Goal: Information Seeking & Learning: Learn about a topic

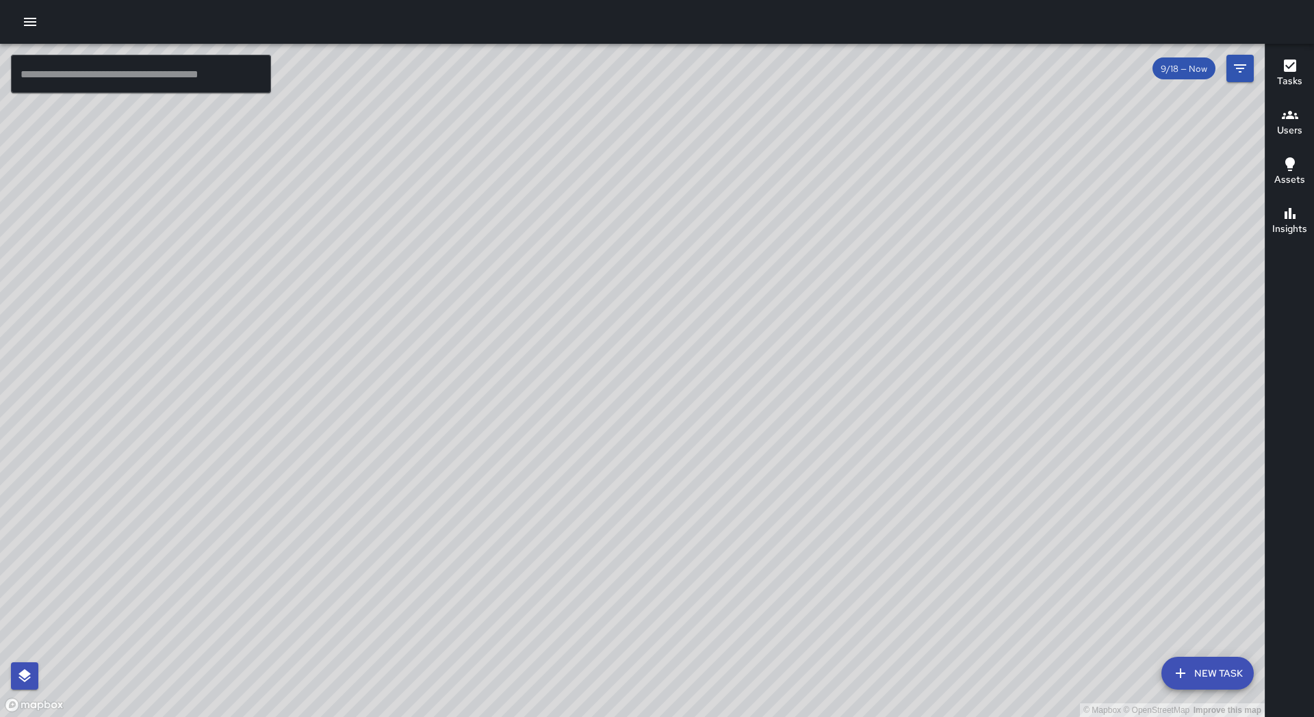
click at [567, 406] on div "© Mapbox © OpenStreetMap Improve this map" at bounding box center [632, 380] width 1265 height 673
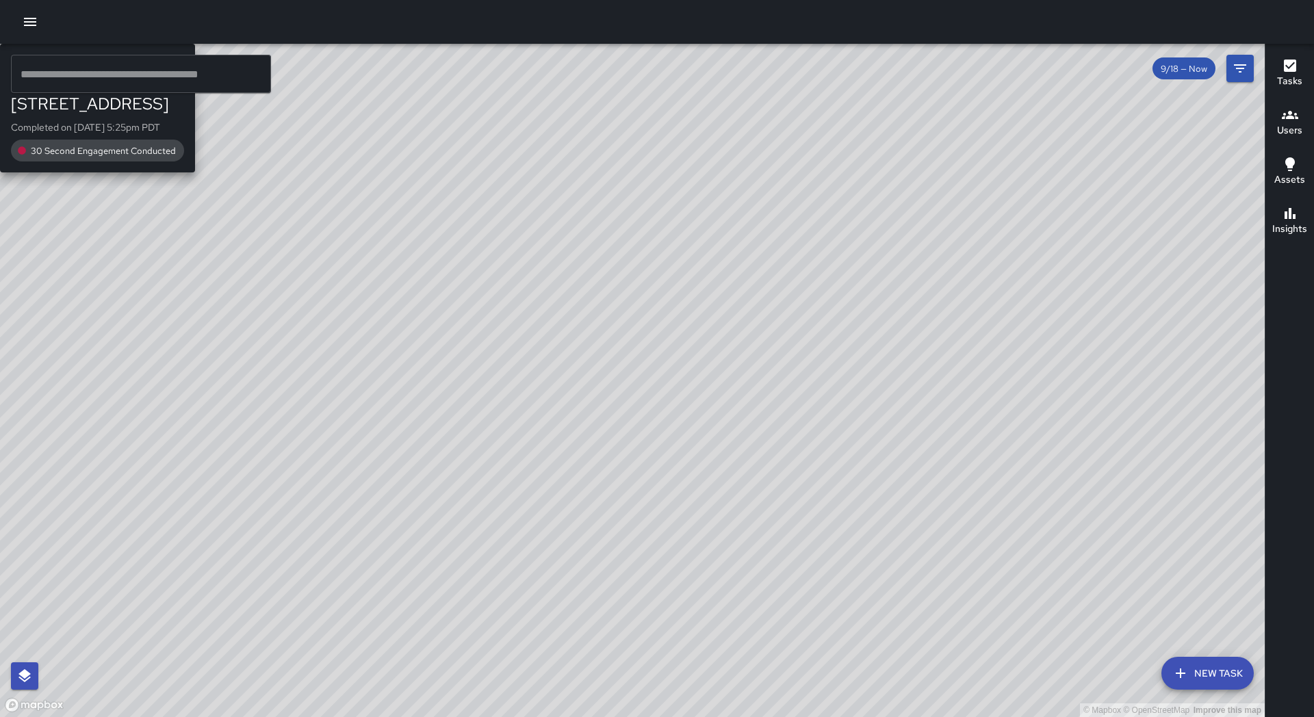
drag, startPoint x: 649, startPoint y: 459, endPoint x: 389, endPoint y: 310, distance: 299.8
click at [389, 310] on div "© Mapbox © OpenStreetMap Improve this map S1 Sierra 12 [STREET_ADDRESS] Complet…" at bounding box center [632, 380] width 1265 height 673
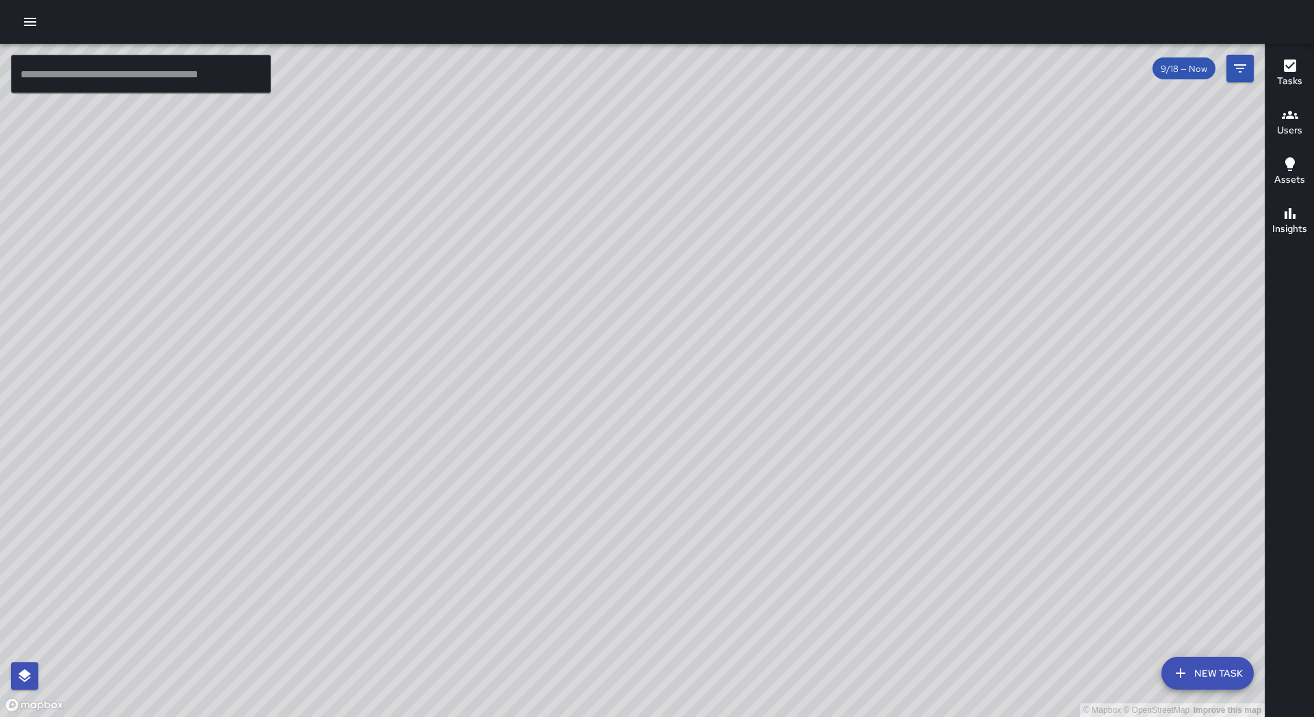
drag, startPoint x: 450, startPoint y: 445, endPoint x: 432, endPoint y: 376, distance: 71.4
click at [432, 376] on div "© Mapbox © OpenStreetMap Improve this map" at bounding box center [632, 380] width 1265 height 673
click at [1230, 76] on button "Filters" at bounding box center [1239, 68] width 27 height 27
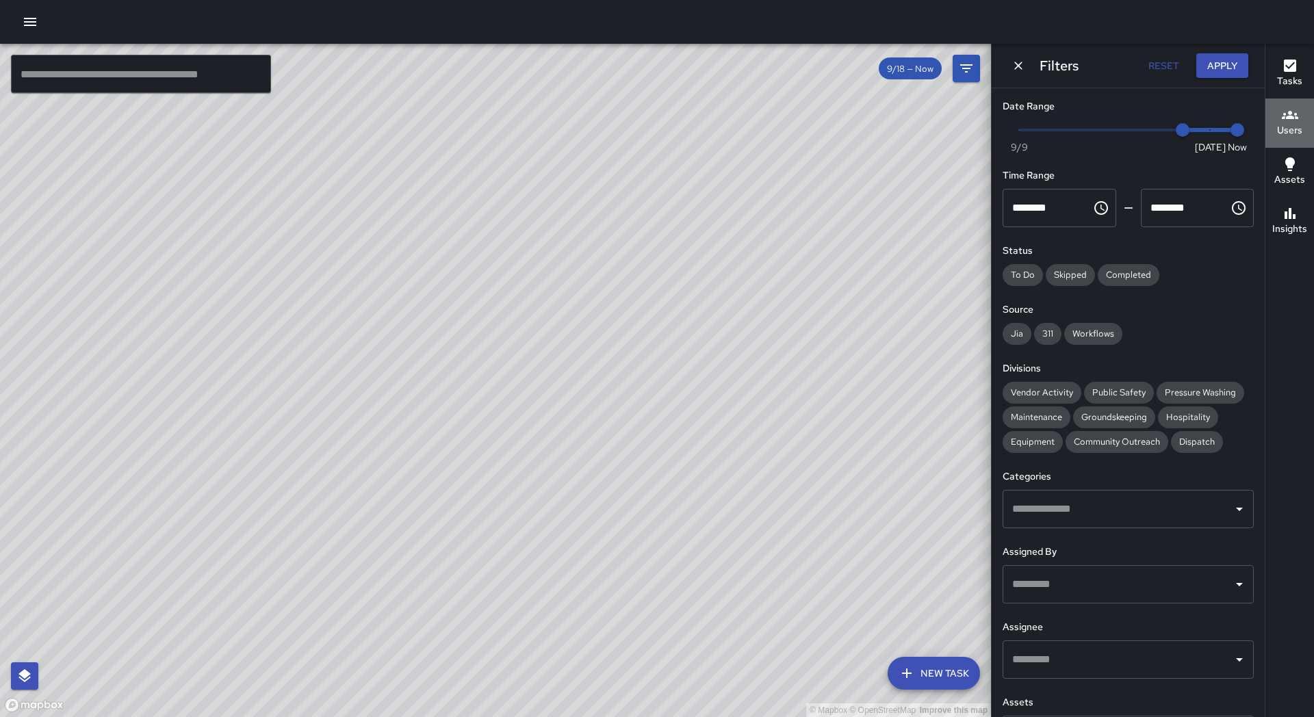
click at [1280, 118] on div "Users" at bounding box center [1289, 122] width 25 height 31
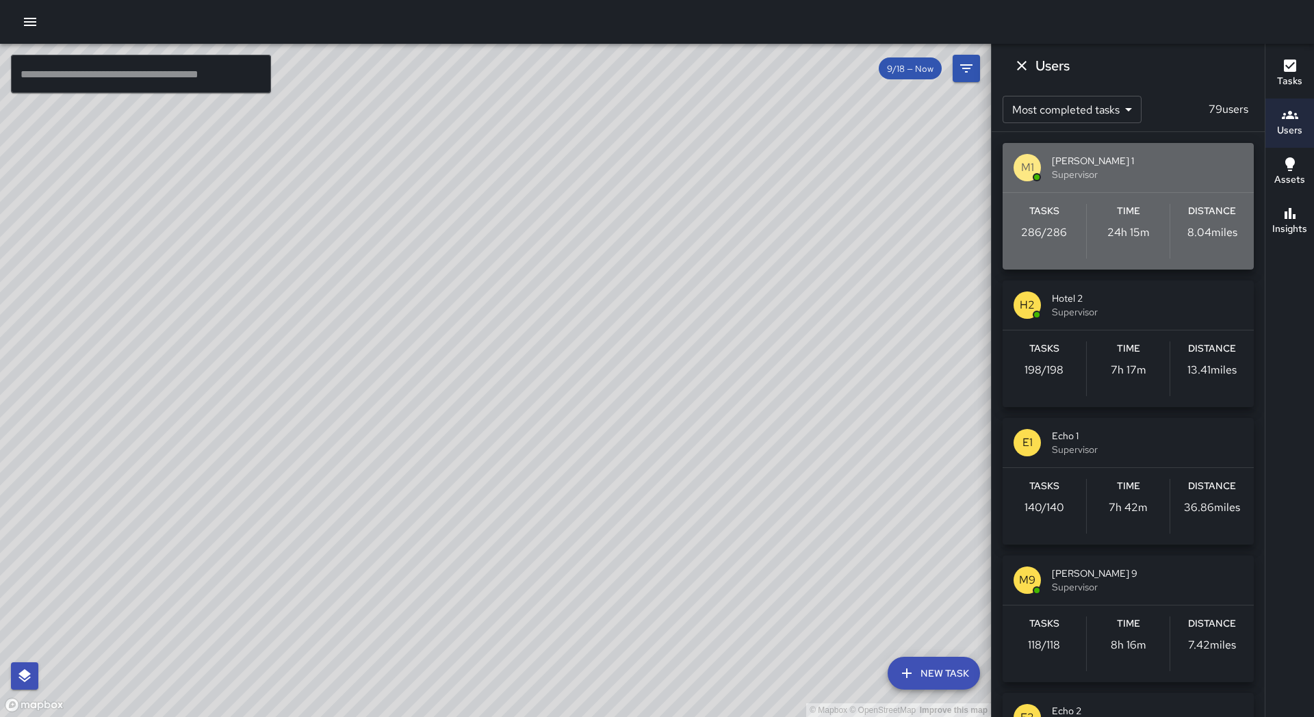
click at [1128, 170] on span "Supervisor" at bounding box center [1147, 175] width 191 height 14
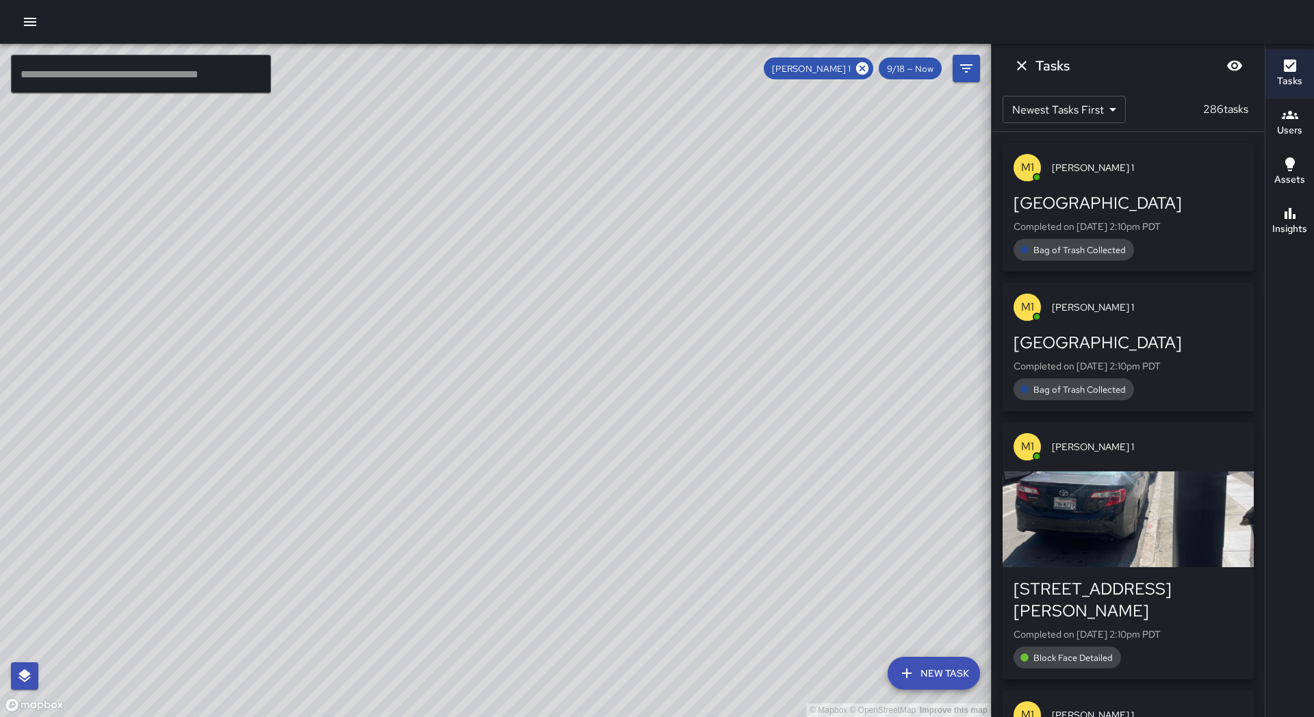
click at [916, 70] on span "9/18 — Now" at bounding box center [910, 69] width 63 height 12
click at [1017, 68] on icon "Dismiss" at bounding box center [1021, 65] width 16 height 16
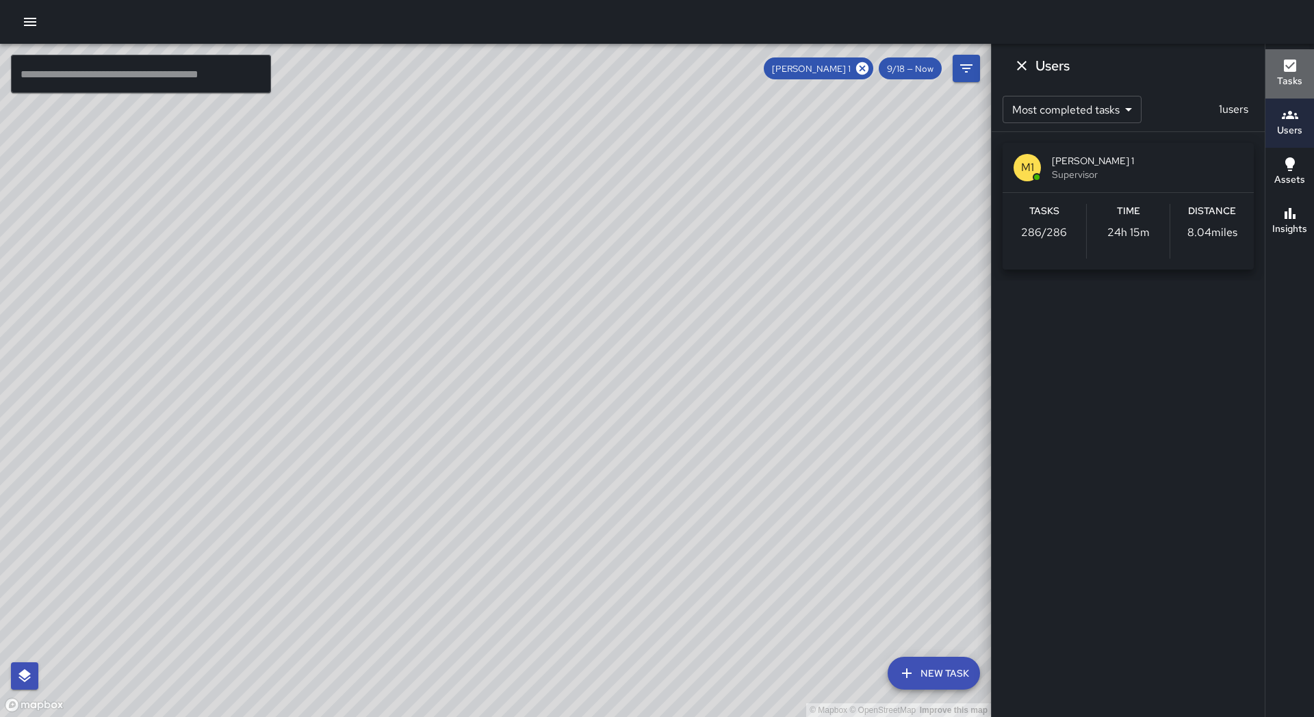
click at [1278, 66] on div "Tasks" at bounding box center [1289, 72] width 25 height 31
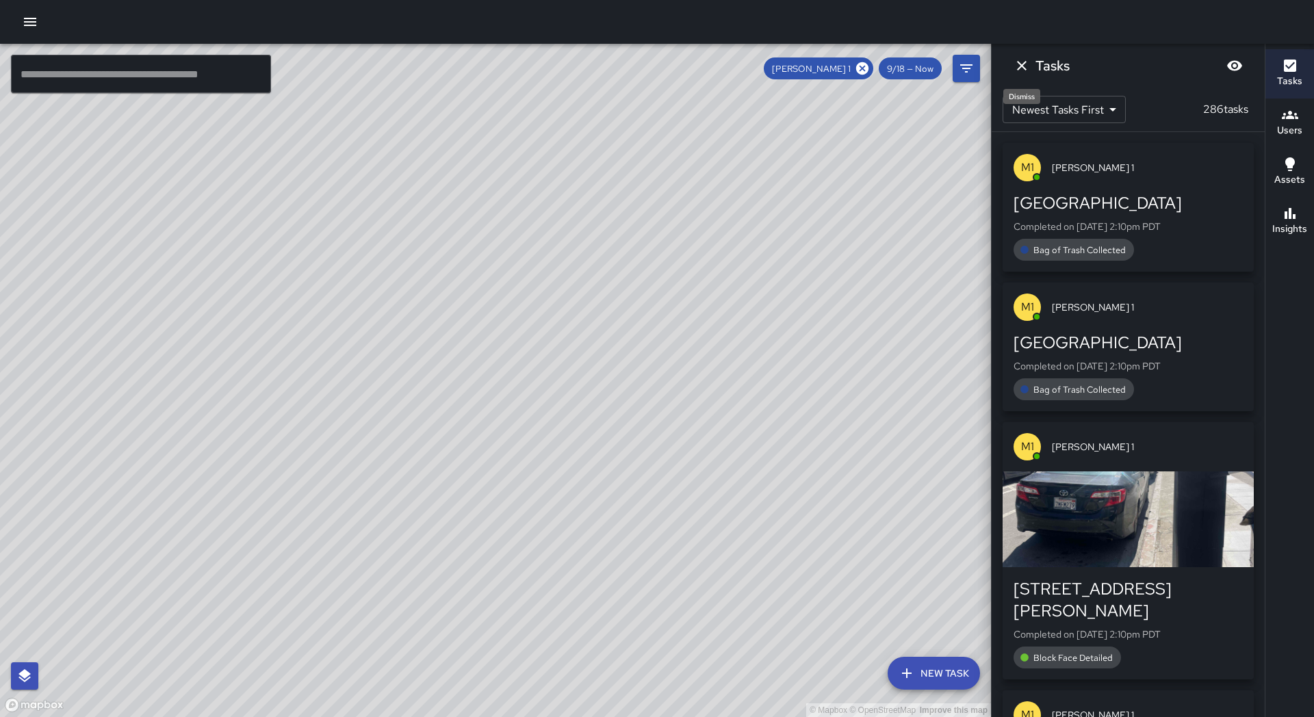
click at [1018, 65] on icon "Dismiss" at bounding box center [1021, 65] width 16 height 16
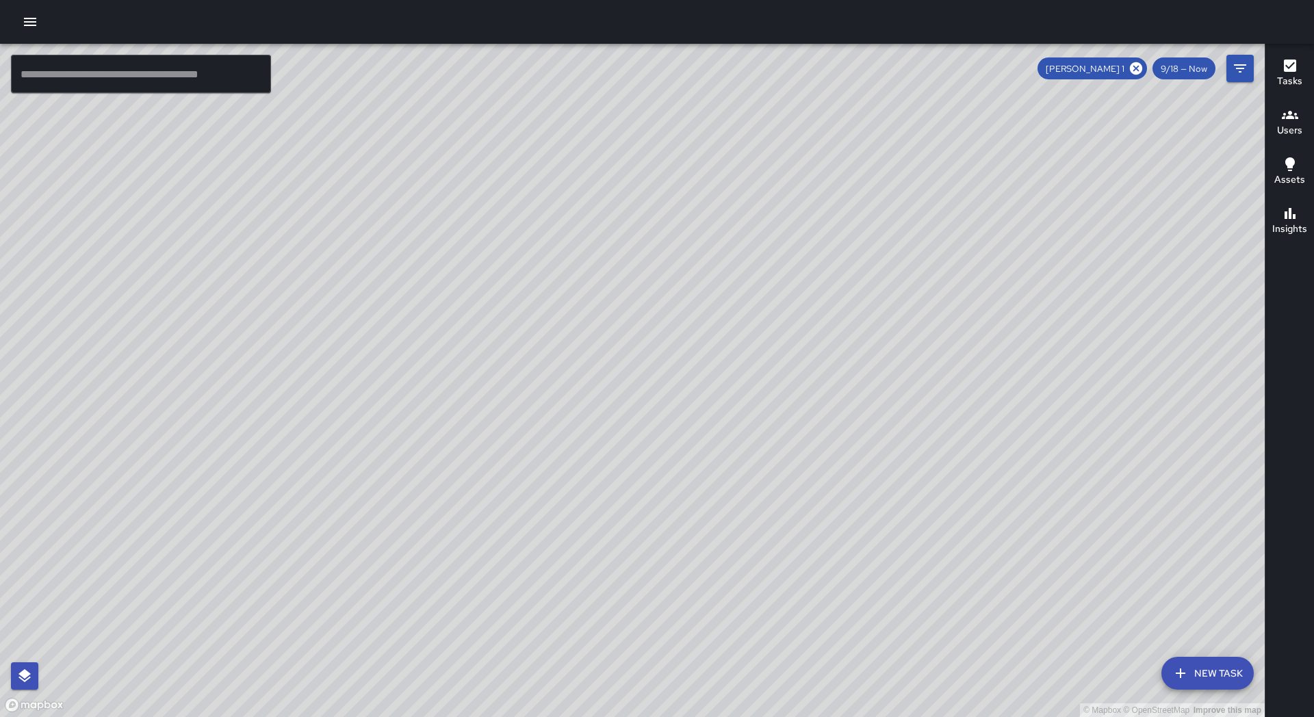
click at [1169, 75] on div "9/18 — Now" at bounding box center [1183, 68] width 63 height 22
click at [1172, 75] on div "9/18 — Now" at bounding box center [1183, 68] width 63 height 22
click at [1174, 73] on span "9/18 — Now" at bounding box center [1183, 69] width 63 height 12
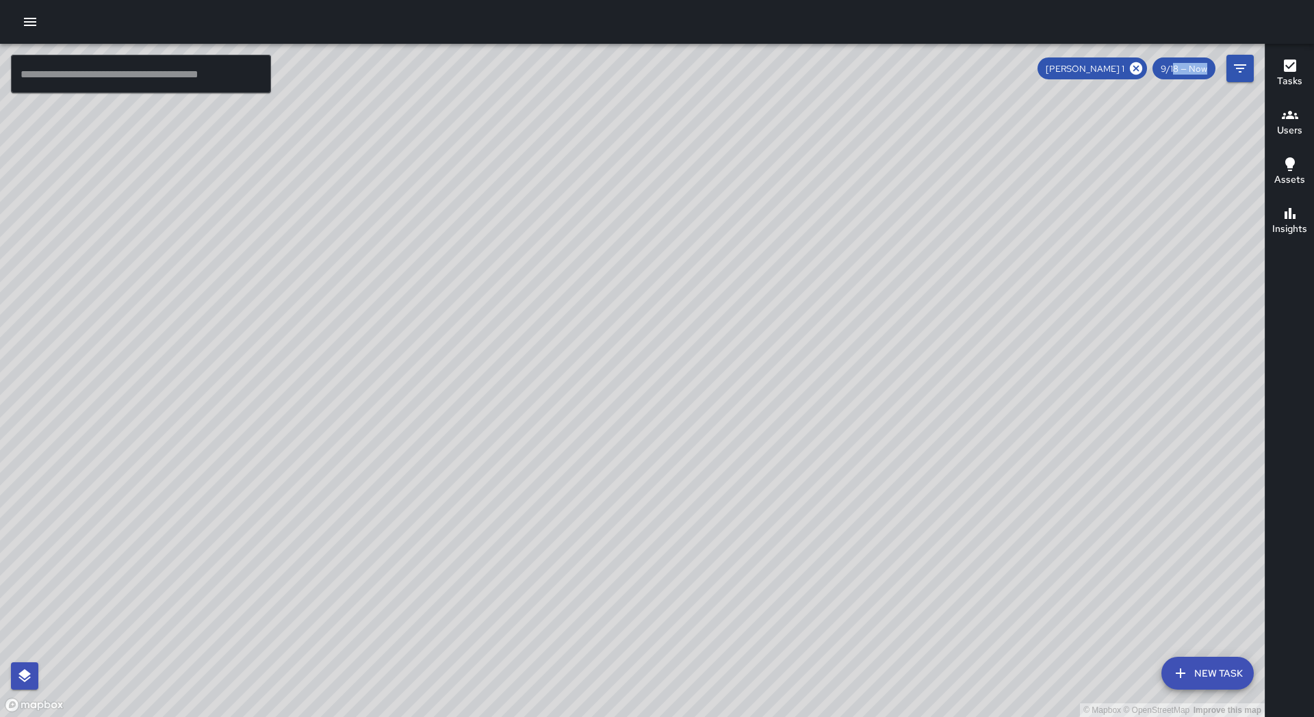
click at [1173, 74] on div "9/18 — Now" at bounding box center [1183, 68] width 63 height 22
click at [1237, 77] on button "Filters" at bounding box center [1239, 68] width 27 height 27
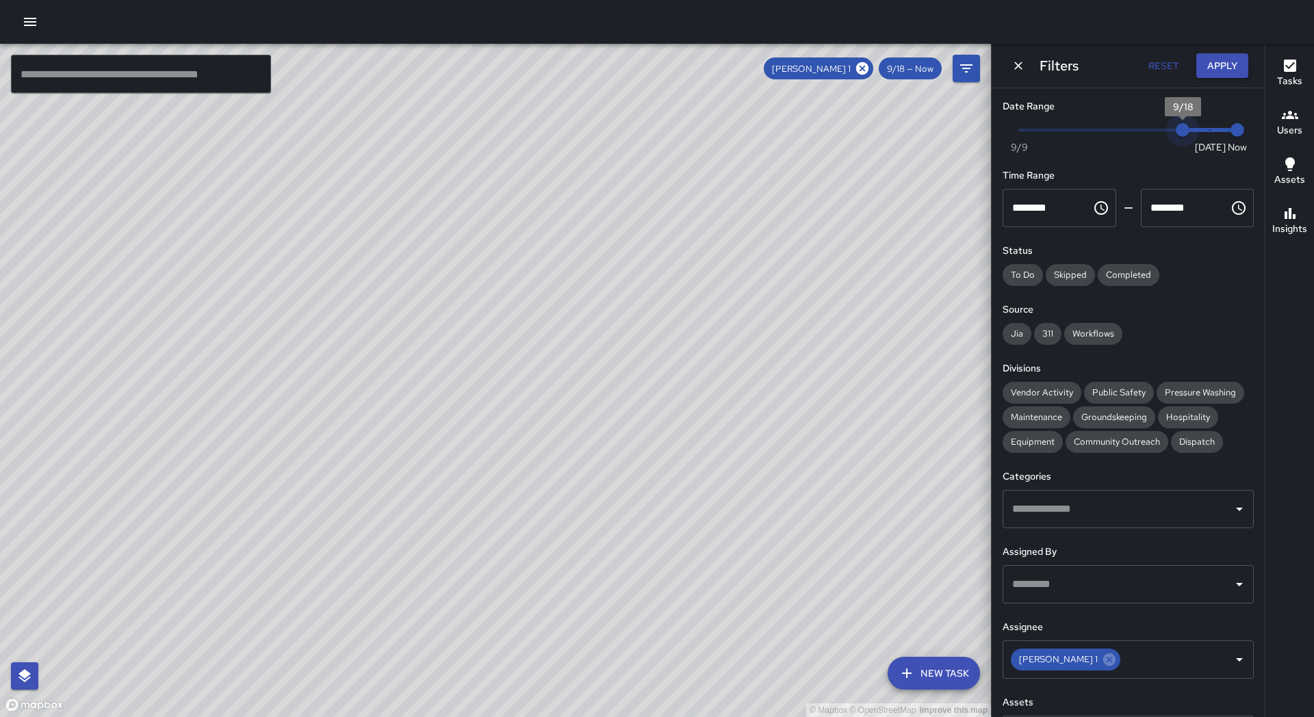
type input "*"
drag, startPoint x: 1180, startPoint y: 126, endPoint x: 1213, endPoint y: 132, distance: 33.4
click at [1215, 131] on span "9/19" at bounding box center [1210, 130] width 14 height 14
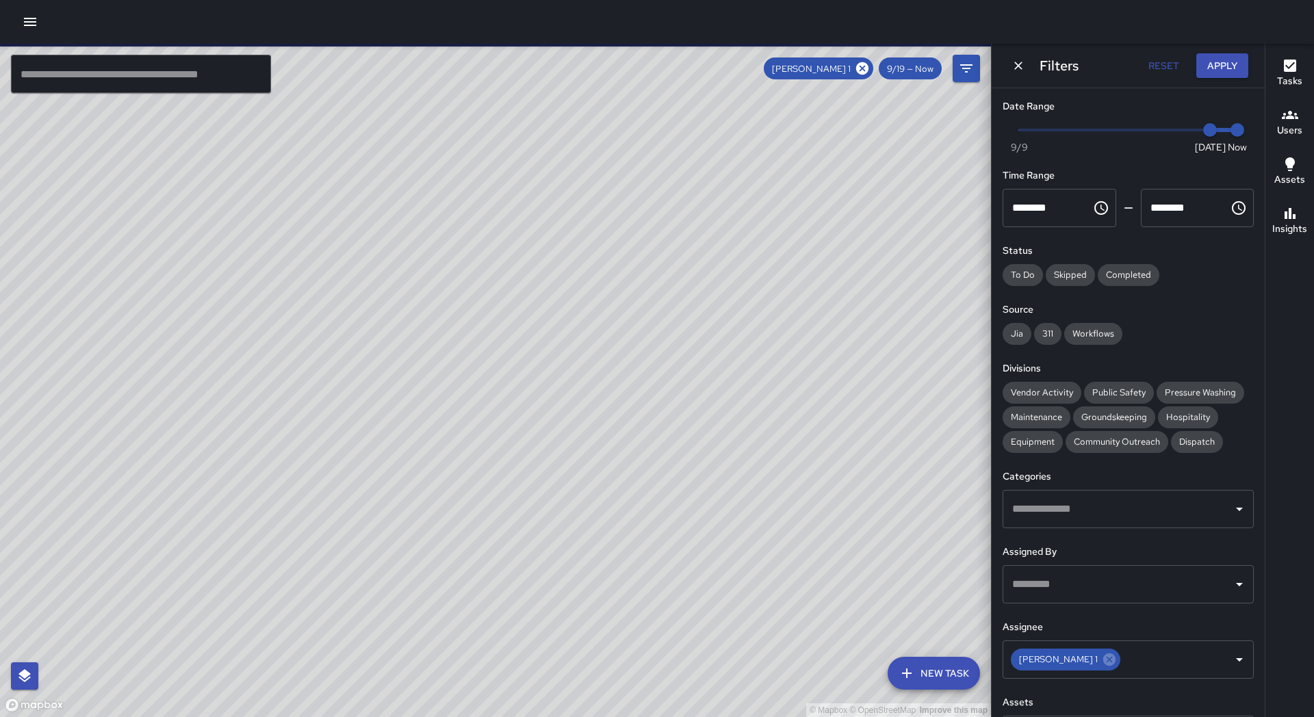
scroll to position [7, 0]
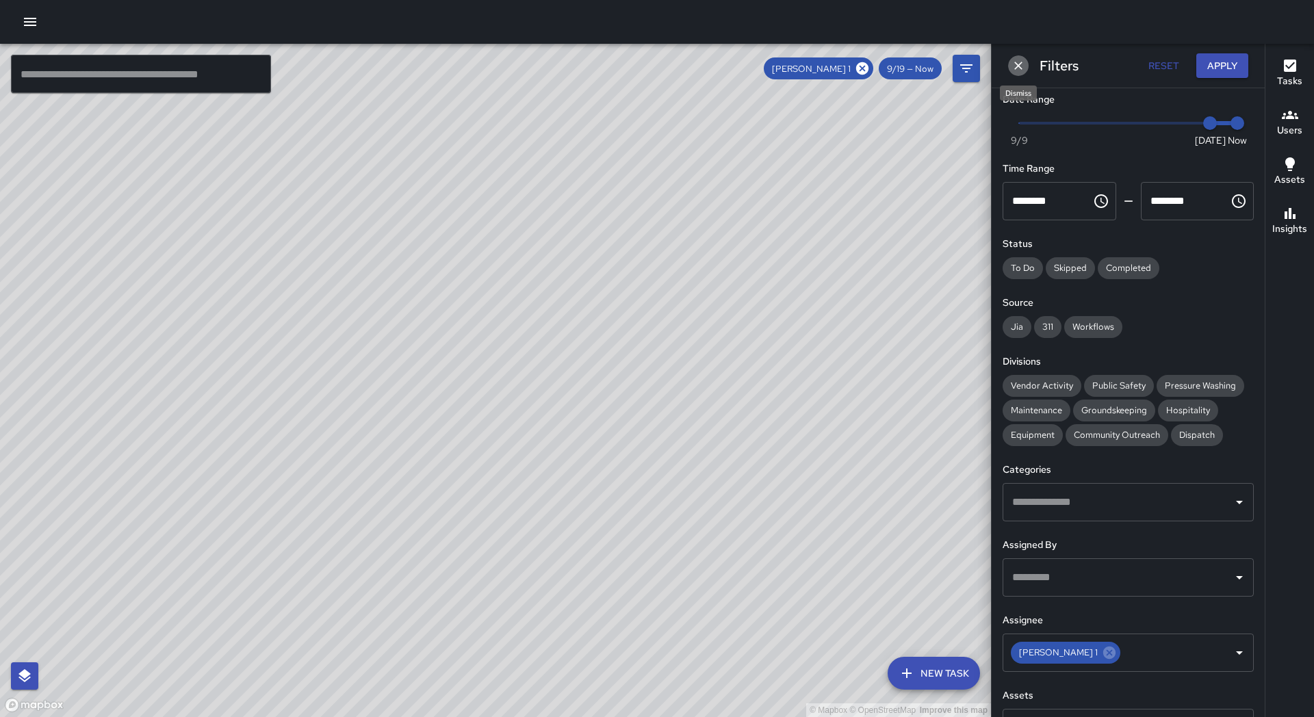
click at [1025, 67] on button "Dismiss" at bounding box center [1018, 65] width 21 height 21
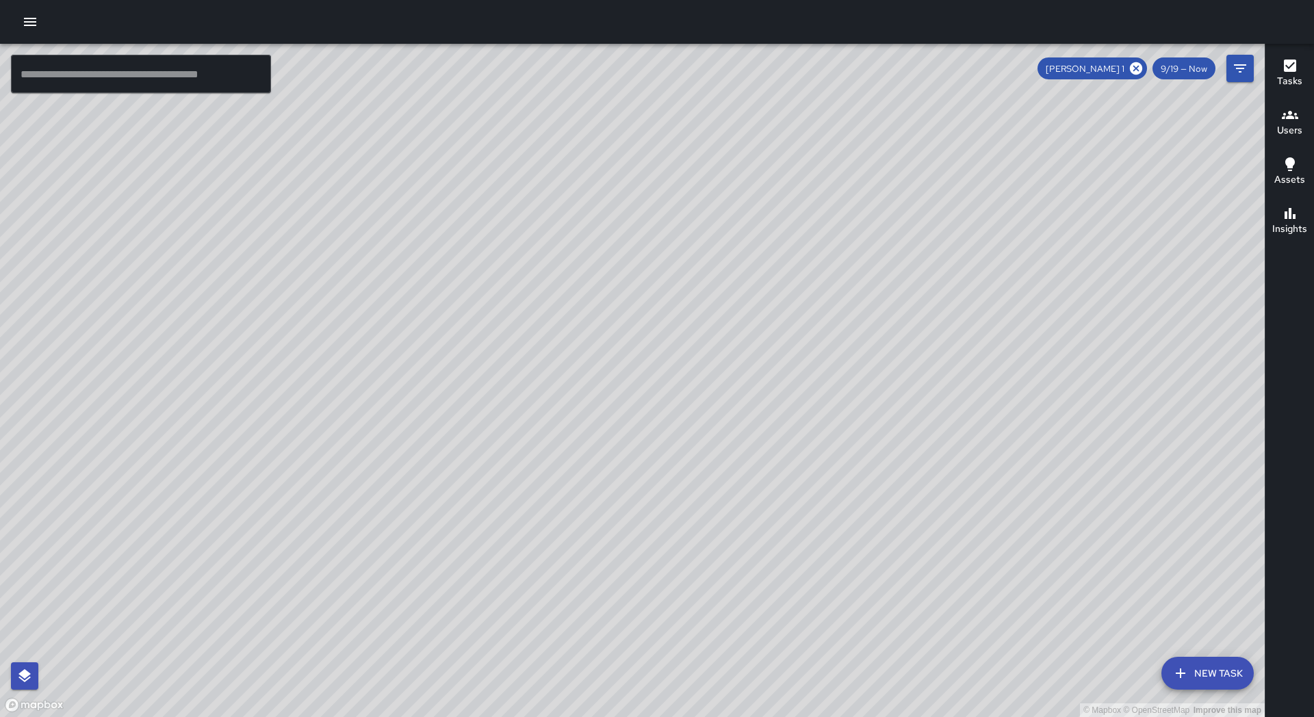
click at [1132, 73] on icon at bounding box center [1135, 68] width 15 height 15
click at [83, 88] on input "text" at bounding box center [141, 74] width 260 height 38
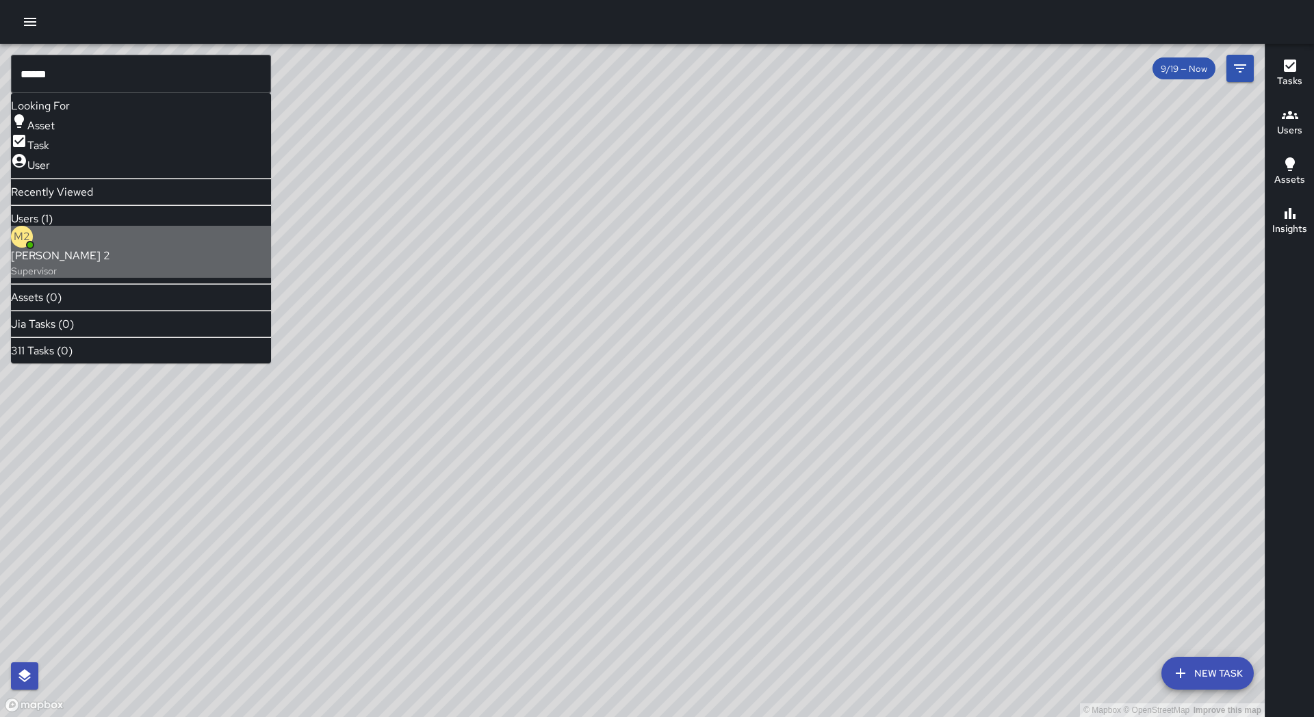
click at [62, 268] on p "Supervisor" at bounding box center [60, 271] width 99 height 14
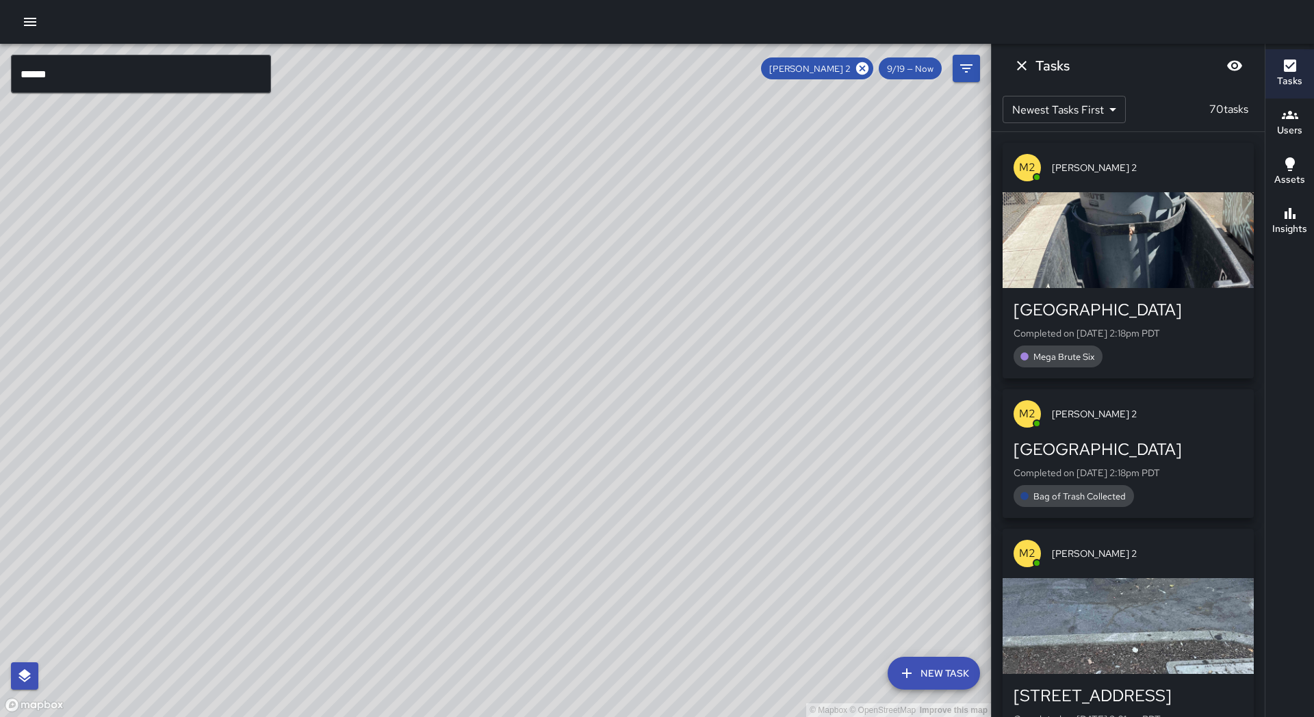
click at [866, 76] on div "[PERSON_NAME] 2" at bounding box center [817, 68] width 112 height 22
click at [857, 70] on icon at bounding box center [862, 68] width 15 height 15
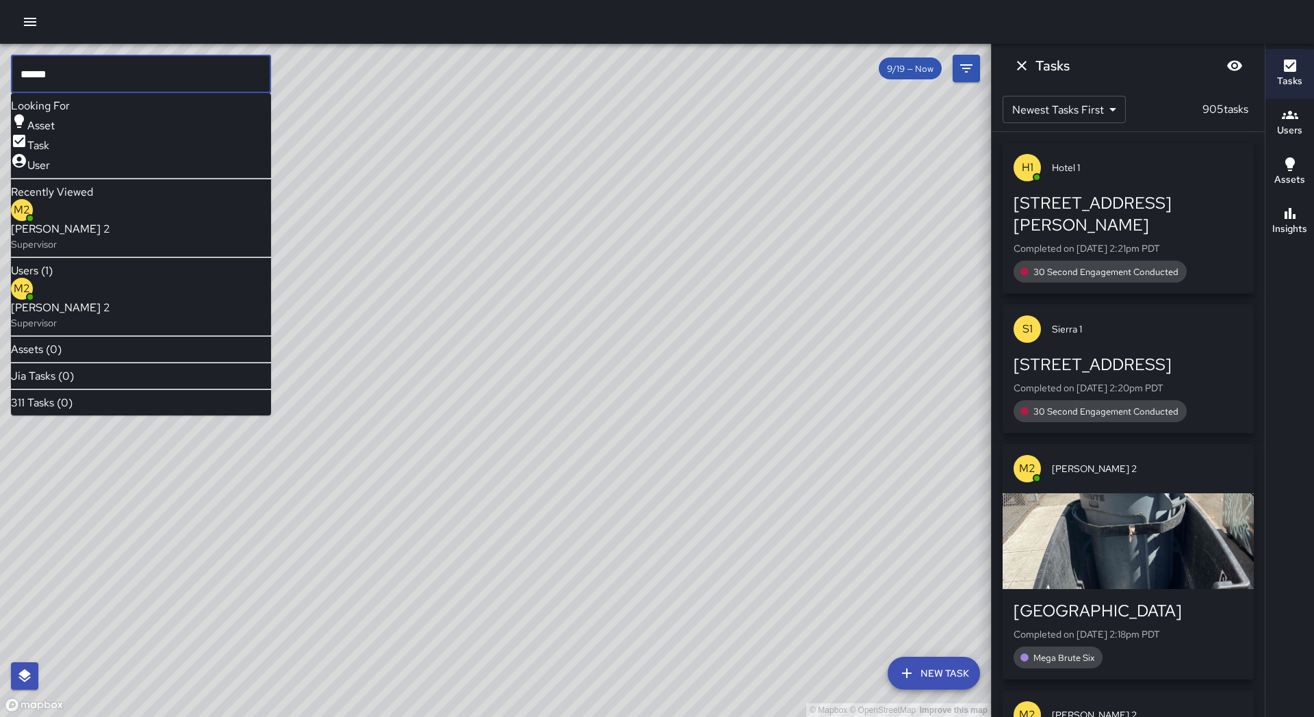
click at [57, 77] on input "******" at bounding box center [141, 74] width 260 height 38
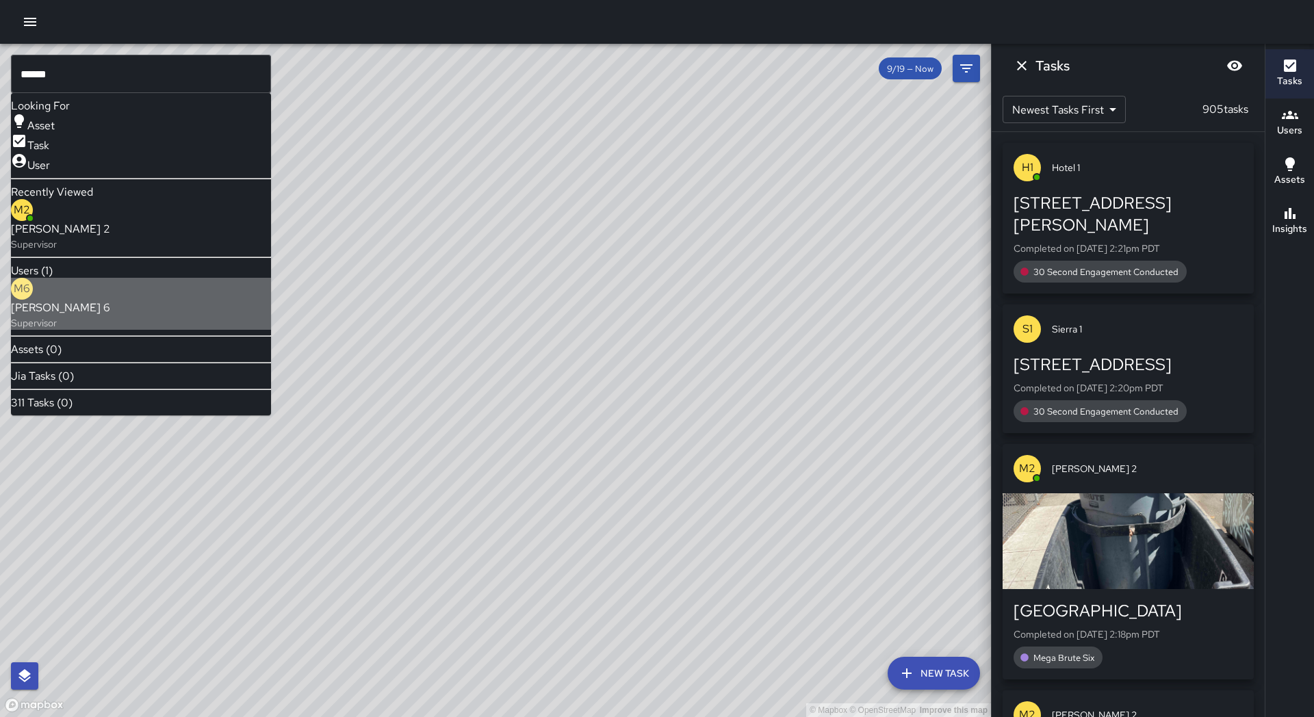
click at [110, 317] on p "Supervisor" at bounding box center [60, 323] width 99 height 14
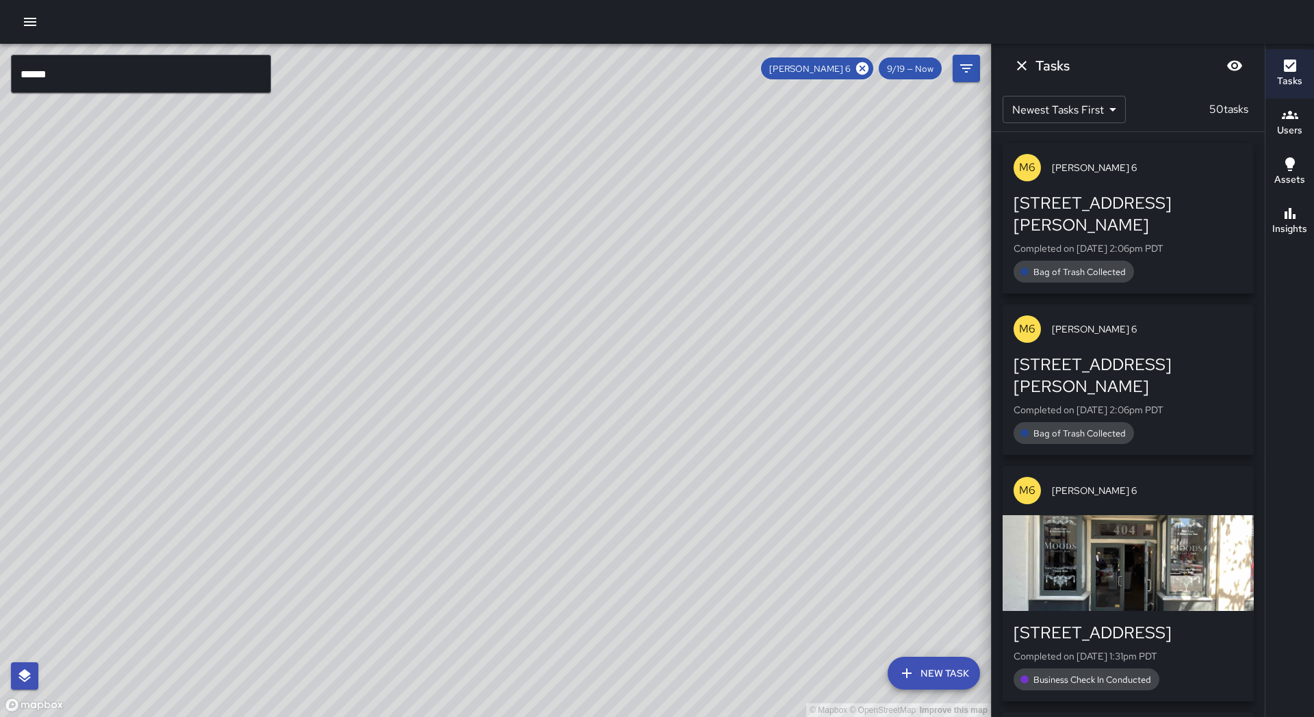
click at [63, 73] on input "******" at bounding box center [141, 74] width 260 height 38
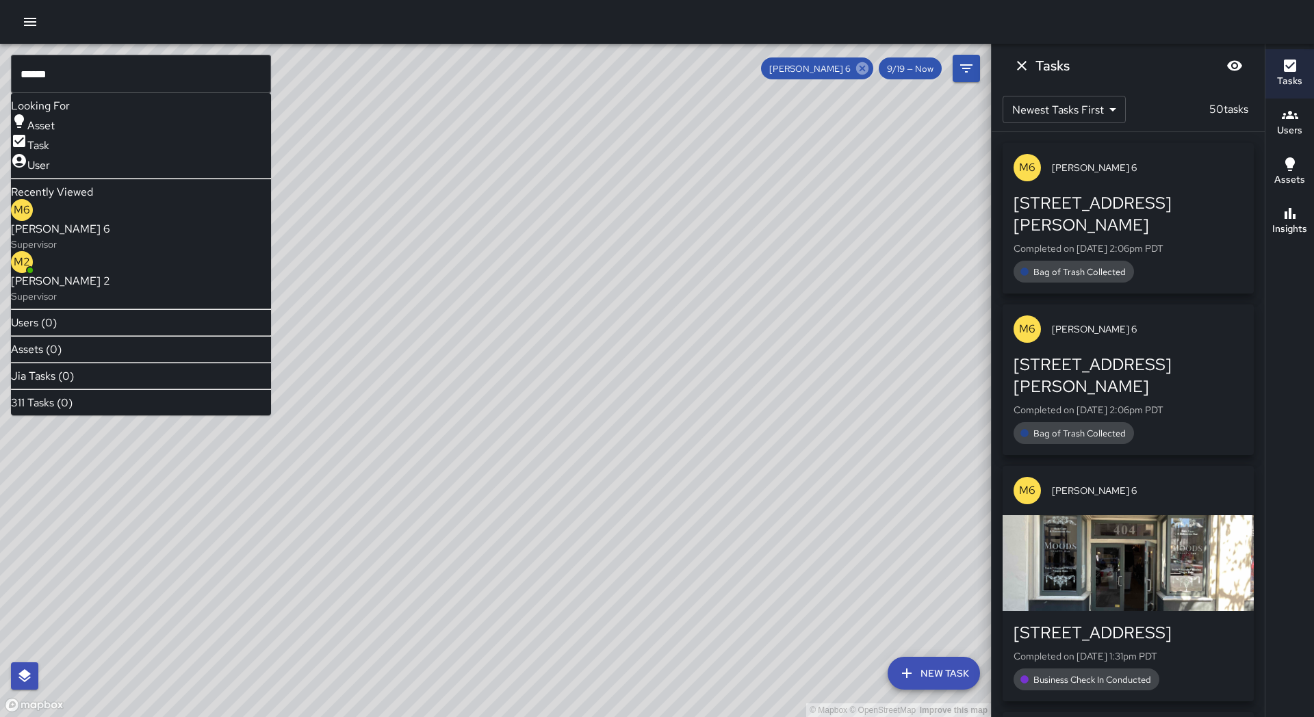
click at [859, 71] on icon at bounding box center [862, 68] width 12 height 12
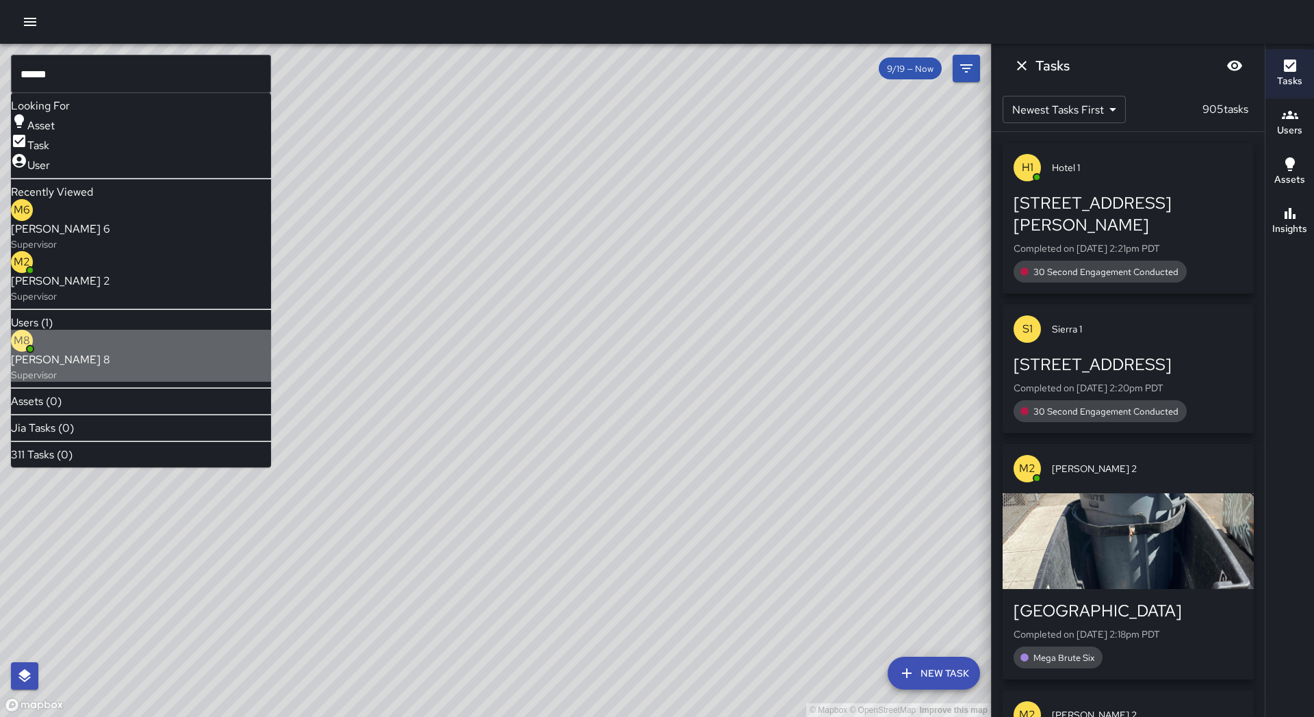
click at [62, 352] on span "[PERSON_NAME] 8" at bounding box center [60, 360] width 99 height 16
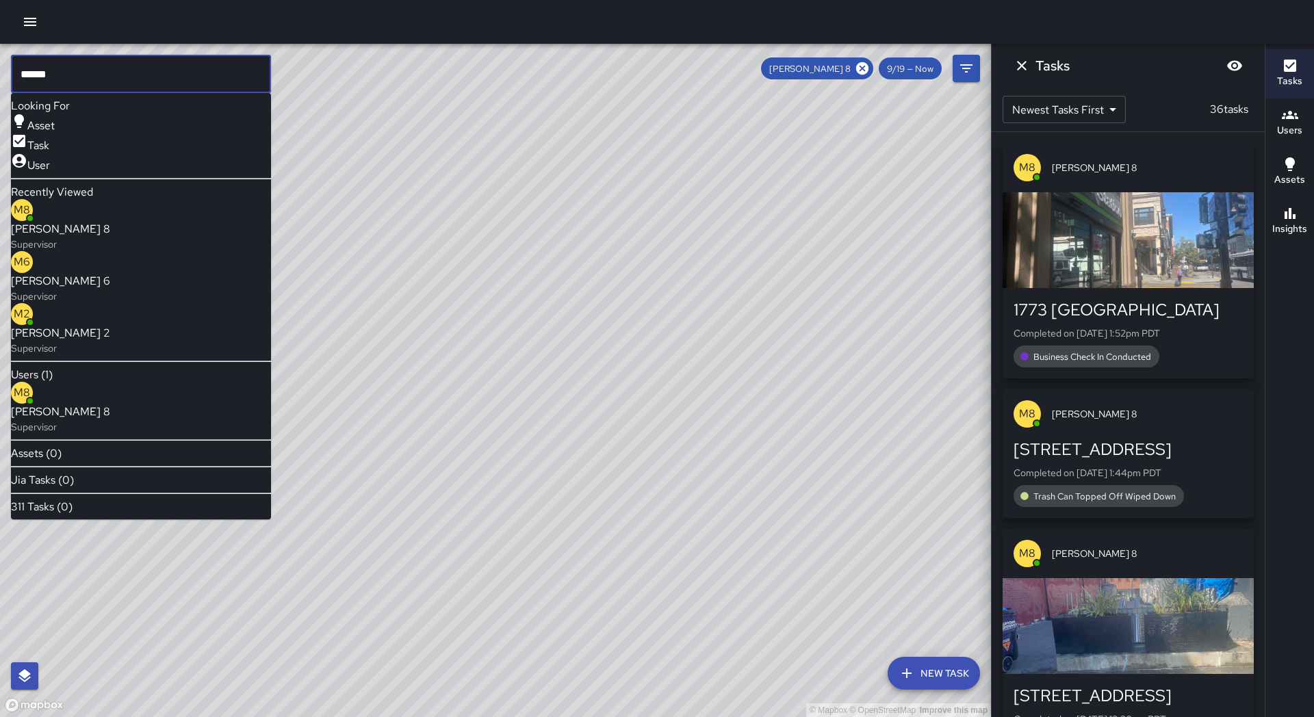
click at [95, 70] on input "******" at bounding box center [141, 74] width 260 height 38
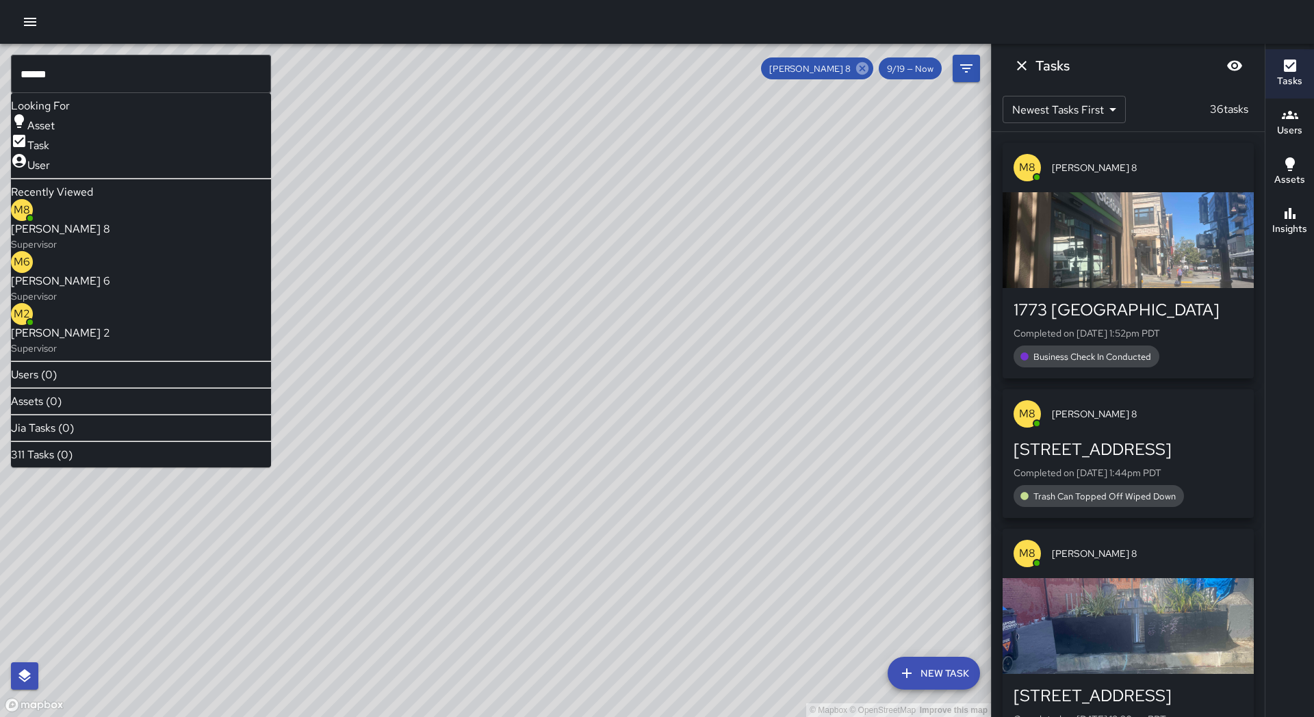
click at [858, 66] on icon at bounding box center [862, 68] width 12 height 12
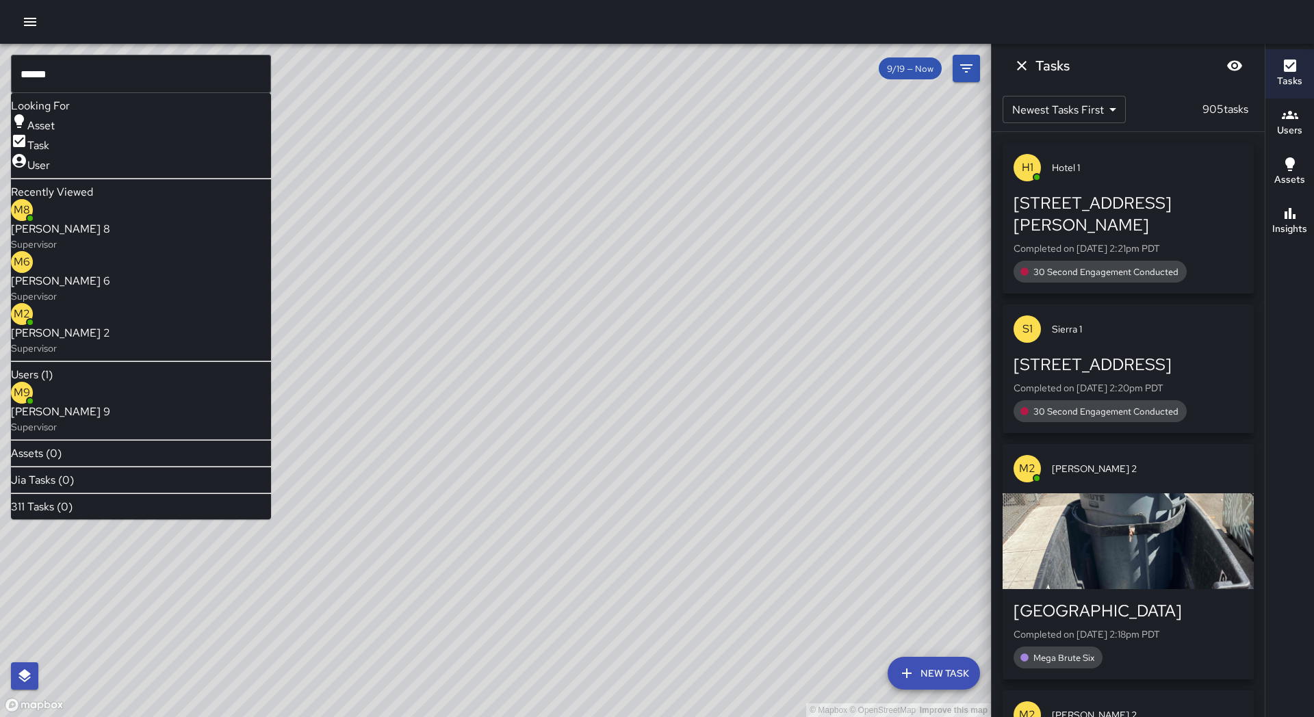
click at [79, 404] on span "[PERSON_NAME] 9" at bounding box center [60, 412] width 99 height 16
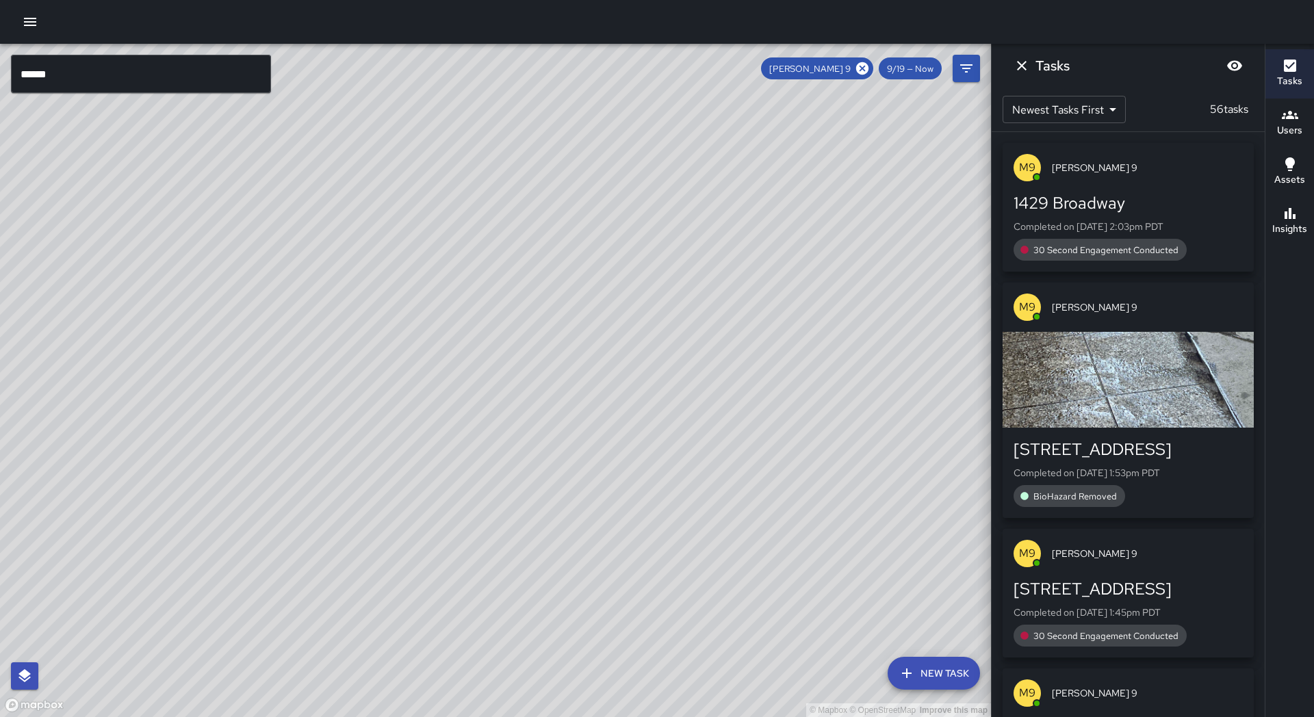
click at [257, 353] on div "© Mapbox © OpenStreetMap Improve this map" at bounding box center [495, 380] width 991 height 673
click at [64, 83] on input "******" at bounding box center [141, 74] width 260 height 38
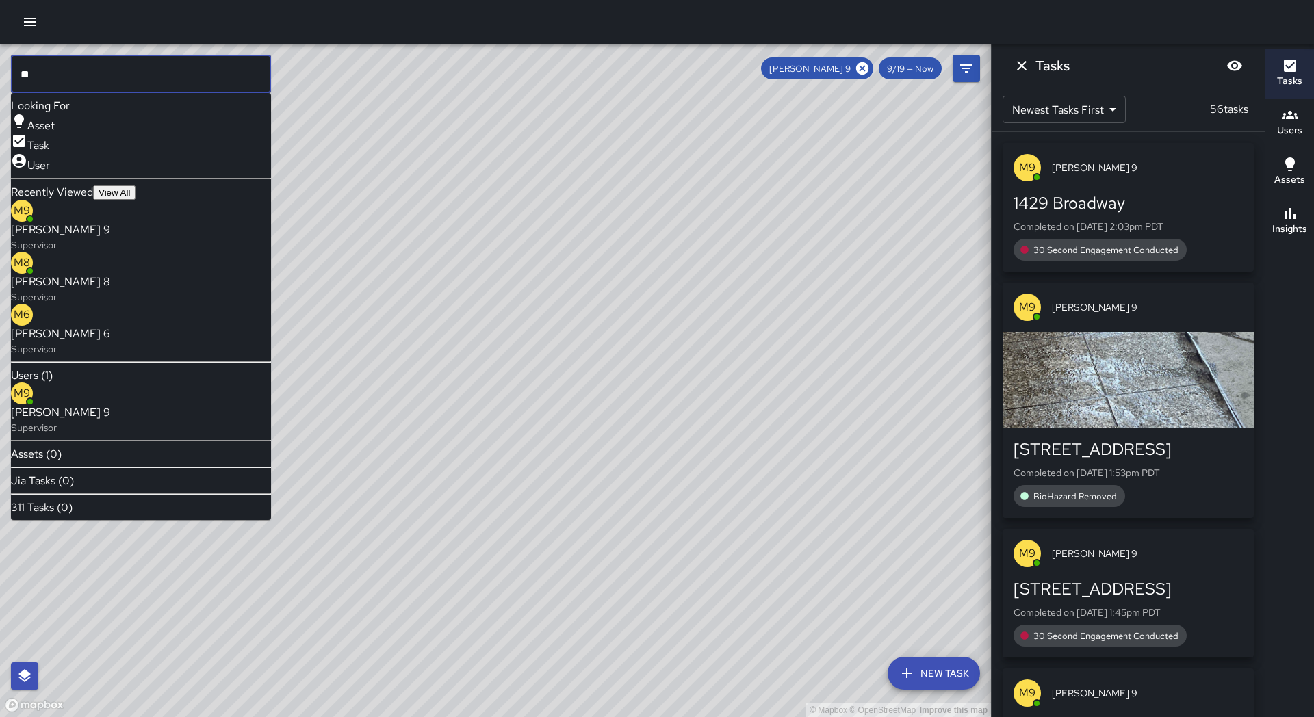
type input "*"
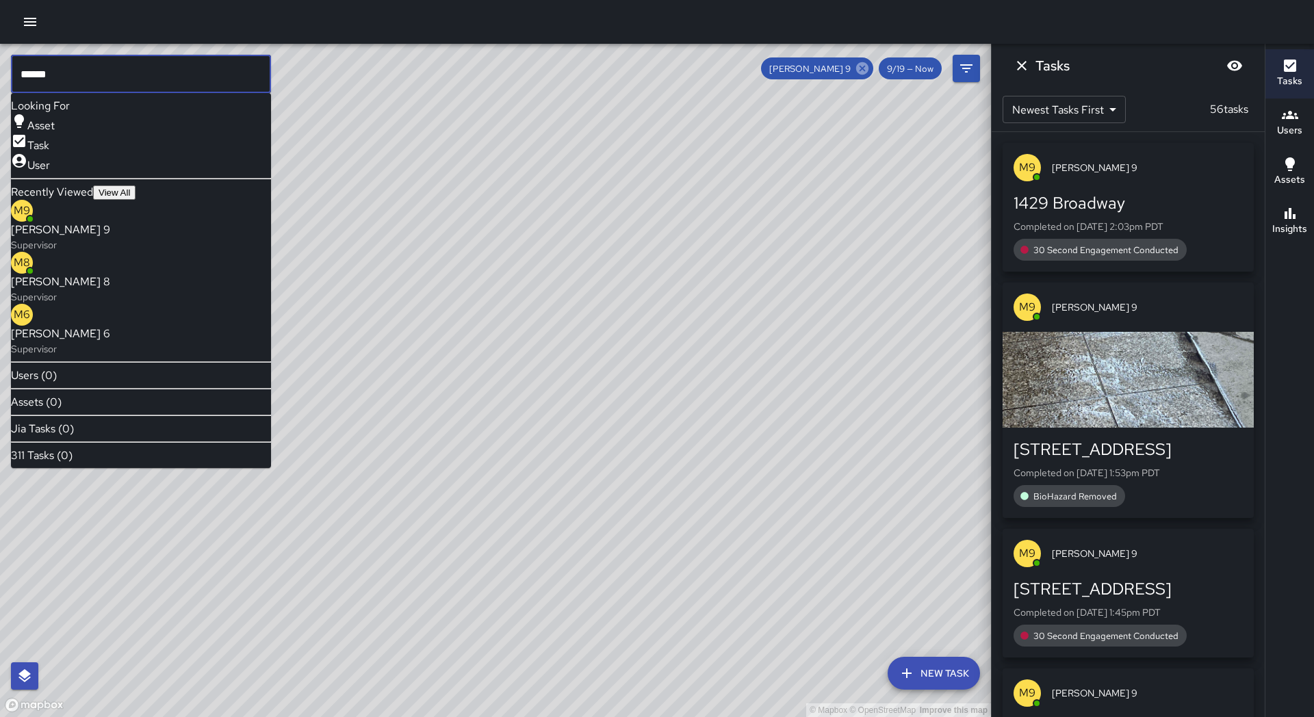
click at [864, 70] on icon at bounding box center [862, 68] width 15 height 15
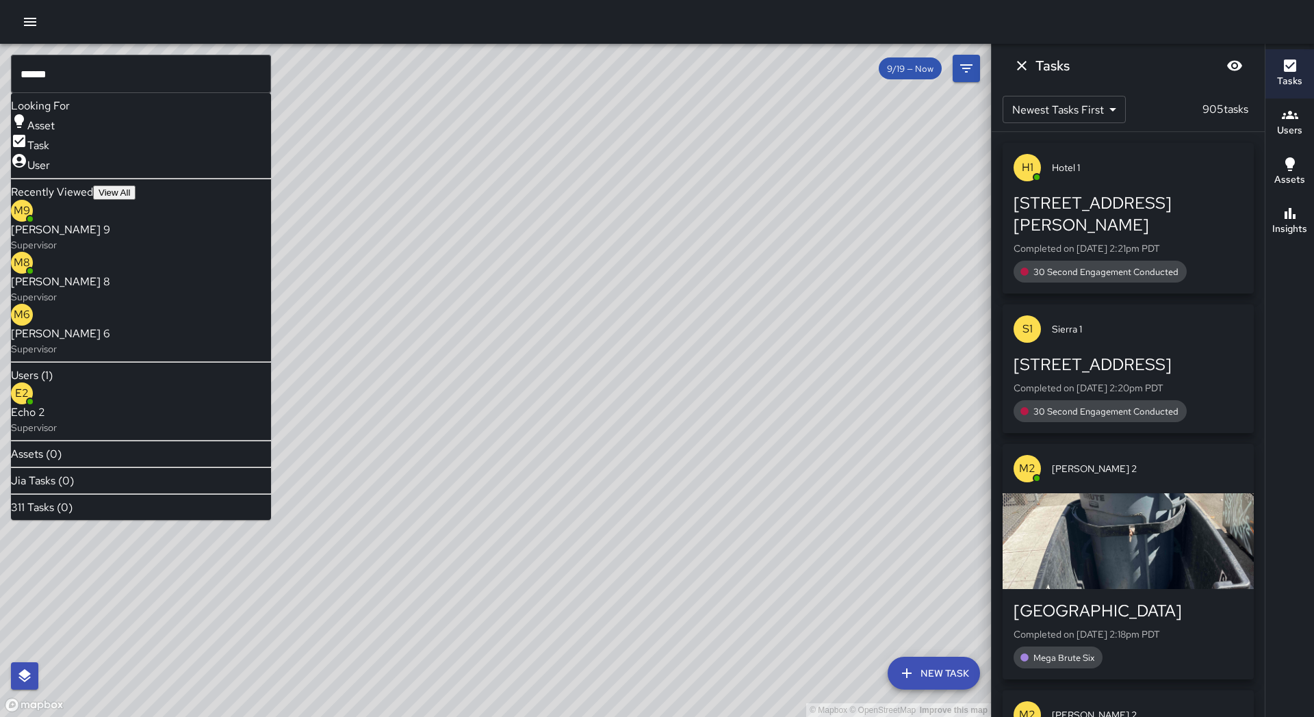
click at [57, 405] on span "Echo 2" at bounding box center [34, 412] width 46 height 16
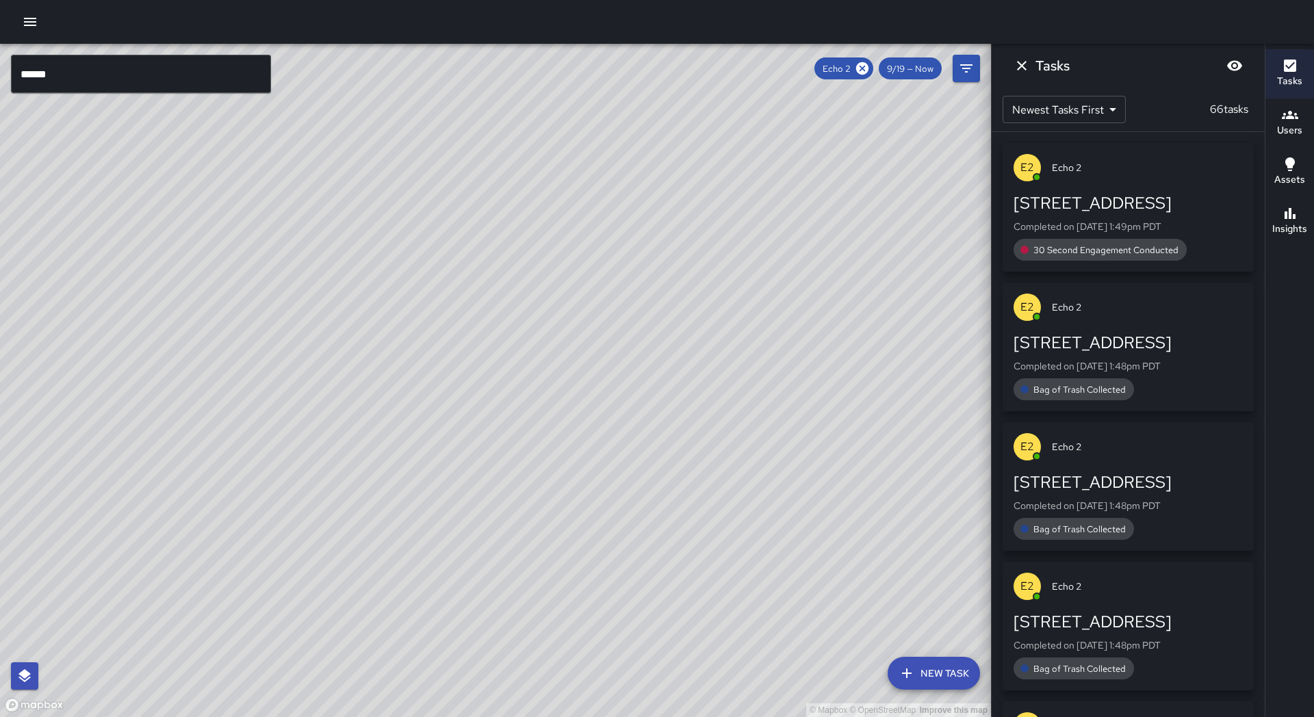
click at [860, 70] on icon at bounding box center [862, 68] width 15 height 15
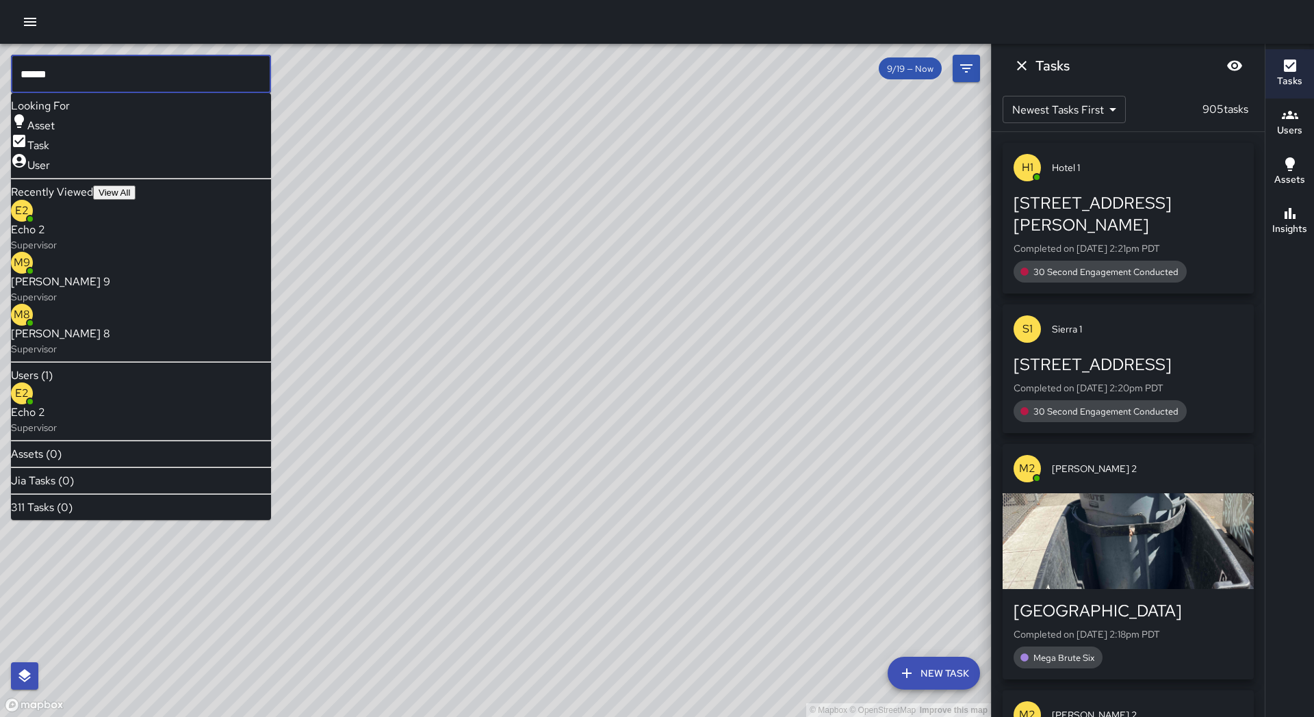
click at [201, 71] on input "******" at bounding box center [141, 74] width 260 height 38
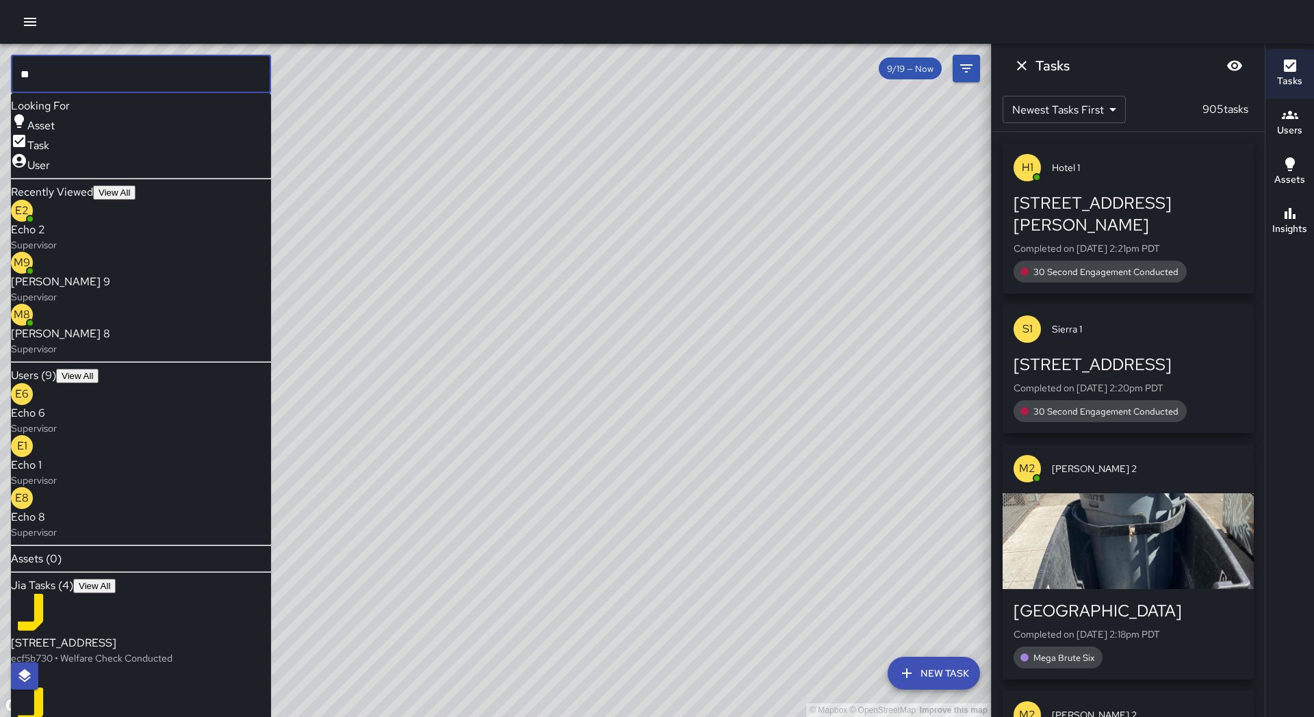
type input "*"
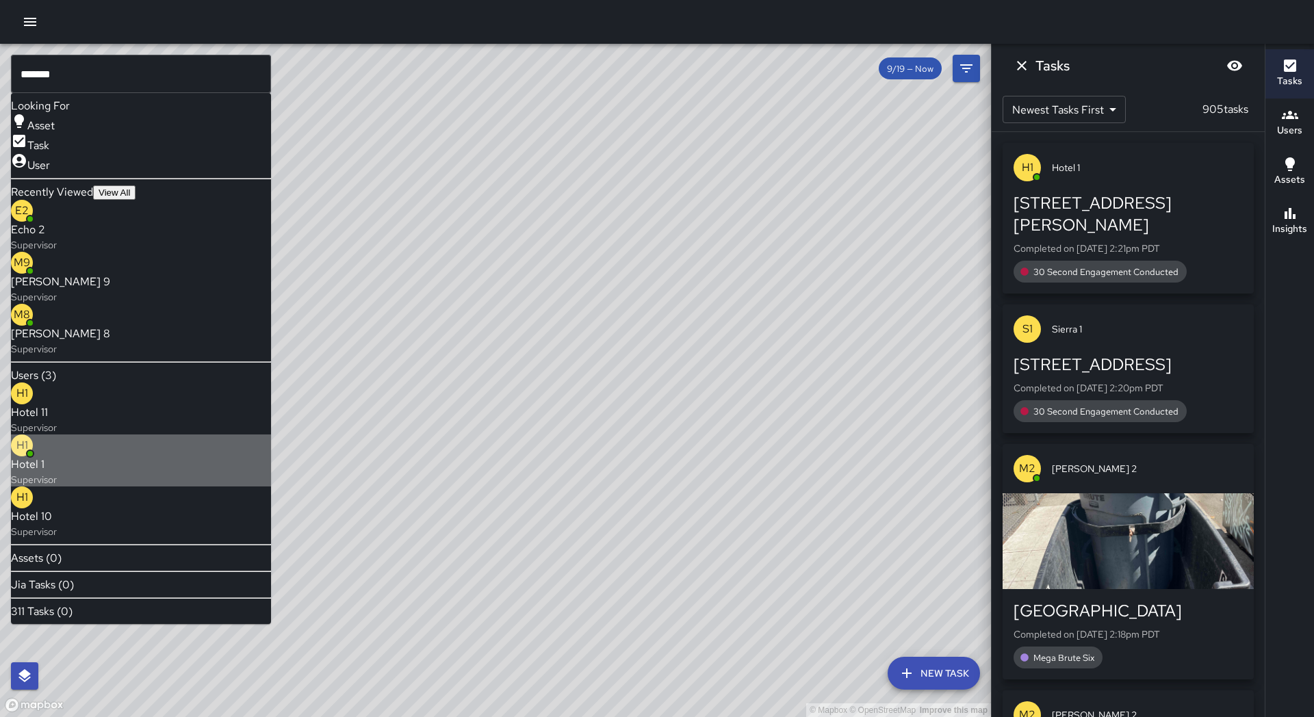
click at [57, 458] on span "Hotel 1" at bounding box center [34, 464] width 46 height 16
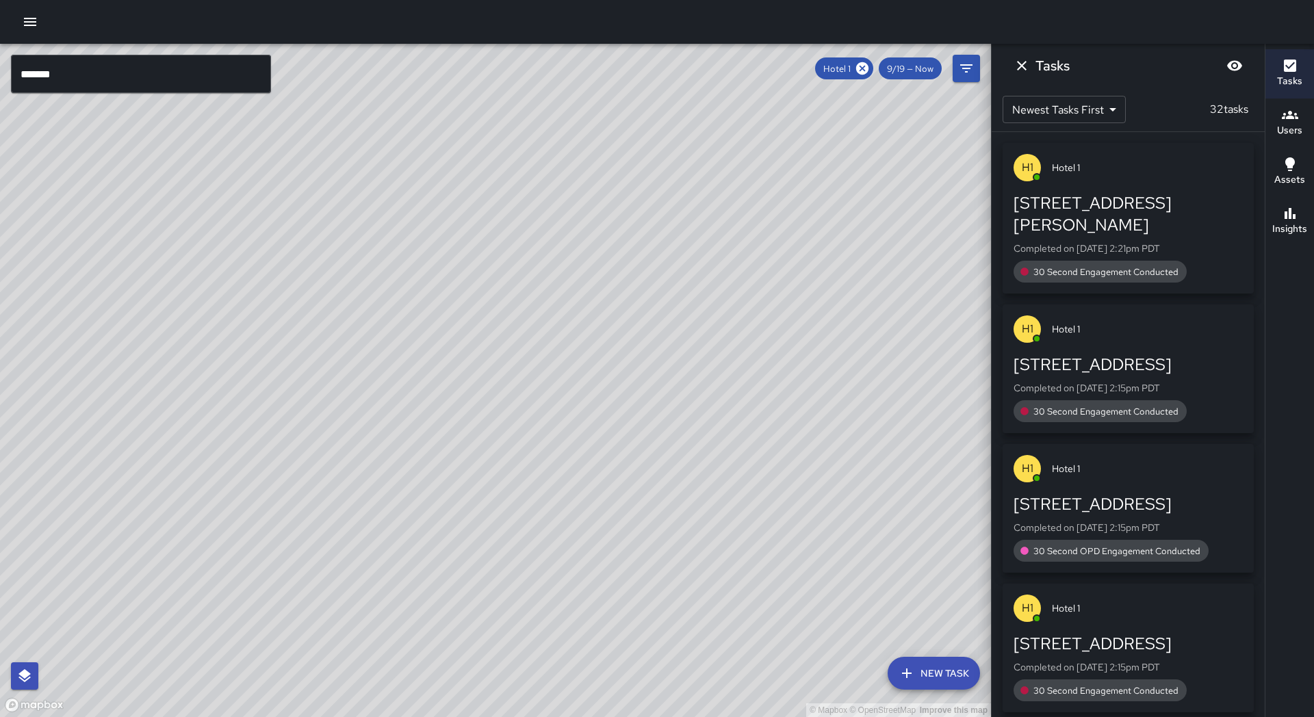
click at [83, 83] on input "*******" at bounding box center [141, 74] width 260 height 38
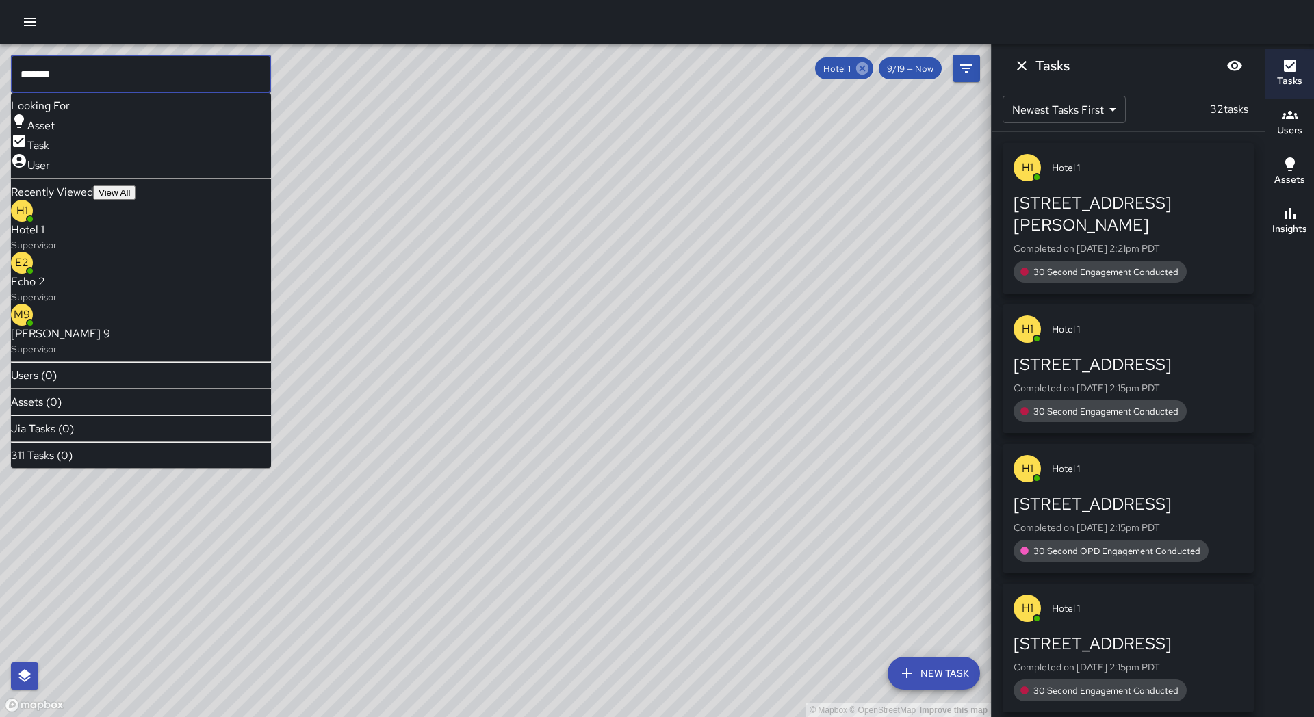
click at [864, 66] on icon at bounding box center [862, 68] width 12 height 12
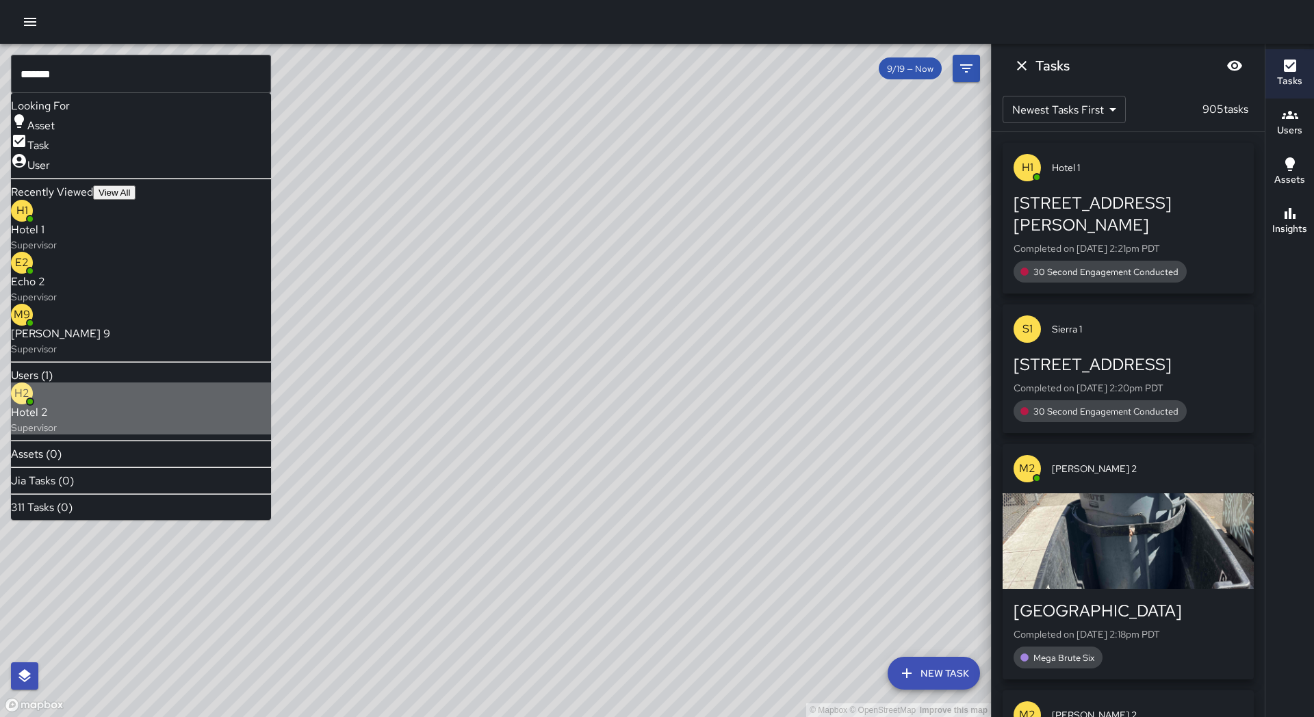
click at [57, 421] on p "Supervisor" at bounding box center [34, 428] width 46 height 14
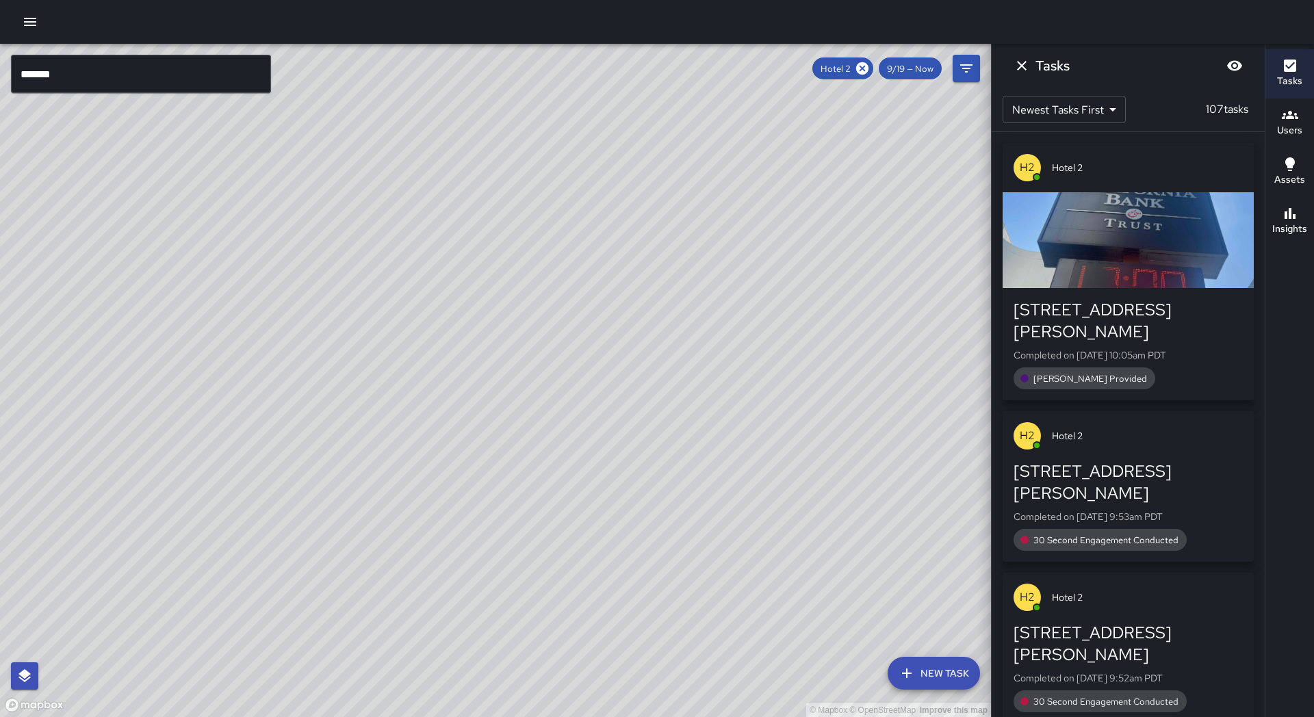
click at [72, 74] on input "*******" at bounding box center [141, 74] width 260 height 38
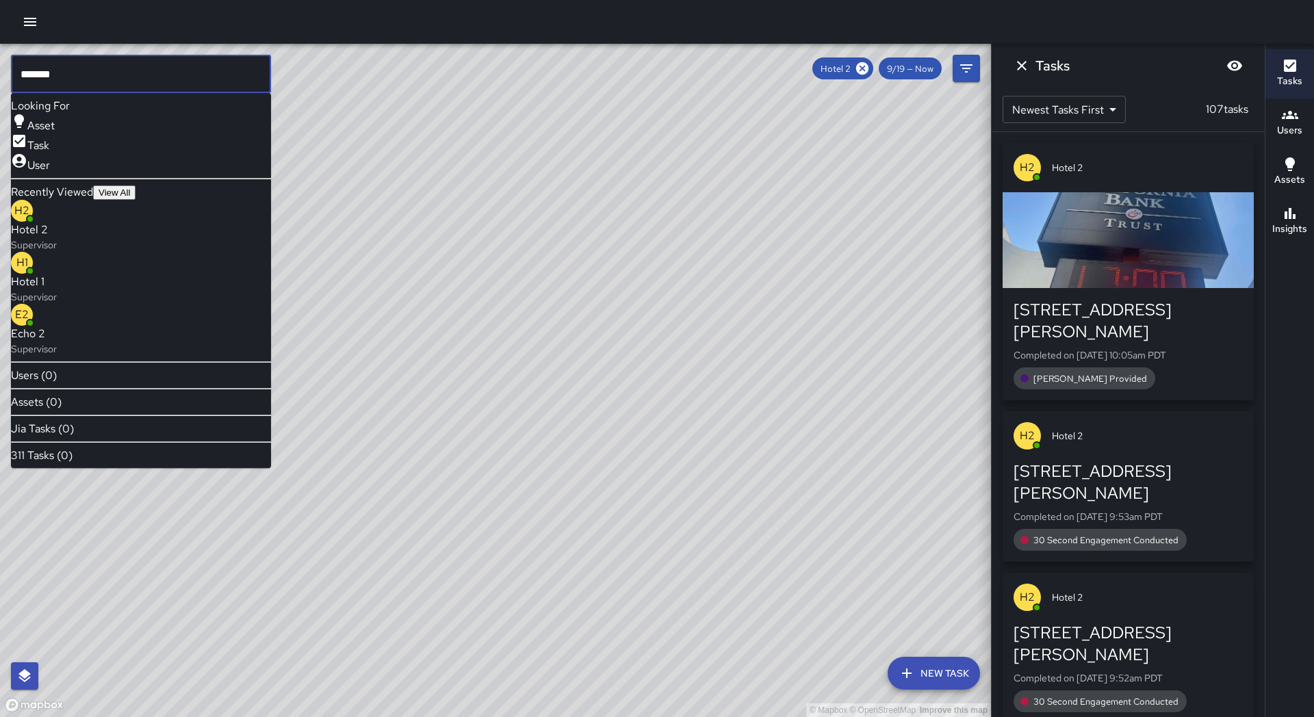
click at [866, 70] on icon at bounding box center [862, 68] width 15 height 15
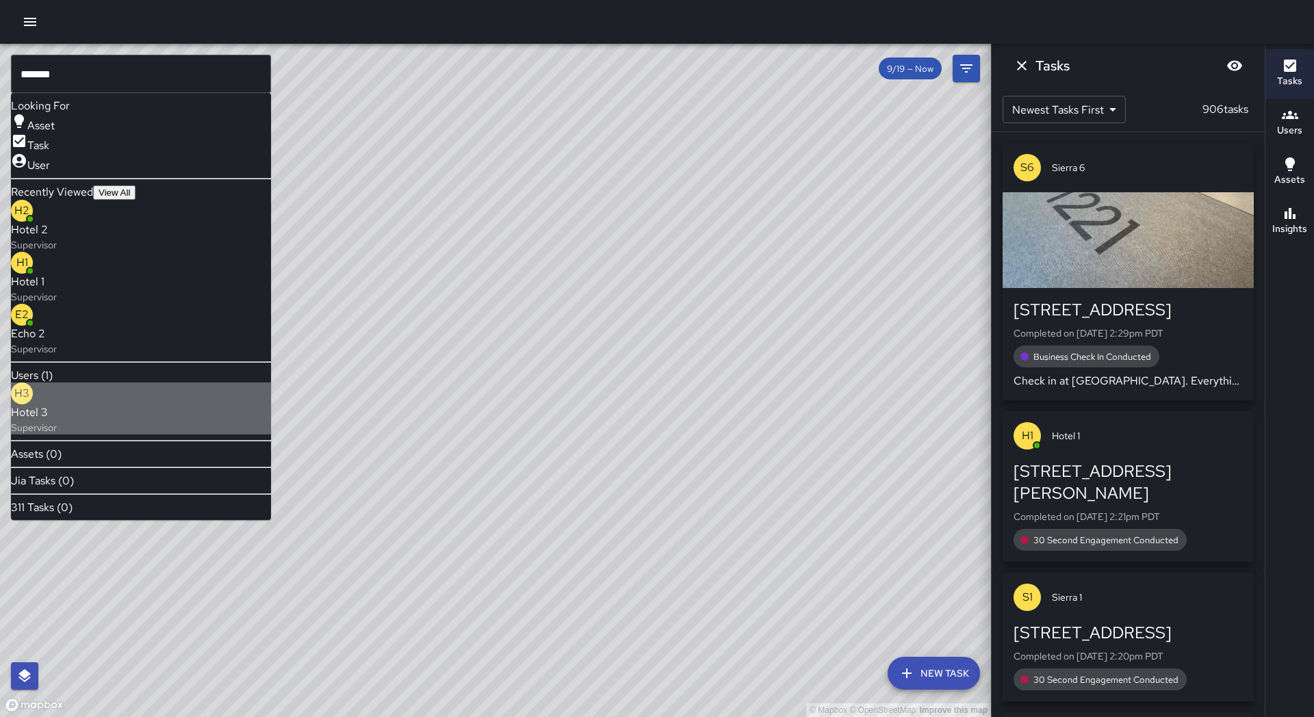
click at [57, 404] on span "Hotel 3" at bounding box center [34, 412] width 46 height 16
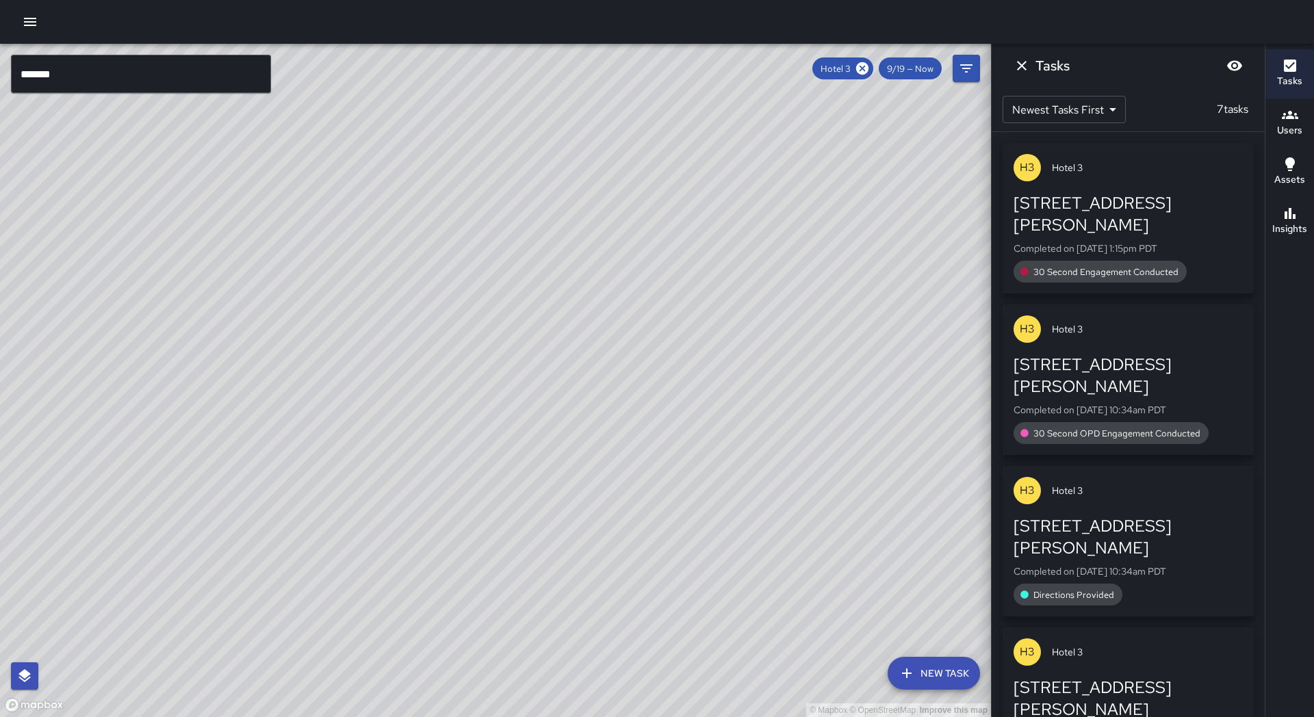
click at [545, 247] on div "© Mapbox © OpenStreetMap Improve this map" at bounding box center [495, 380] width 991 height 673
click at [553, 202] on div "© Mapbox © OpenStreetMap Improve this map" at bounding box center [495, 380] width 991 height 673
click at [78, 75] on input "*******" at bounding box center [141, 74] width 260 height 38
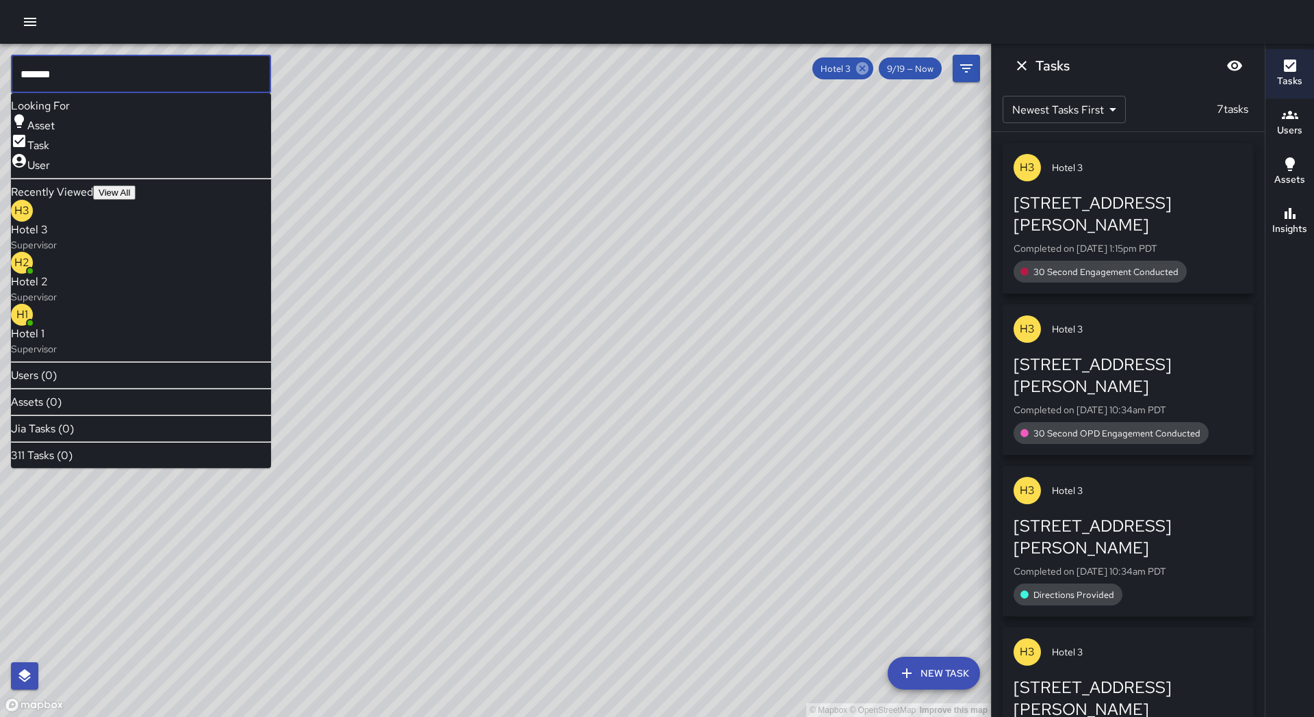
type input "*******"
click at [866, 66] on icon at bounding box center [862, 68] width 15 height 15
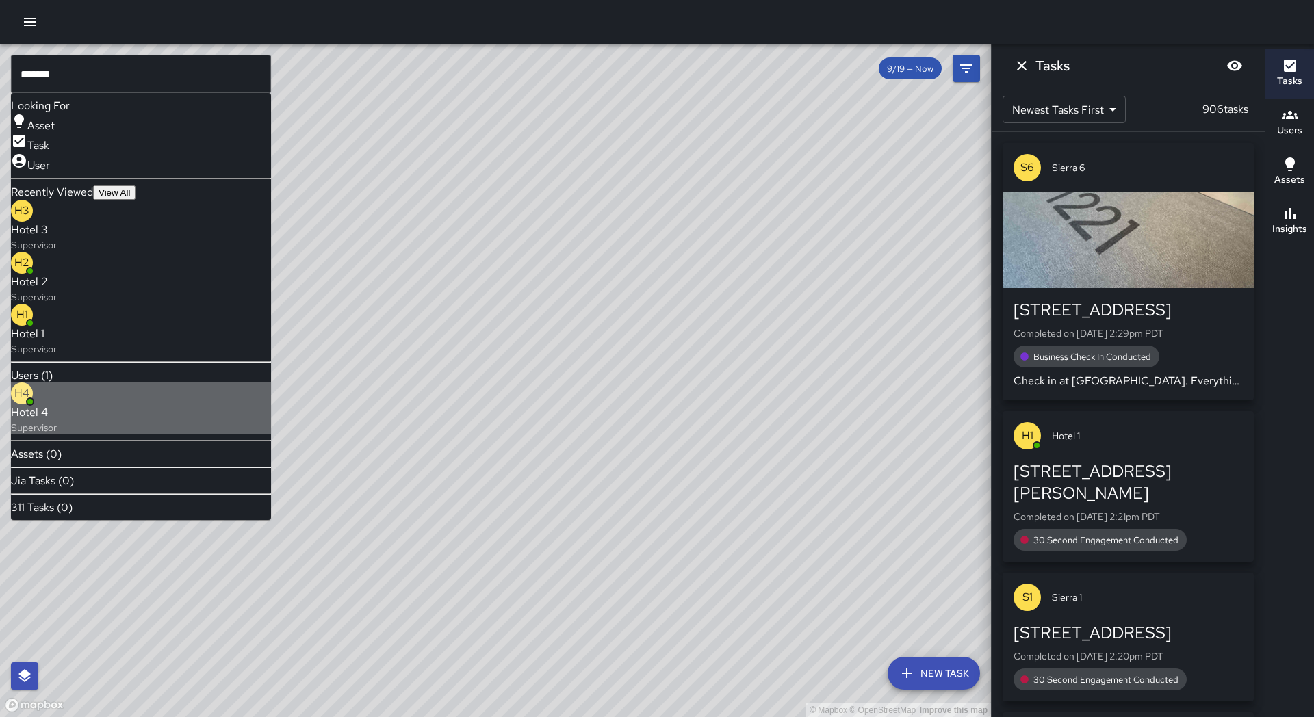
click at [57, 421] on p "Supervisor" at bounding box center [34, 428] width 46 height 14
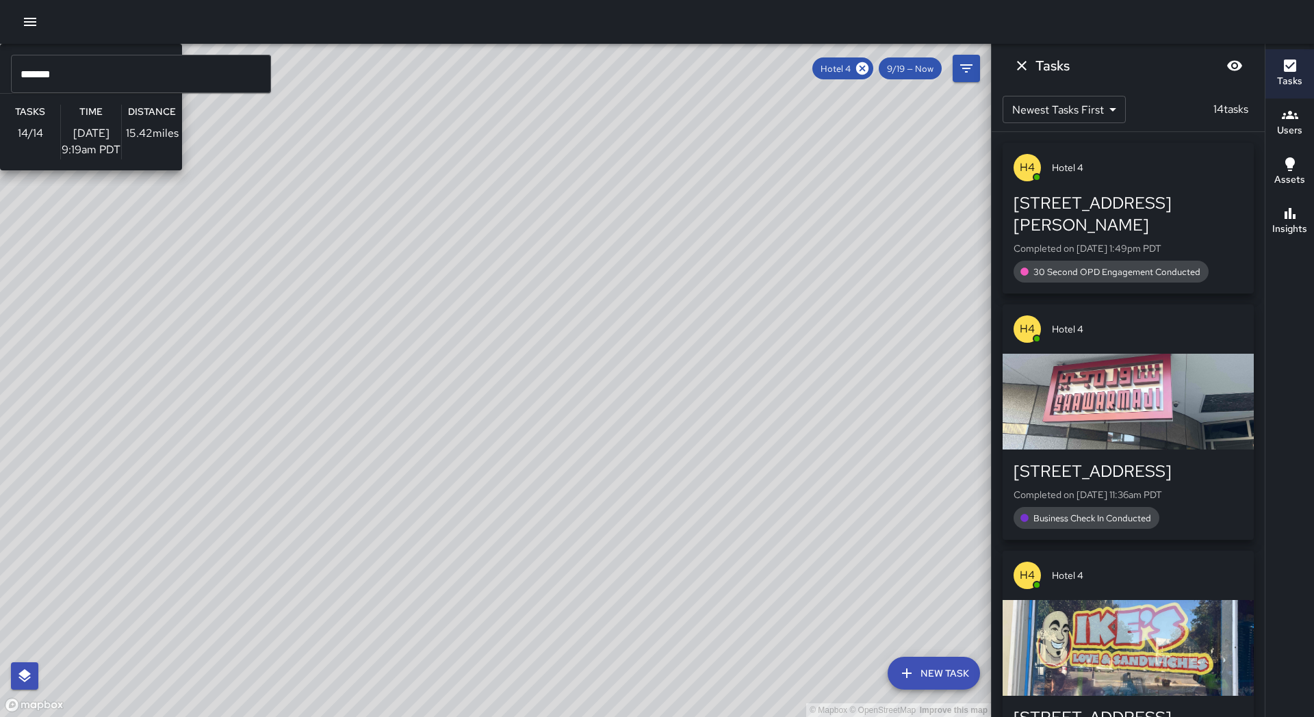
click at [450, 142] on div "© Mapbox © OpenStreetMap Improve this map H4 Hotel 4 Supervisor Tasks 14 / 14 T…" at bounding box center [495, 380] width 991 height 673
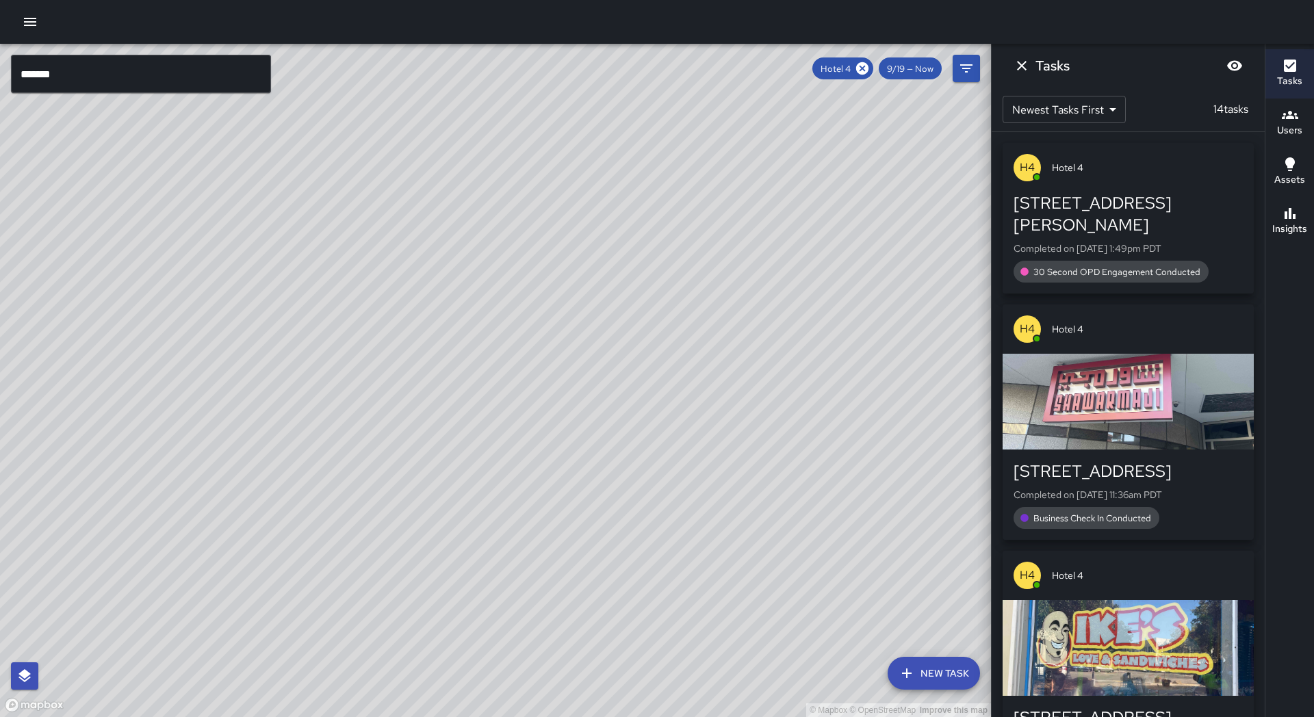
drag, startPoint x: 445, startPoint y: 328, endPoint x: 35, endPoint y: 558, distance: 470.0
click at [25, 569] on div "© Mapbox © OpenStreetMap Improve this map" at bounding box center [495, 380] width 991 height 673
click at [861, 69] on icon at bounding box center [862, 68] width 12 height 12
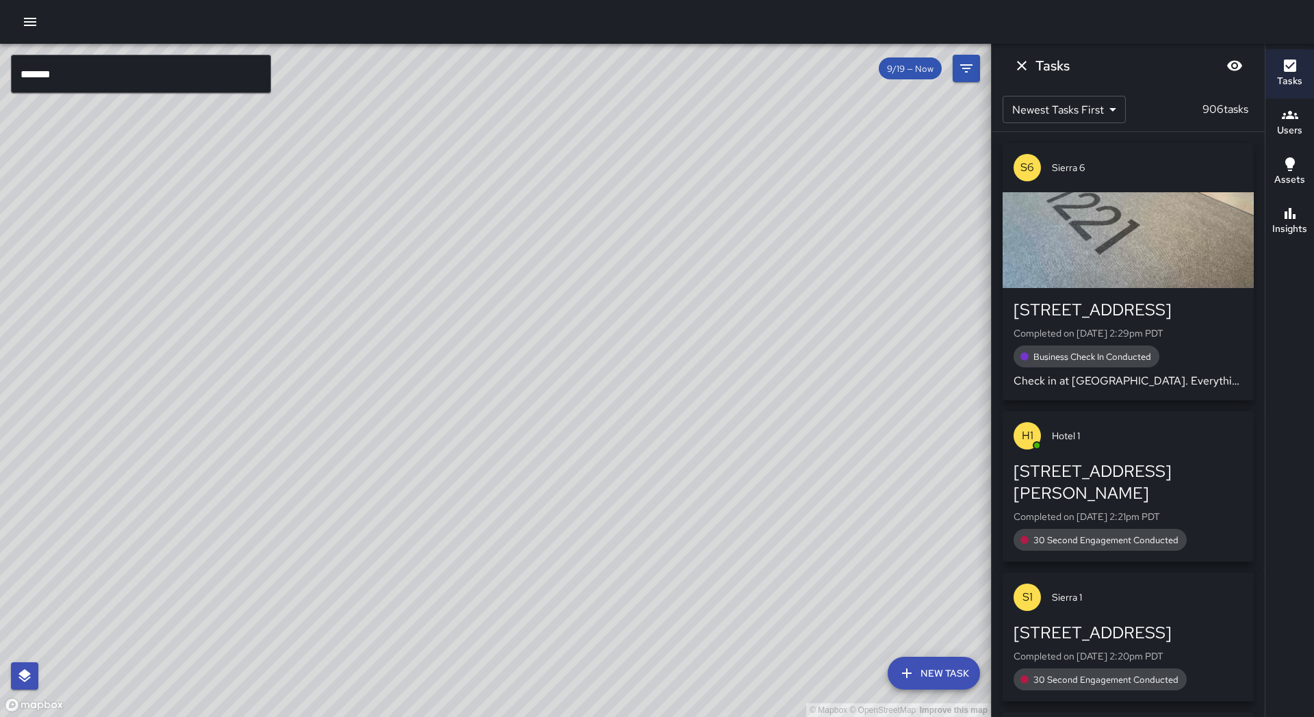
drag, startPoint x: 180, startPoint y: 320, endPoint x: 703, endPoint y: 211, distance: 534.2
click at [708, 208] on div "© Mapbox © OpenStreetMap Improve this map" at bounding box center [495, 380] width 991 height 673
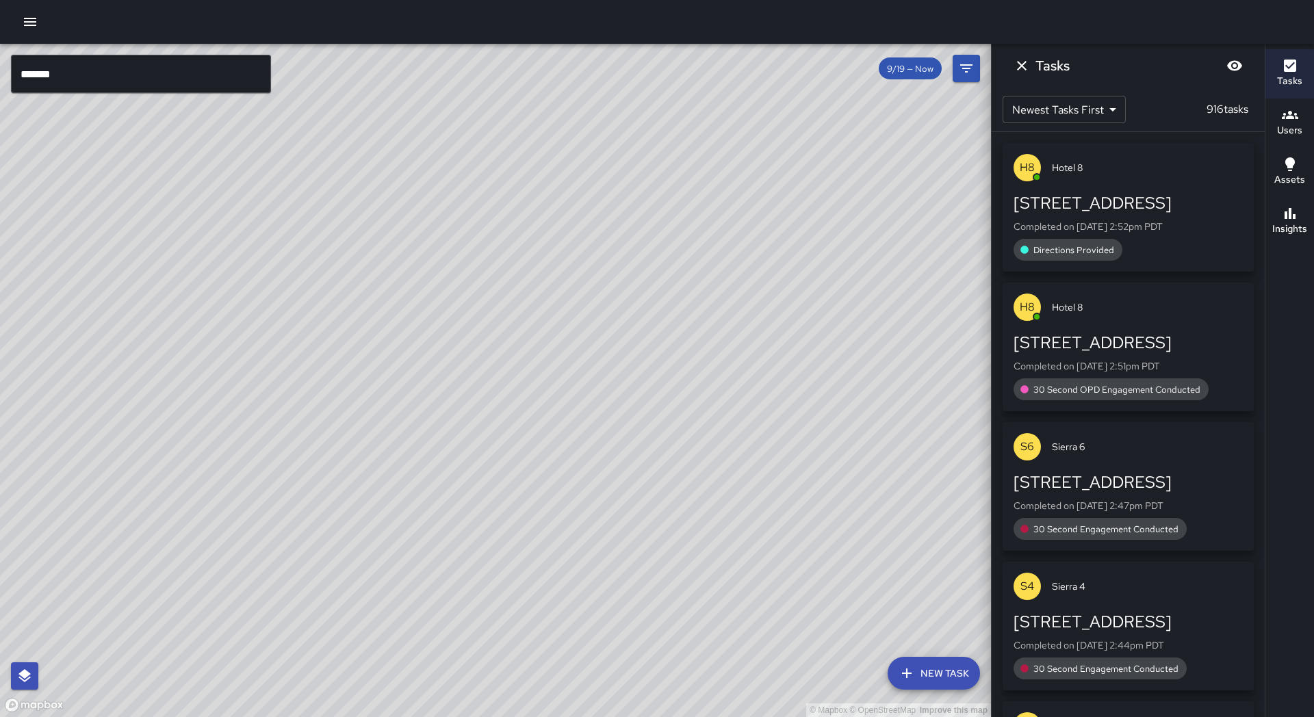
drag, startPoint x: 692, startPoint y: 214, endPoint x: 674, endPoint y: 207, distance: 18.8
click at [673, 209] on div "© Mapbox © OpenStreetMap Improve this map" at bounding box center [495, 380] width 991 height 673
click at [669, 207] on div "© Mapbox © OpenStreetMap Improve this map" at bounding box center [495, 380] width 991 height 673
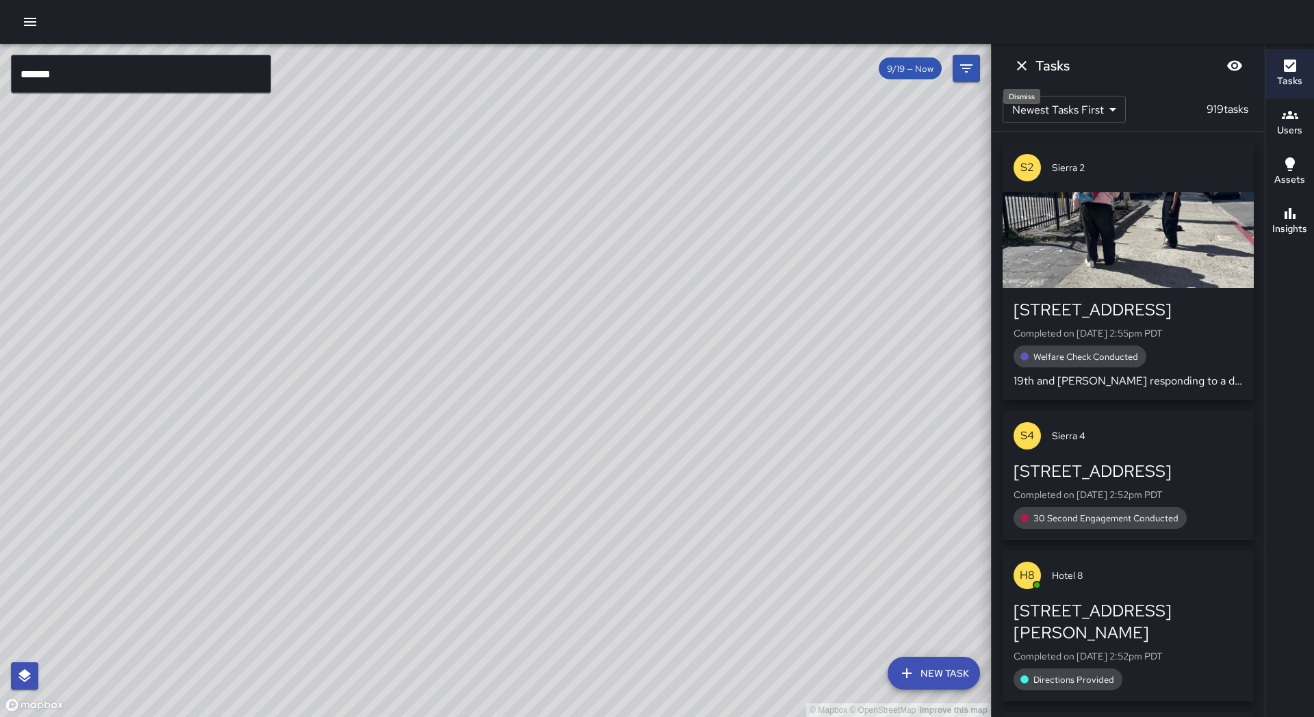
click at [1028, 65] on icon "Dismiss" at bounding box center [1021, 65] width 16 height 16
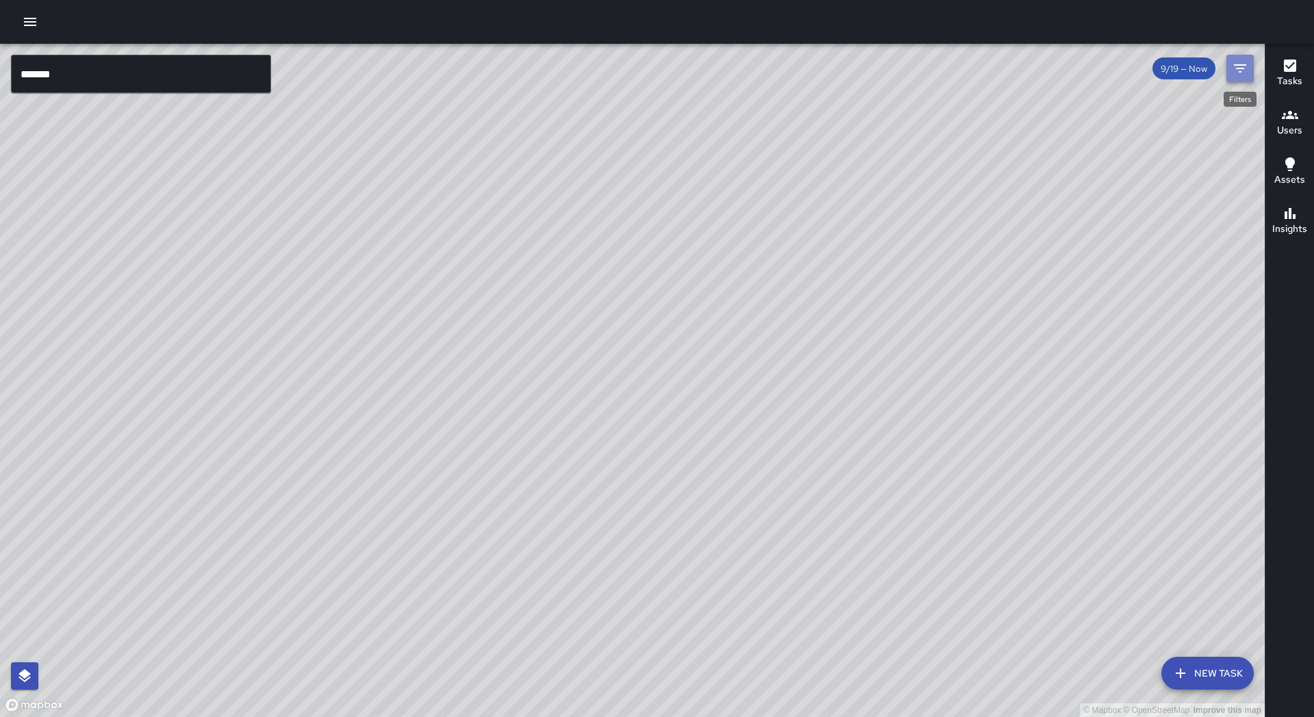
click at [1250, 69] on button "Filters" at bounding box center [1239, 68] width 27 height 27
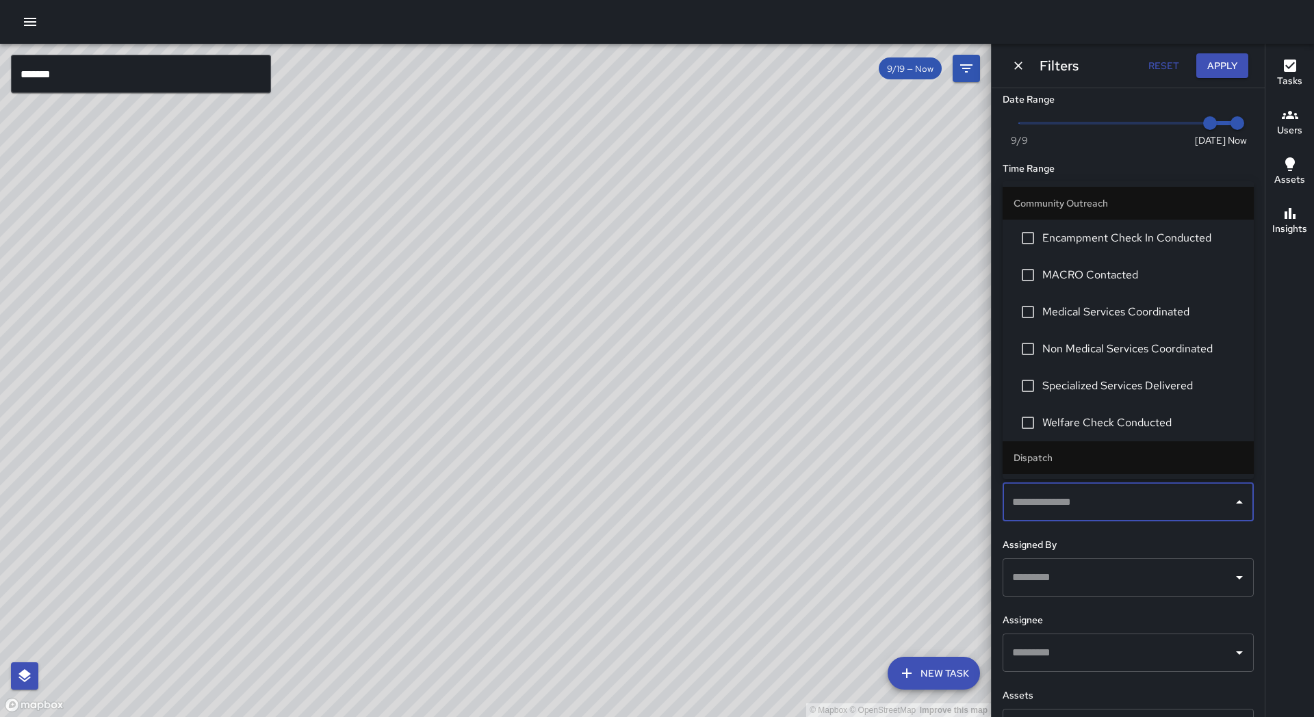
click at [1048, 506] on input "text" at bounding box center [1118, 502] width 218 height 26
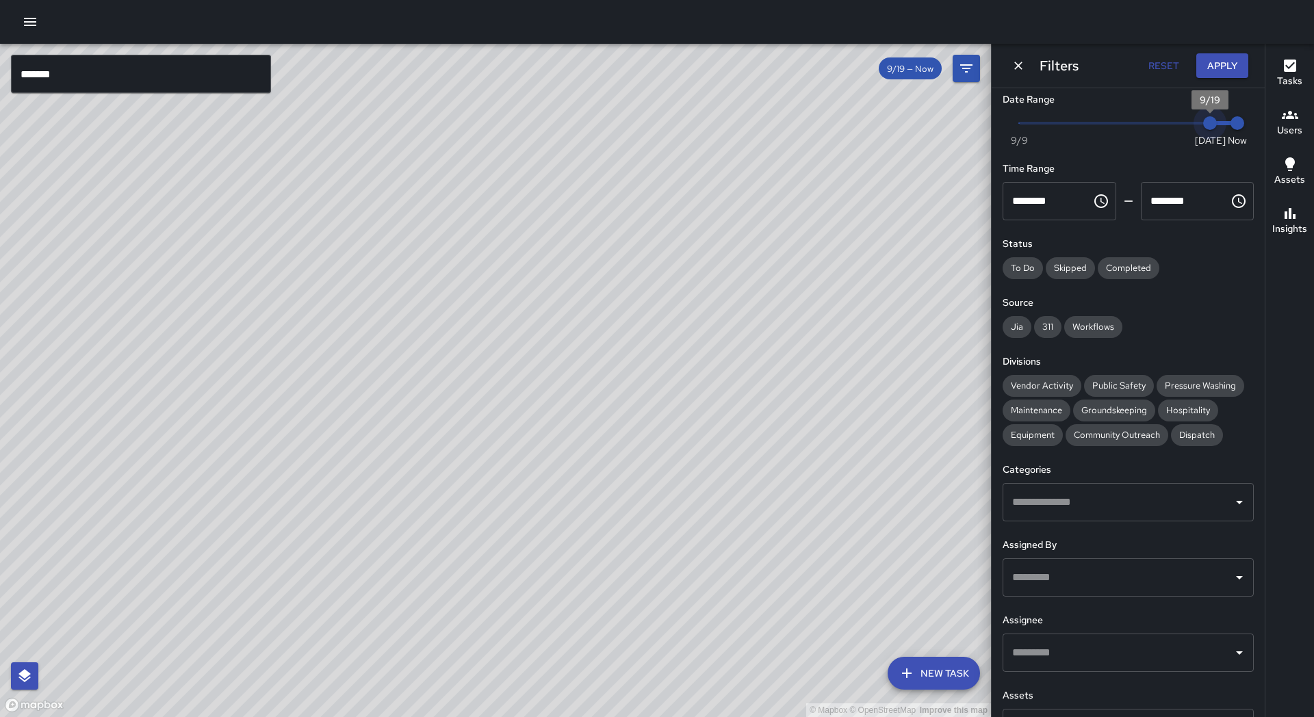
drag, startPoint x: 1208, startPoint y: 122, endPoint x: 1216, endPoint y: 123, distance: 8.3
click at [1216, 123] on span "9/19" at bounding box center [1210, 123] width 14 height 14
click at [1101, 493] on input "text" at bounding box center [1118, 502] width 218 height 26
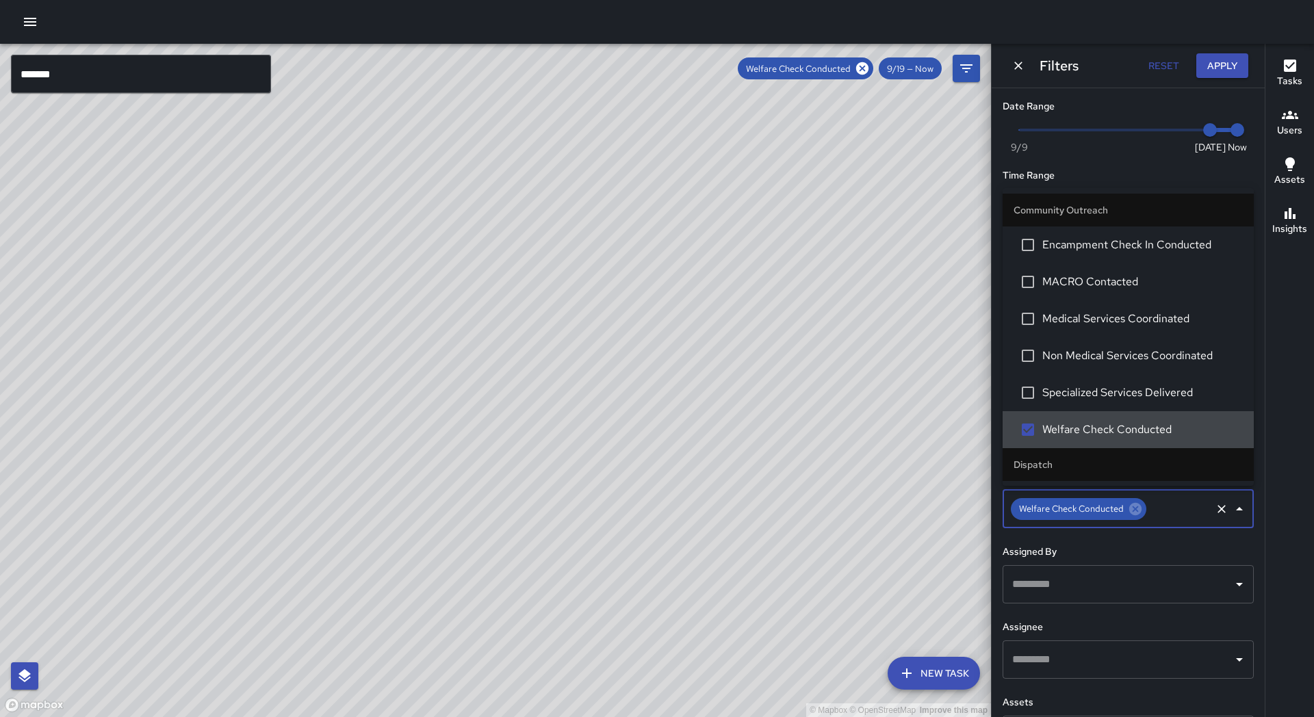
click at [1224, 508] on icon "Clear" at bounding box center [1222, 509] width 14 height 14
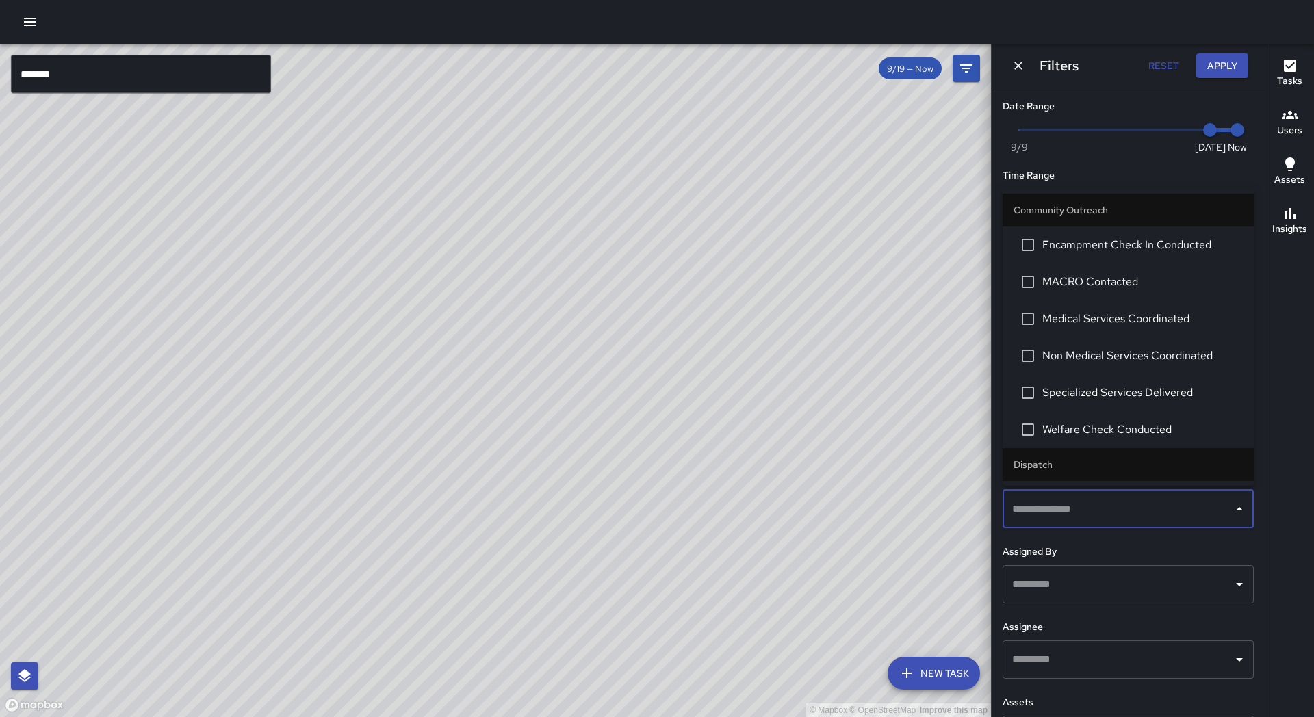
scroll to position [3, 0]
click at [1285, 131] on h6 "Users" at bounding box center [1289, 130] width 25 height 15
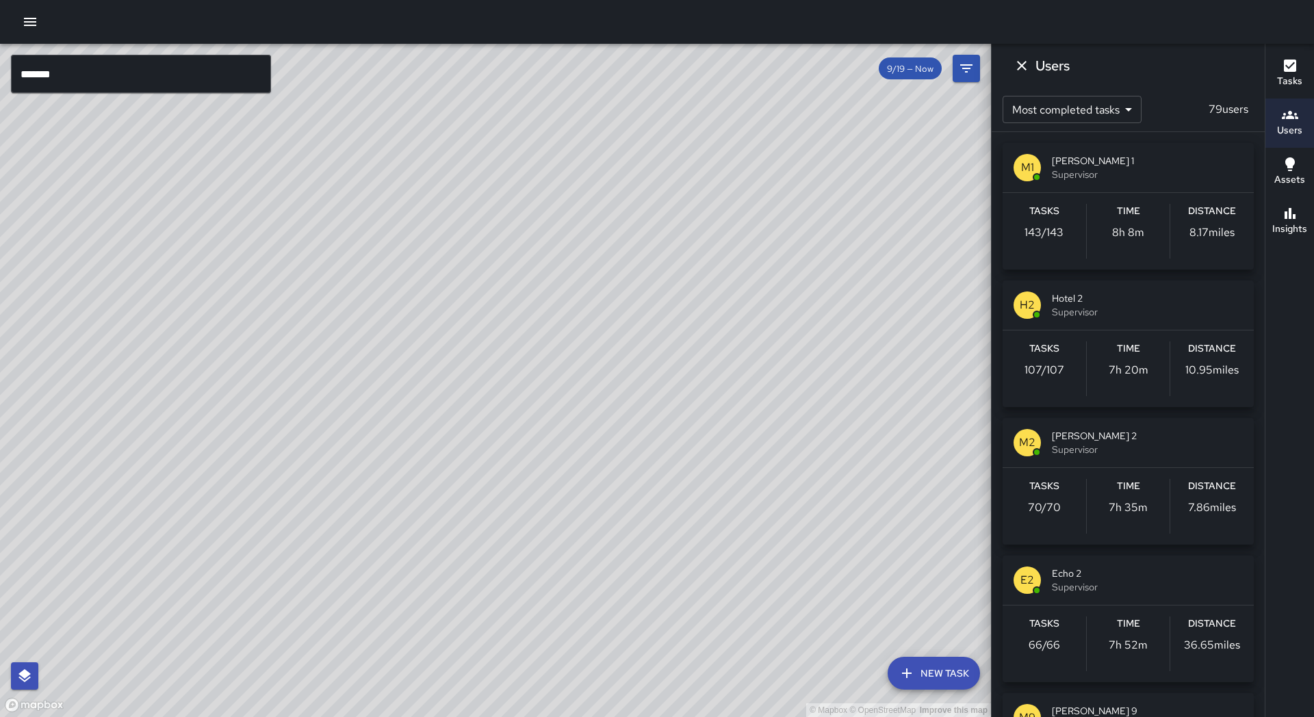
scroll to position [0, 0]
click at [1295, 177] on h6 "Assets" at bounding box center [1289, 179] width 31 height 15
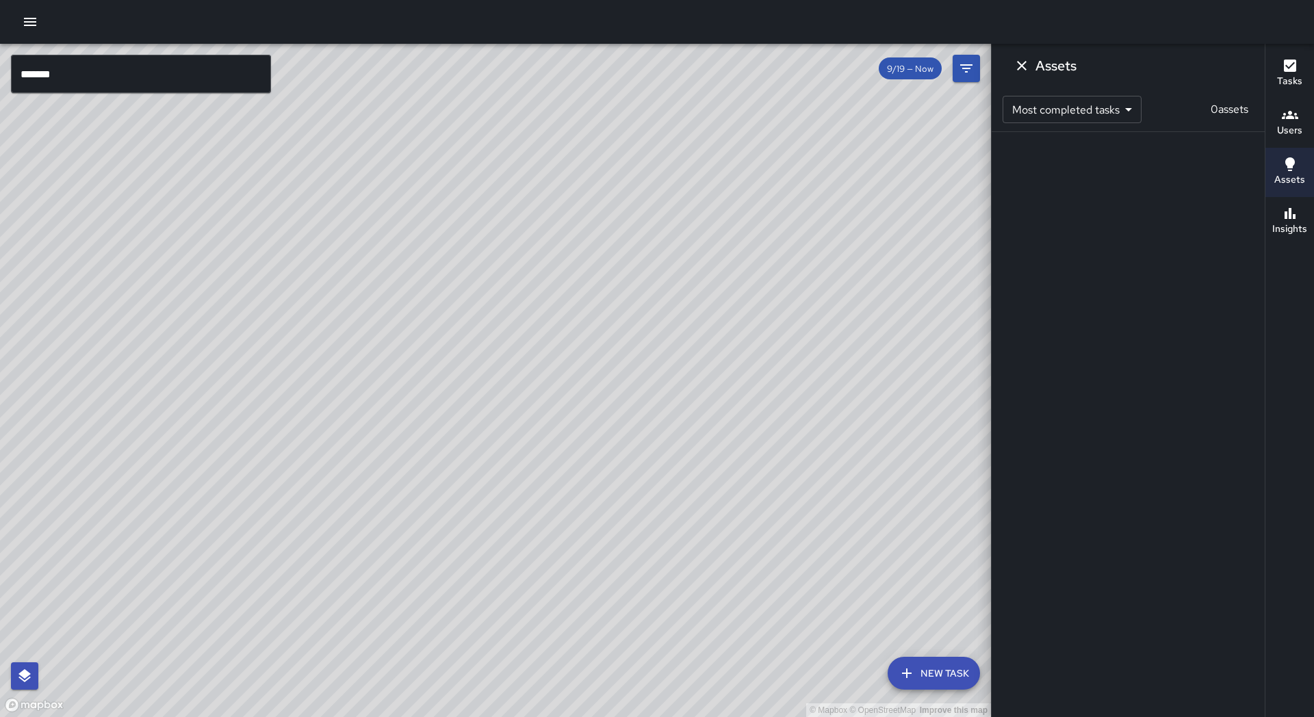
click at [1302, 72] on button "Tasks" at bounding box center [1289, 73] width 49 height 49
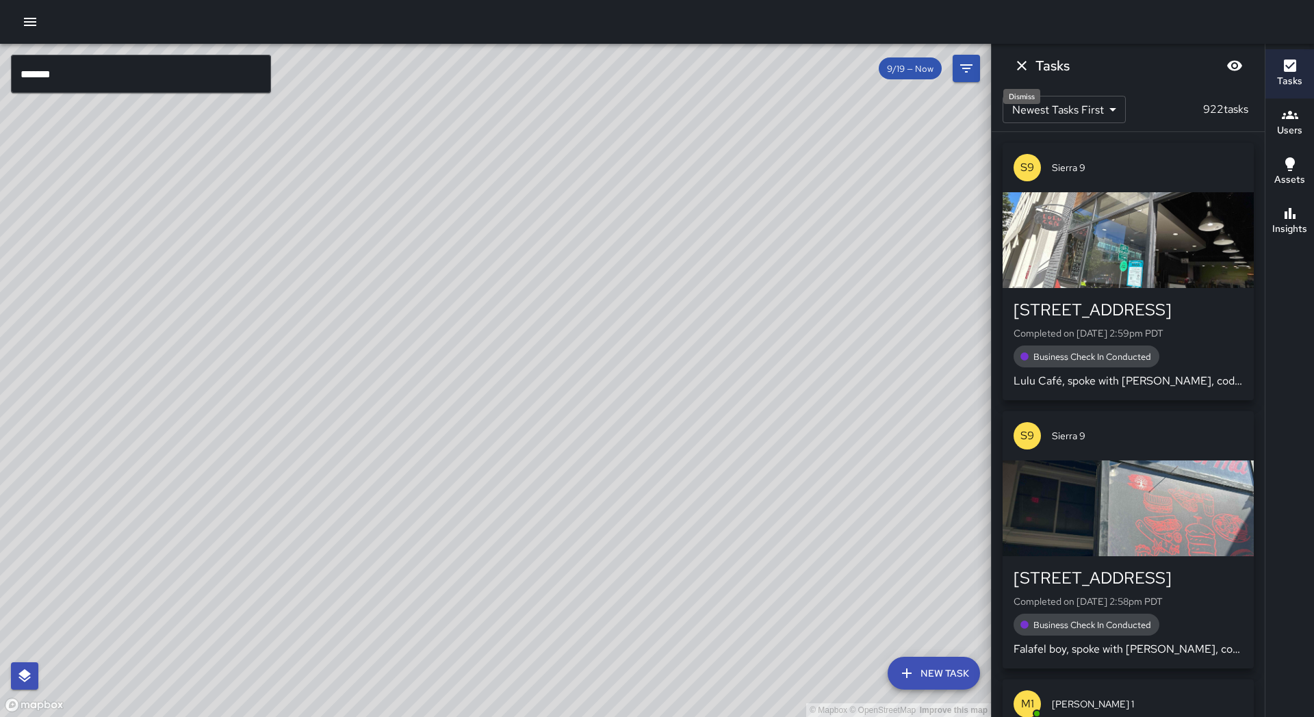
click at [1018, 64] on icon "Dismiss" at bounding box center [1021, 65] width 16 height 16
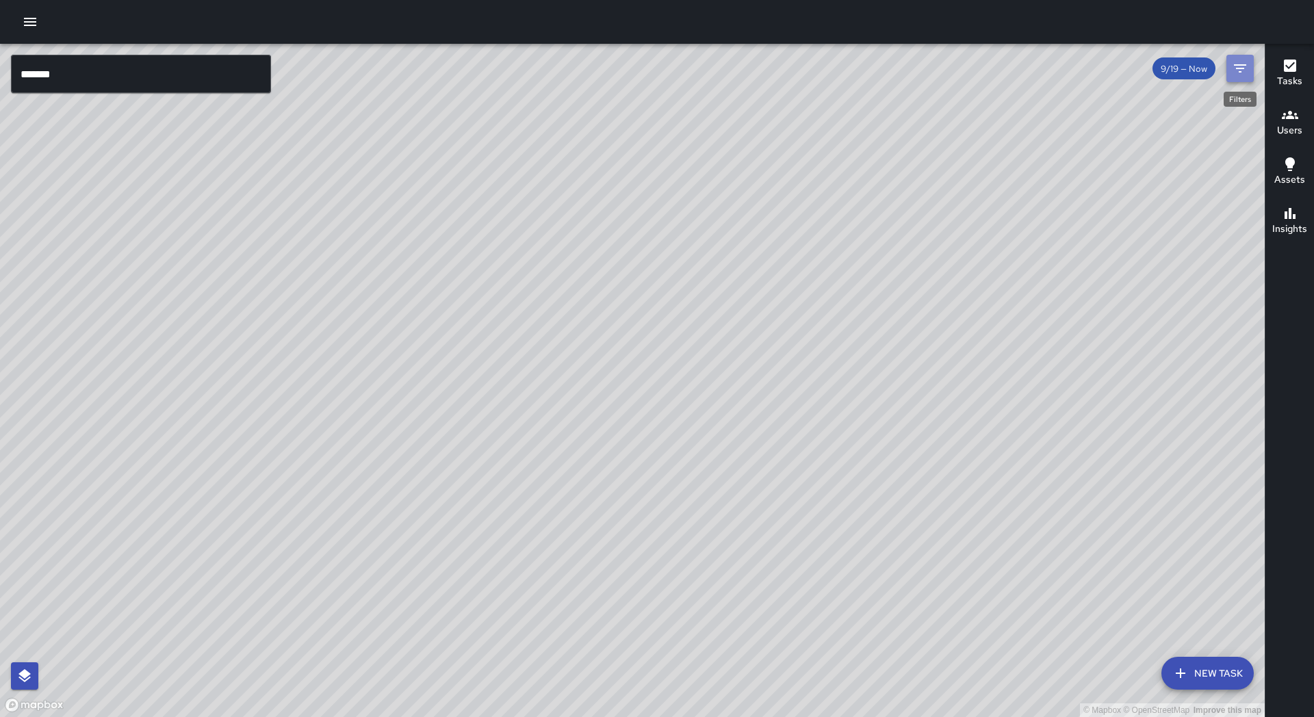
click at [1240, 75] on icon "Filters" at bounding box center [1240, 68] width 16 height 16
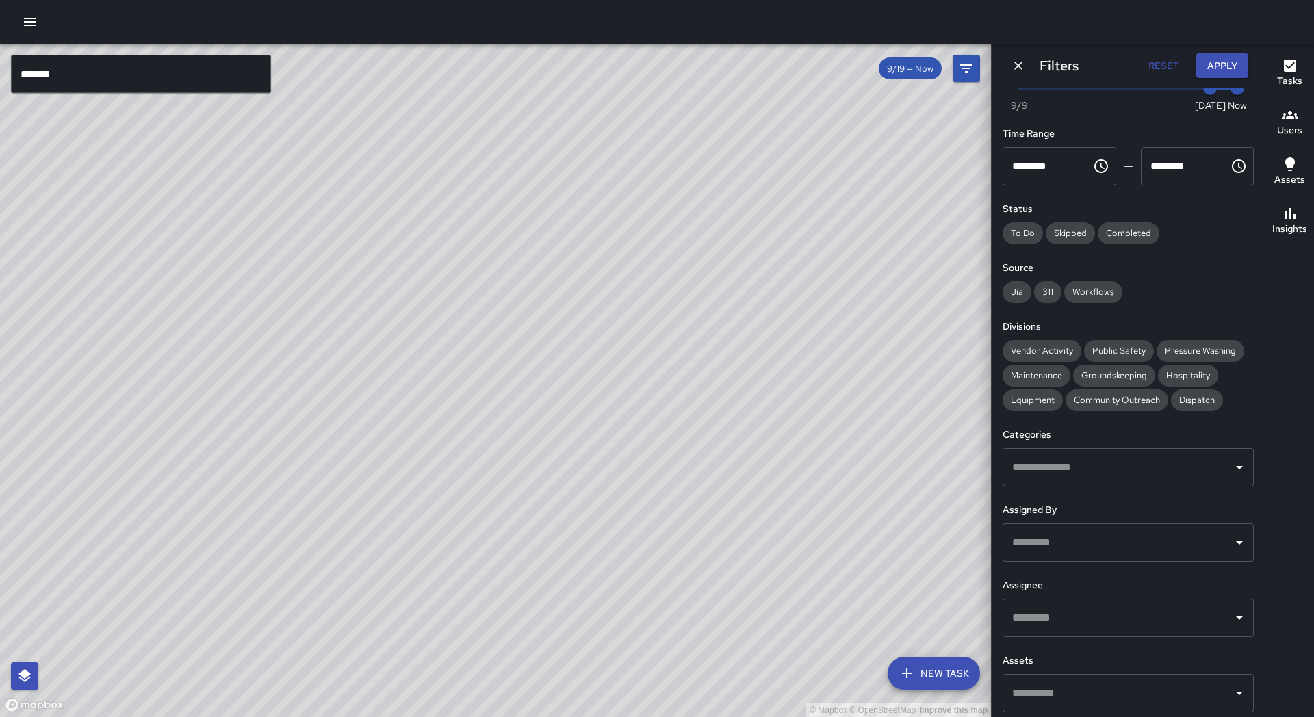
click at [1044, 612] on input "text" at bounding box center [1118, 618] width 218 height 26
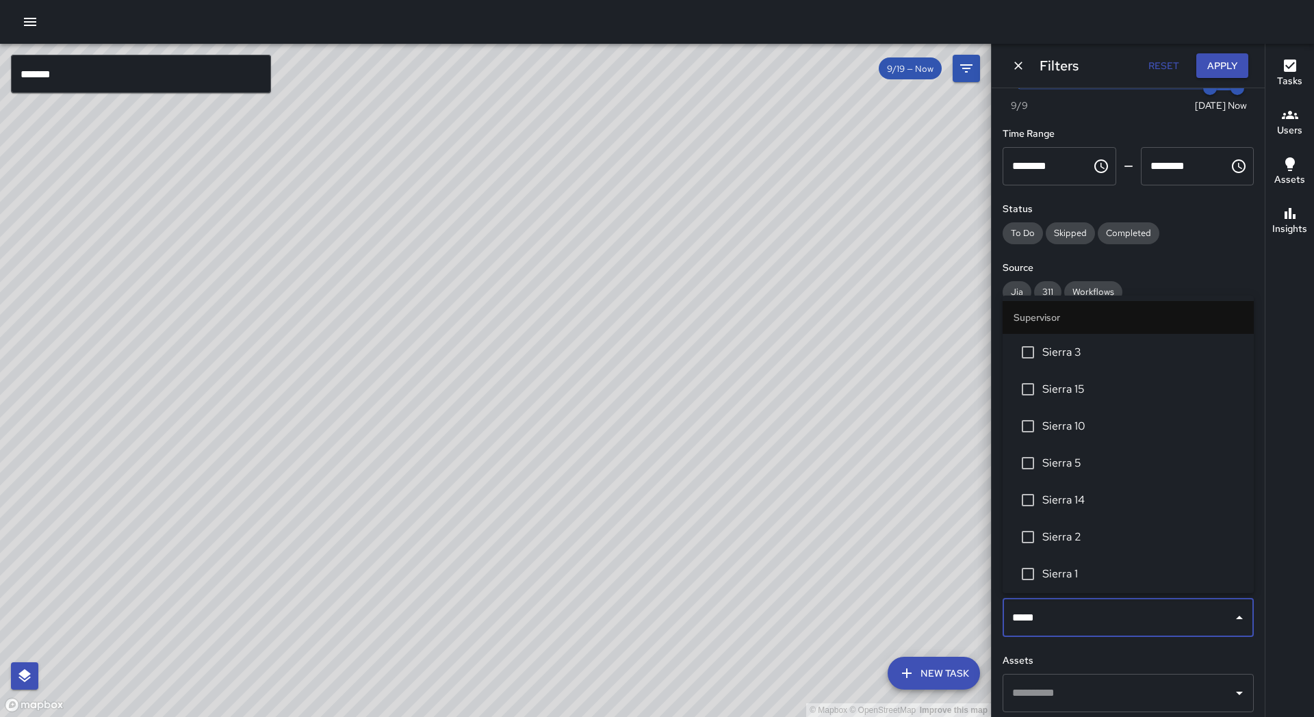
type input "******"
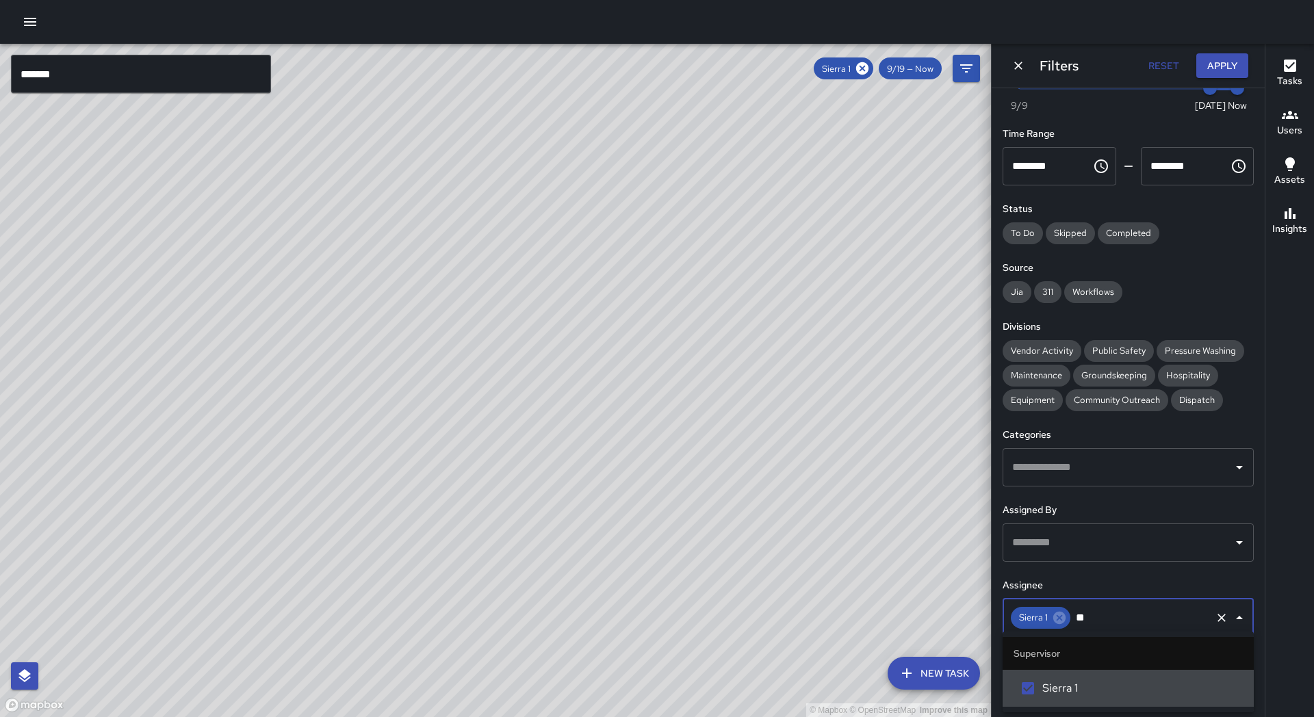
type input "*"
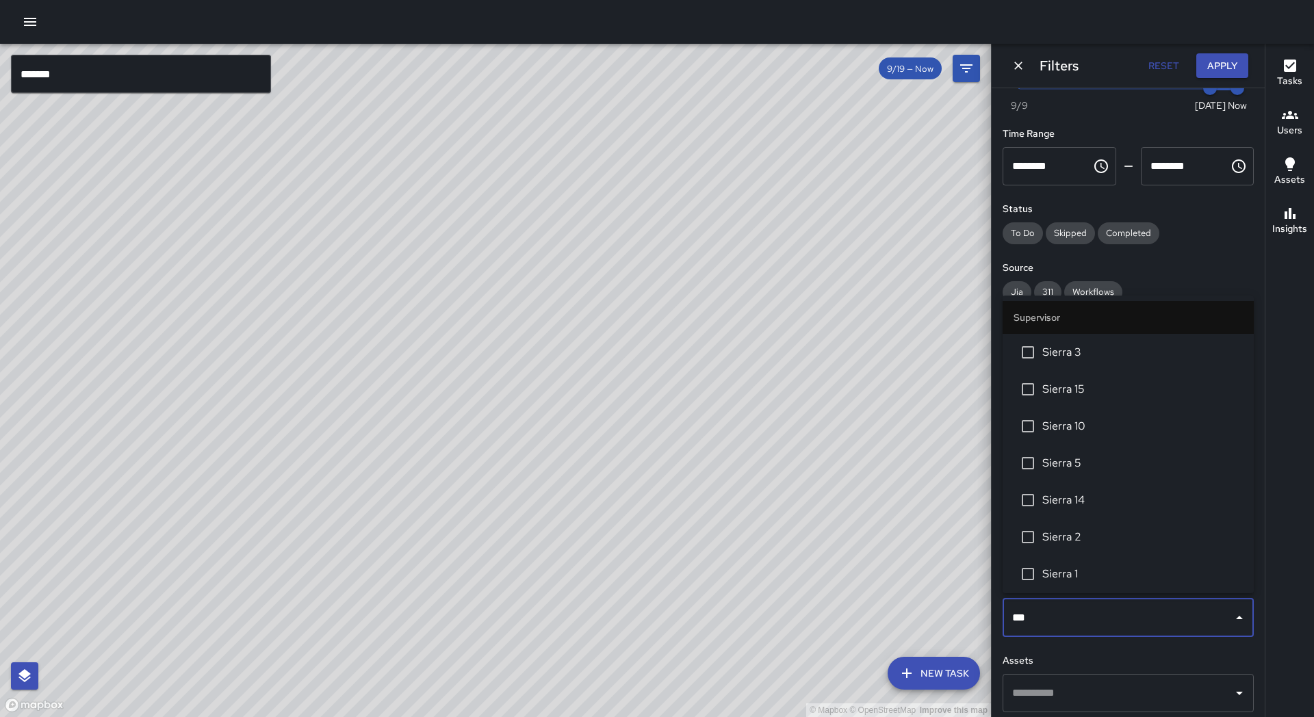
type input "****"
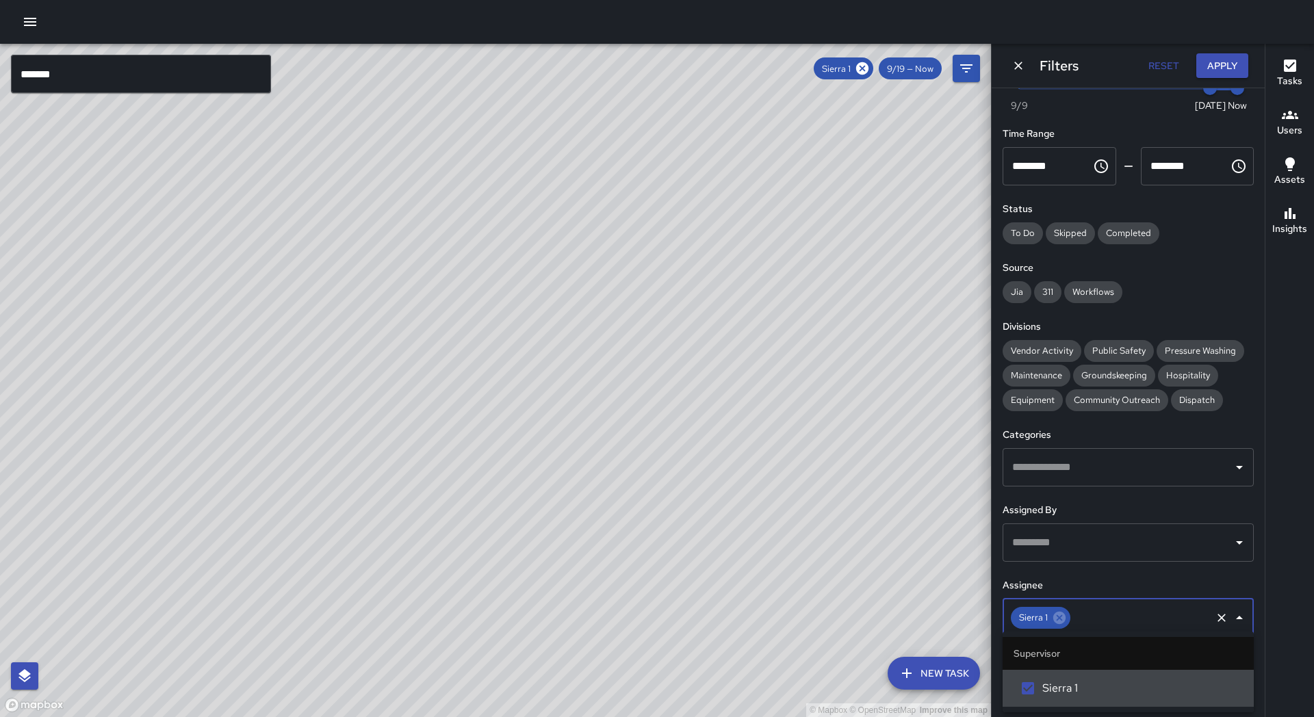
type input "*"
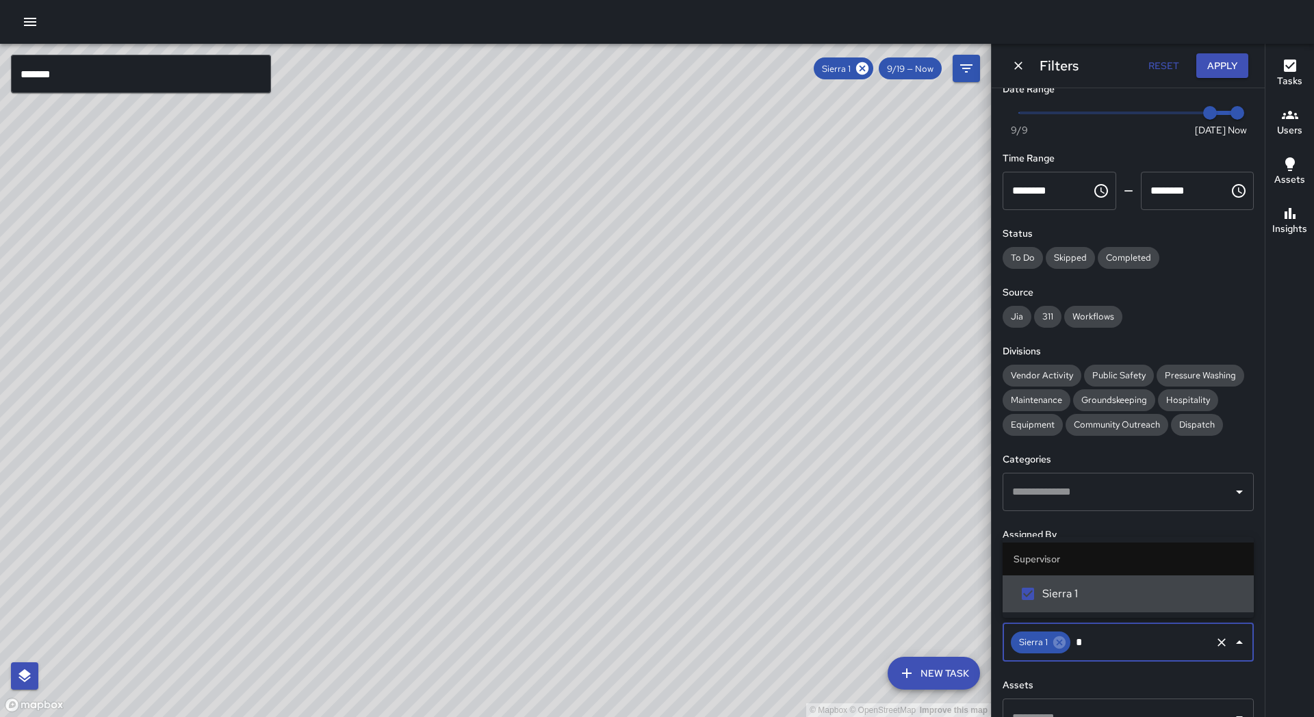
click at [1109, 641] on input "*" at bounding box center [1140, 643] width 137 height 26
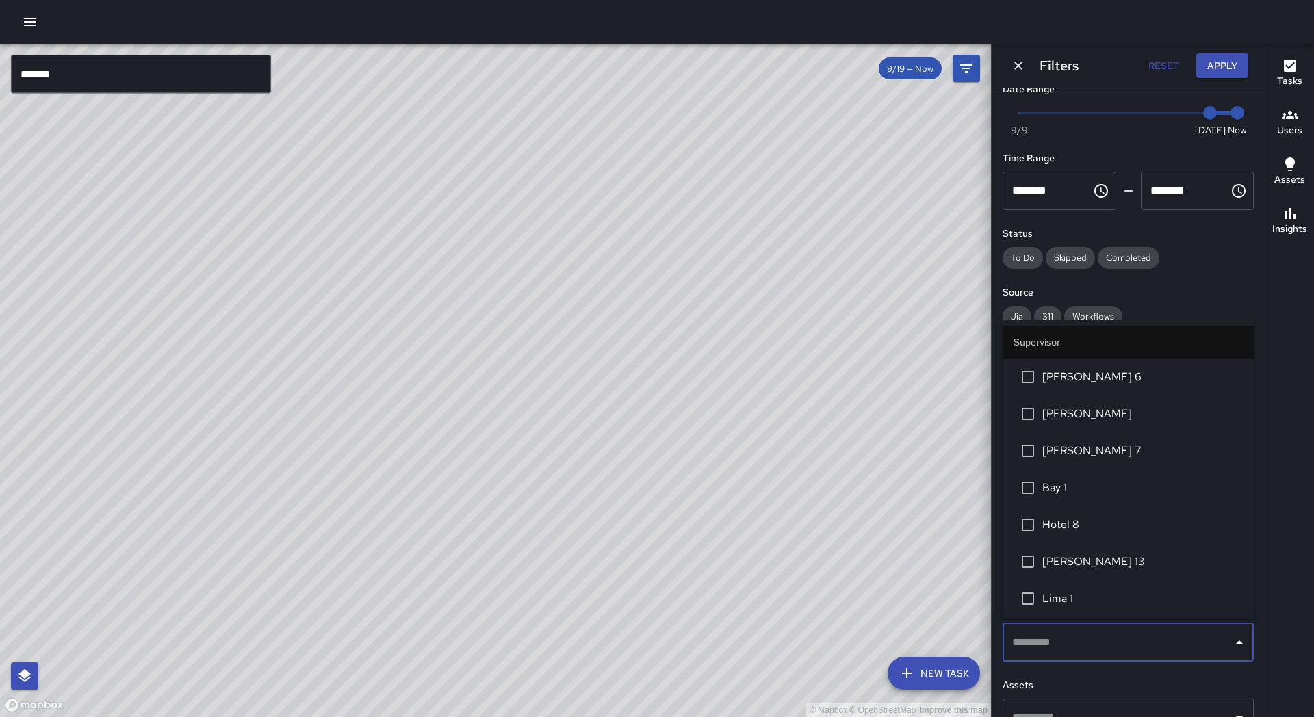
type input "*"
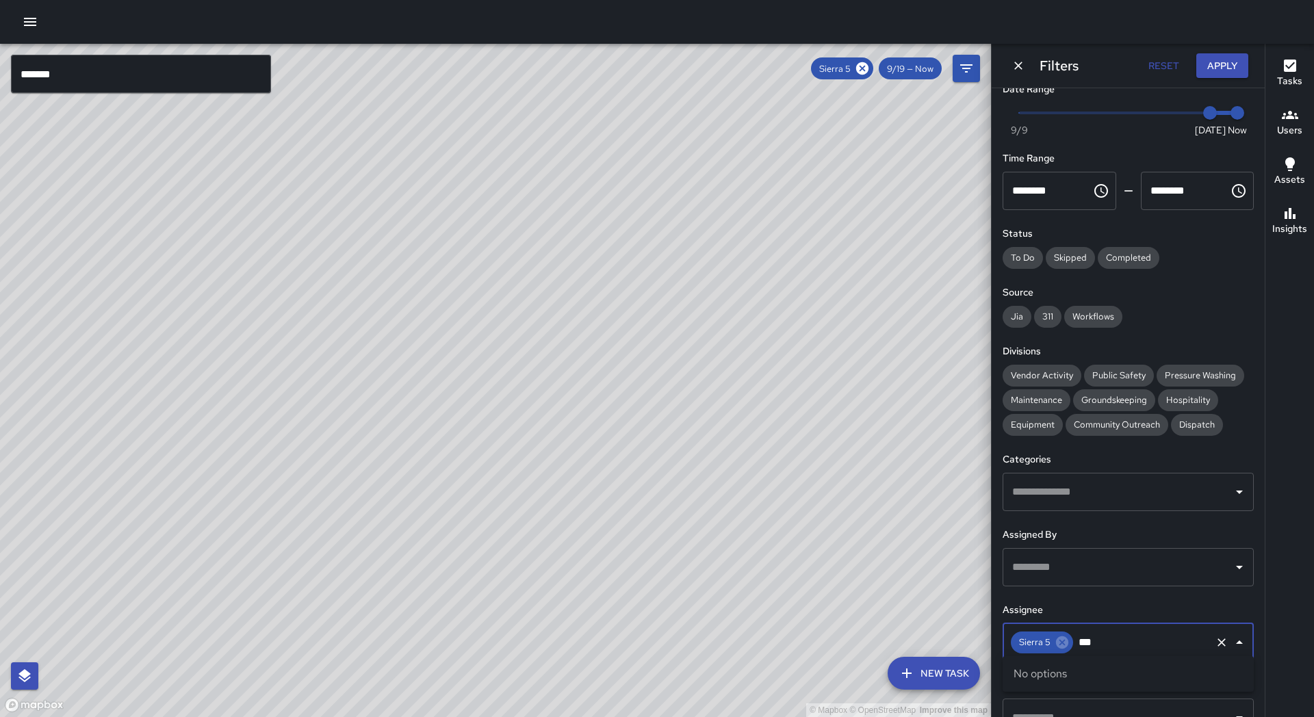
type input "*"
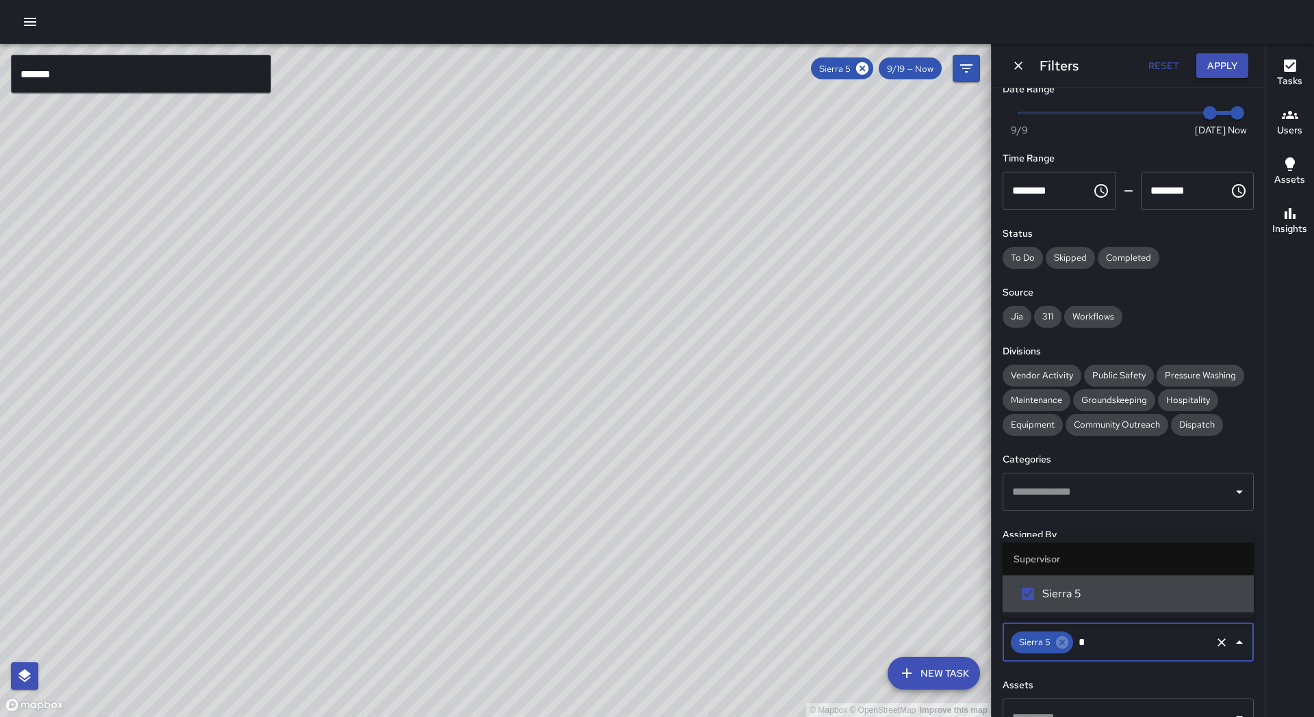
click at [1107, 636] on input "text" at bounding box center [1142, 643] width 134 height 26
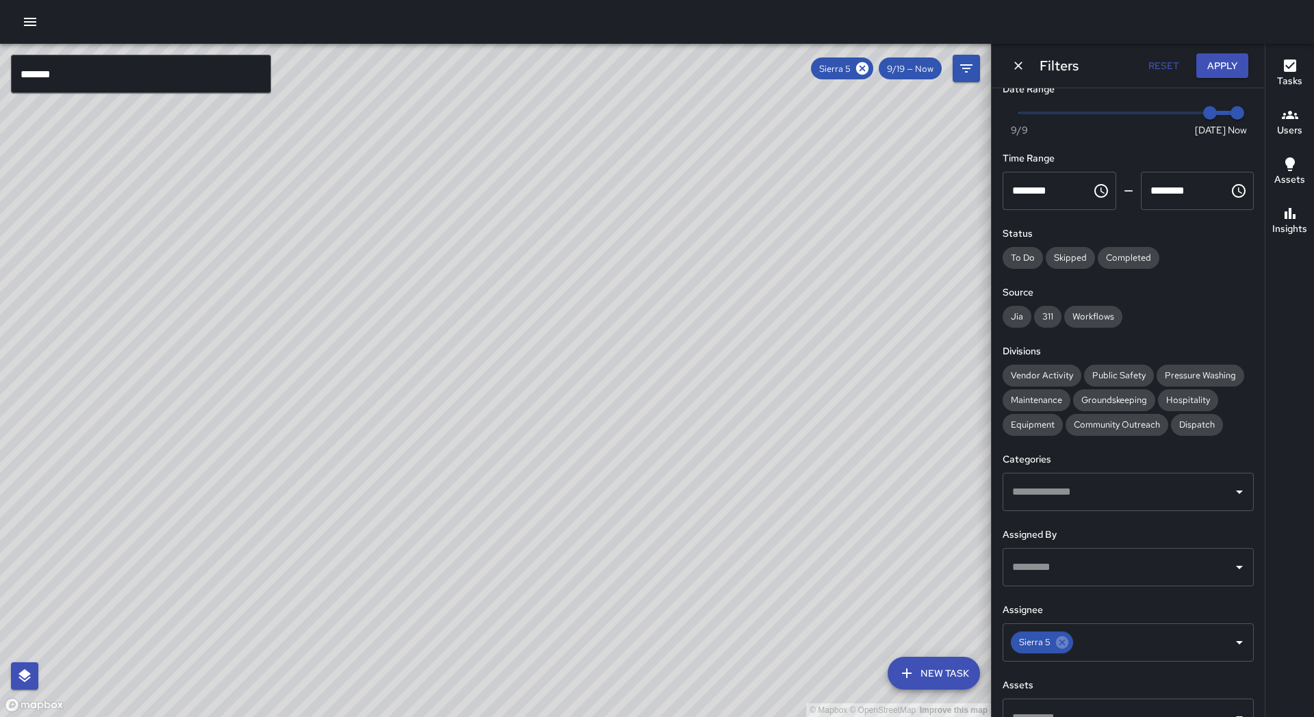
click at [951, 592] on div "© Mapbox © OpenStreetMap Improve this map" at bounding box center [495, 380] width 991 height 673
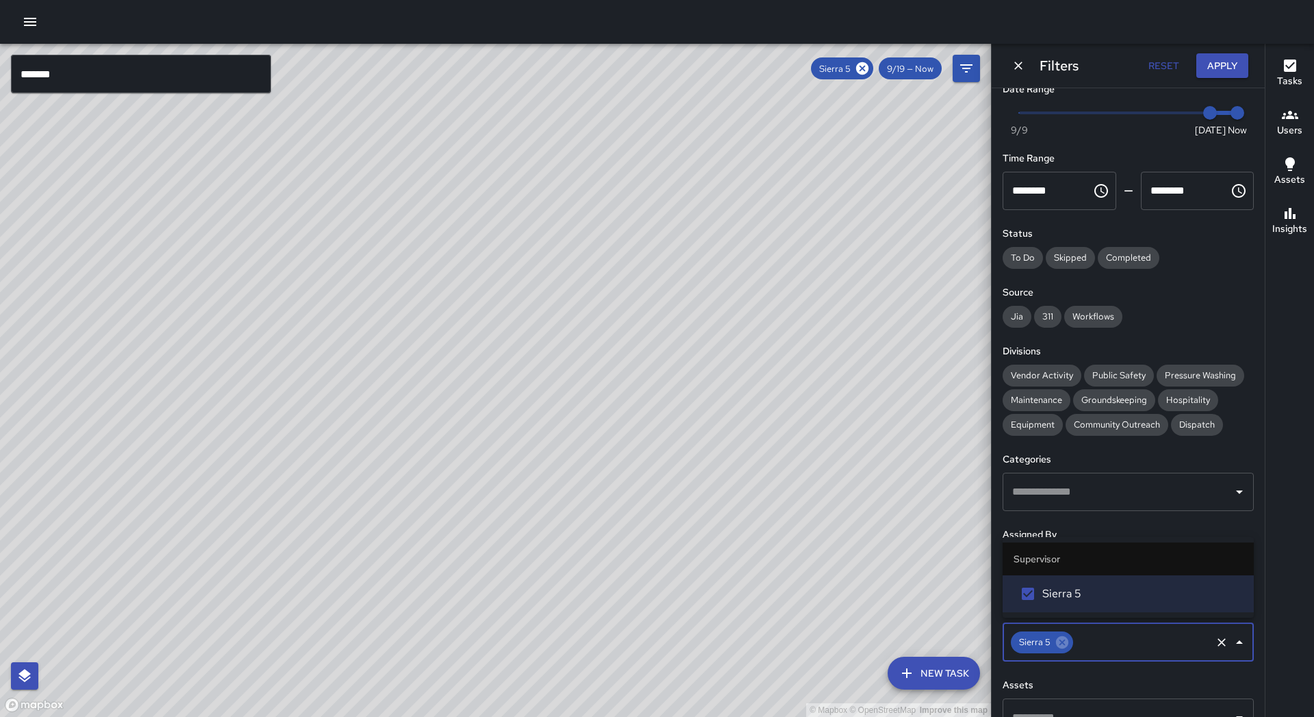
click at [1122, 632] on input "text" at bounding box center [1142, 643] width 134 height 26
click at [970, 602] on div "© Mapbox © OpenStreetMap Improve this map" at bounding box center [495, 380] width 991 height 673
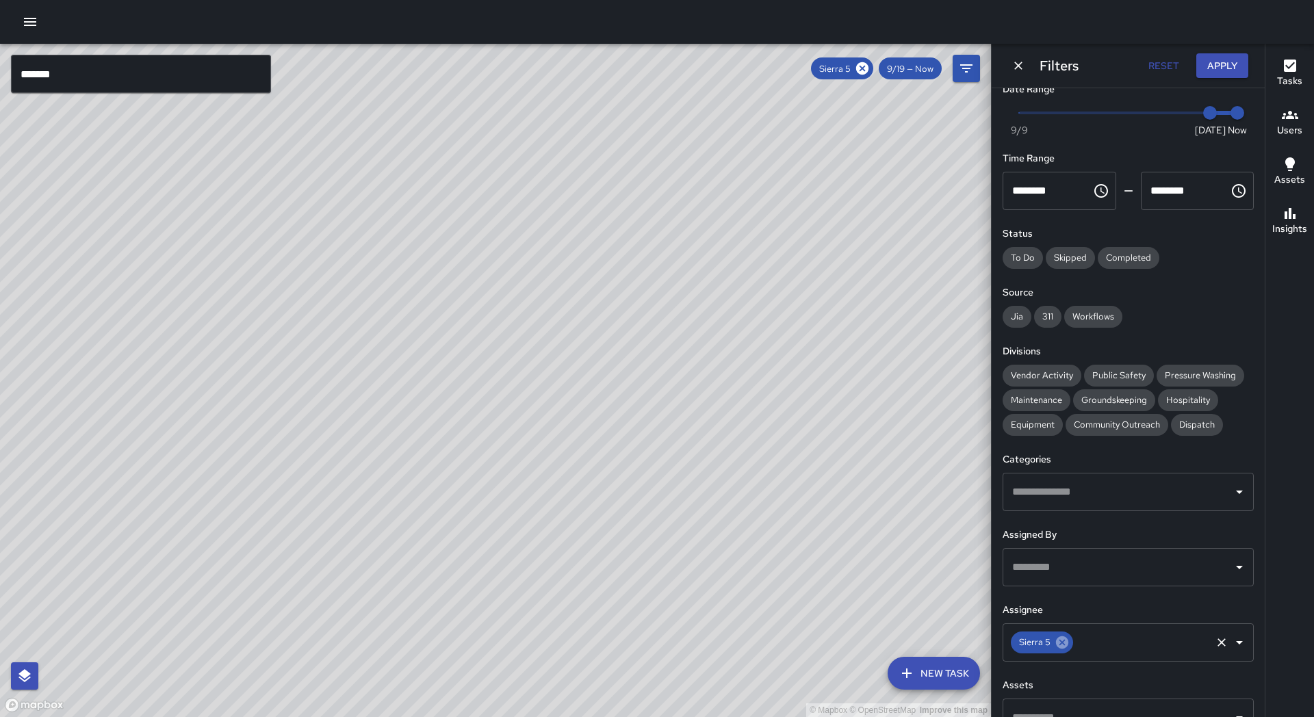
click at [1065, 638] on icon at bounding box center [1062, 642] width 12 height 12
click at [1070, 637] on input "text" at bounding box center [1118, 643] width 218 height 26
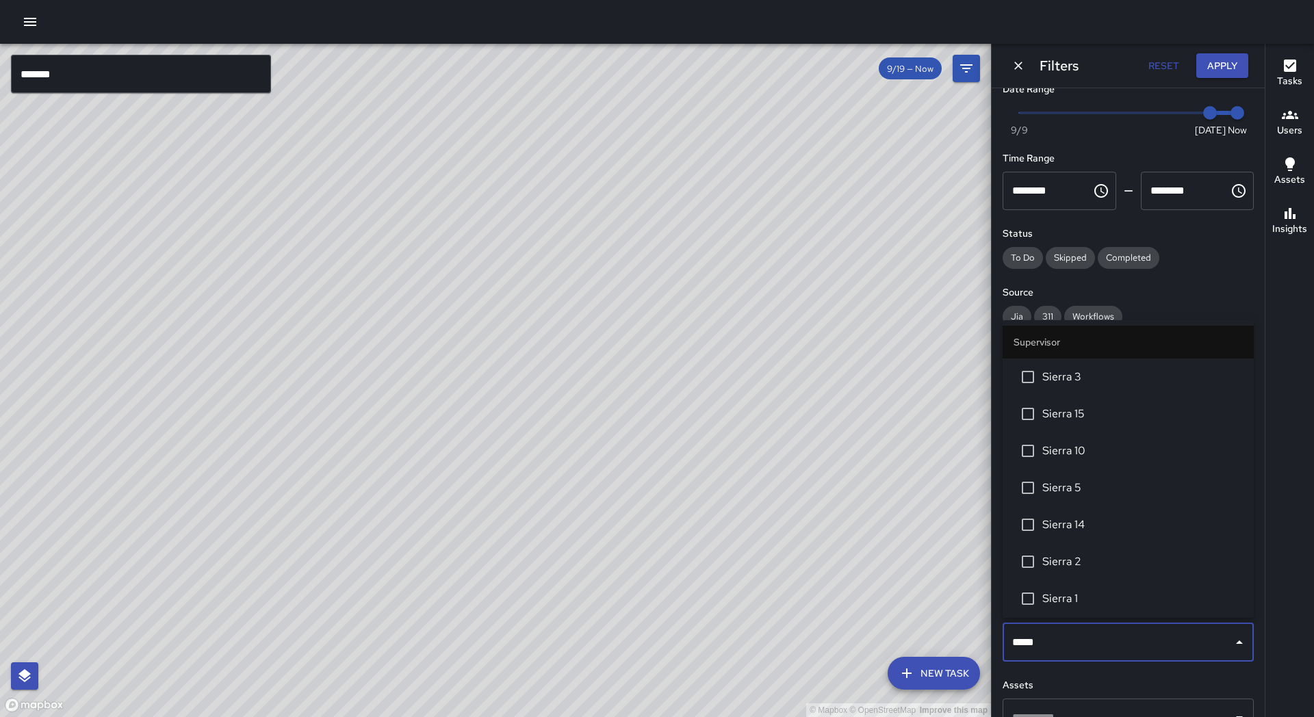
type input "******"
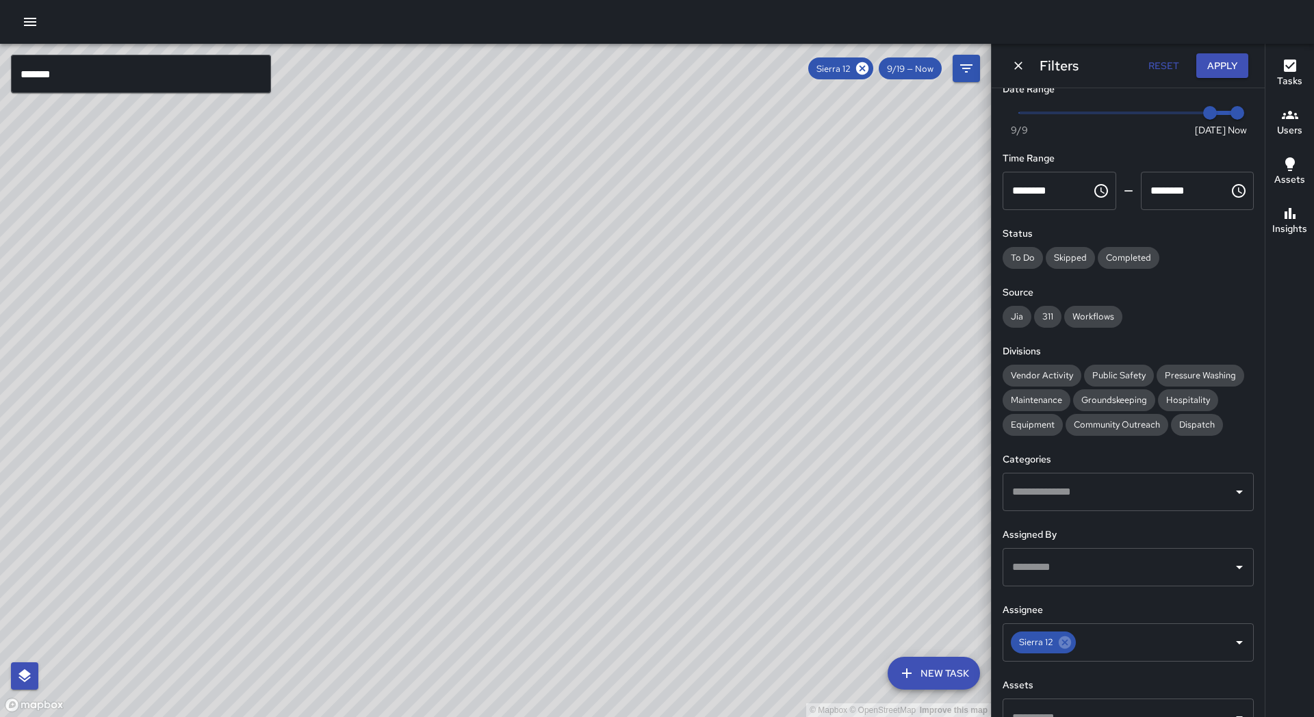
drag, startPoint x: 689, startPoint y: 429, endPoint x: 599, endPoint y: 594, distance: 187.7
click at [599, 599] on div "© Mapbox © OpenStreetMap Improve this map" at bounding box center [495, 380] width 991 height 673
click at [1065, 638] on icon at bounding box center [1064, 642] width 15 height 15
click at [1069, 637] on input "text" at bounding box center [1118, 643] width 218 height 26
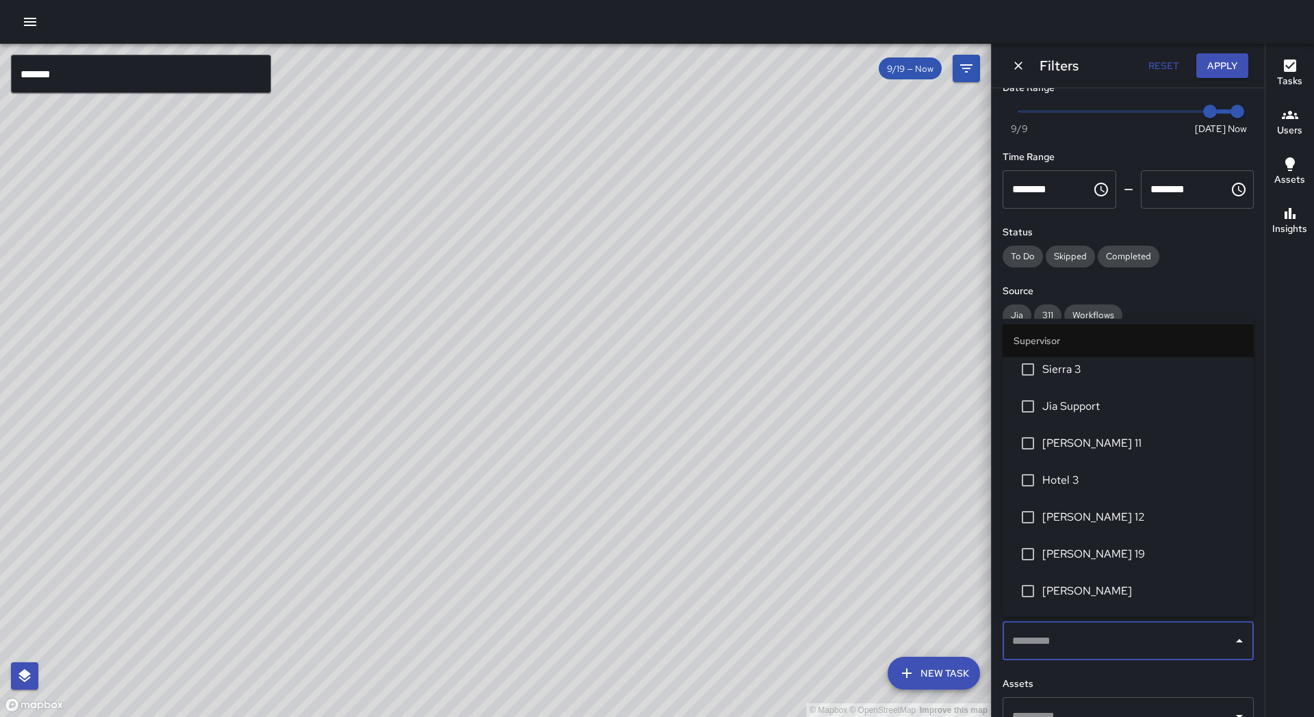
scroll to position [268, 0]
click at [1172, 285] on h6 "Source" at bounding box center [1128, 291] width 251 height 15
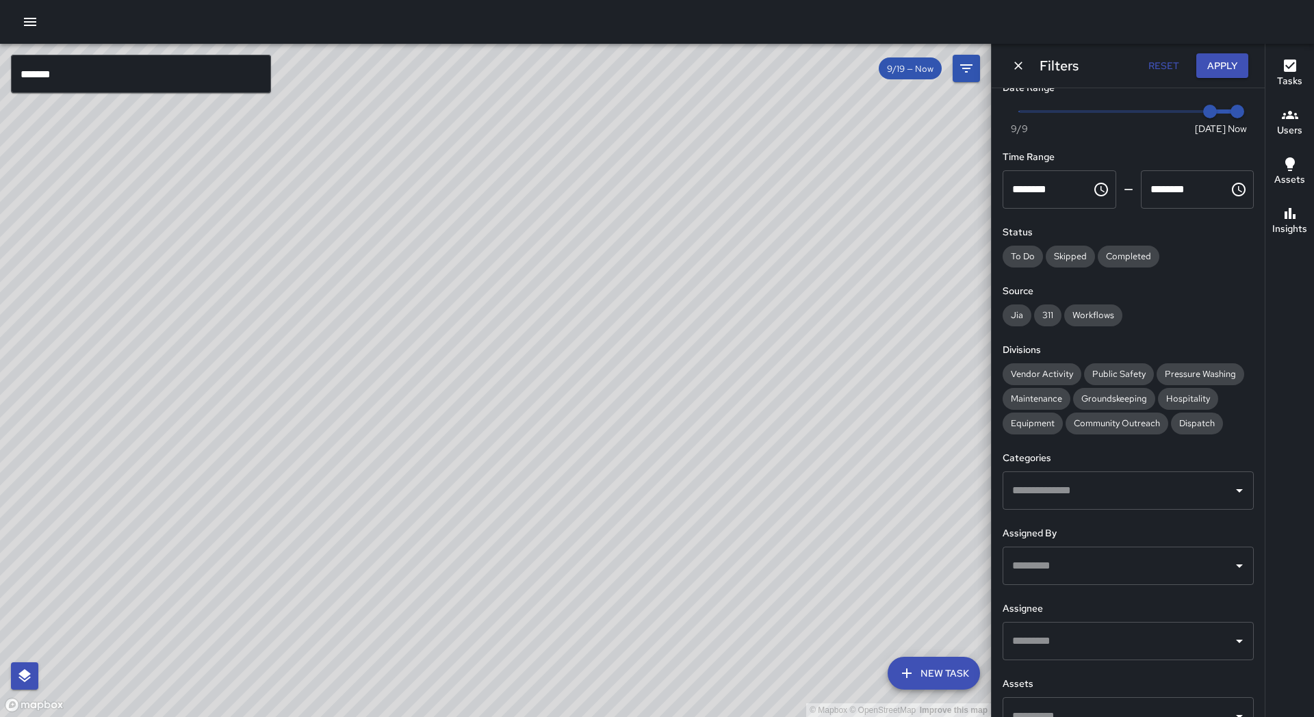
click at [1068, 490] on input "text" at bounding box center [1118, 491] width 218 height 26
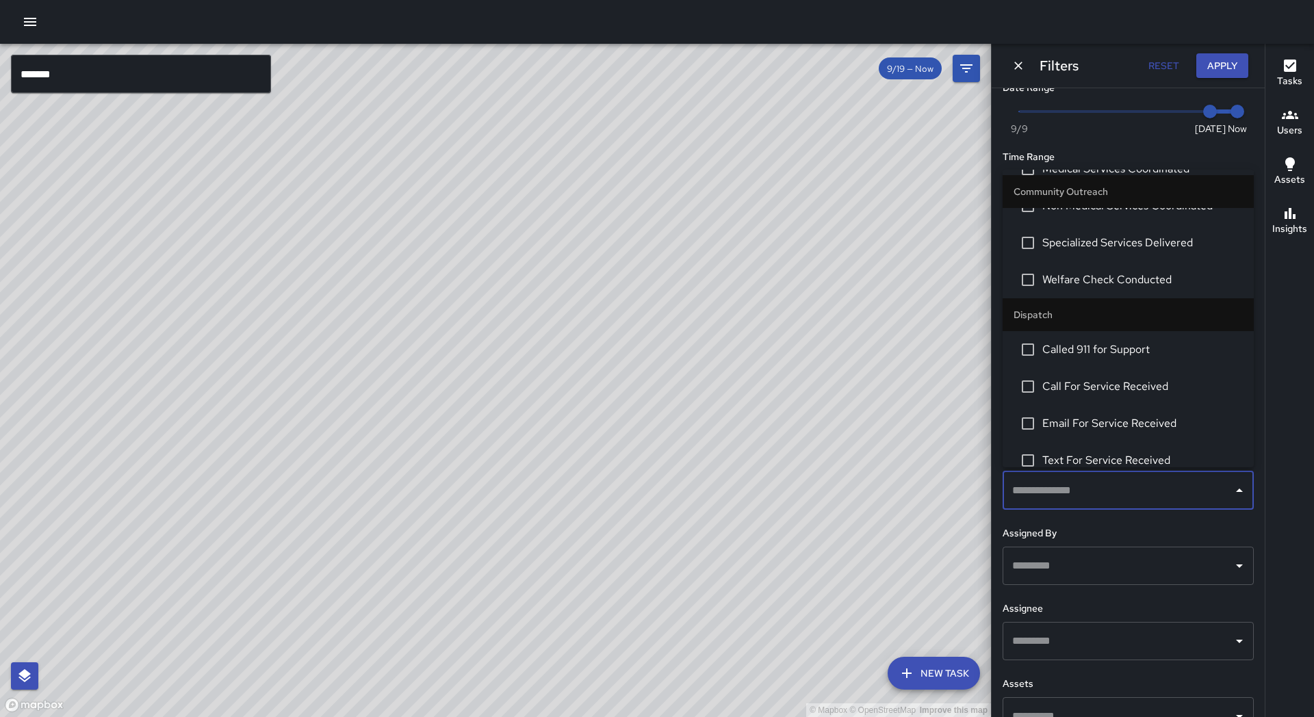
scroll to position [138, 0]
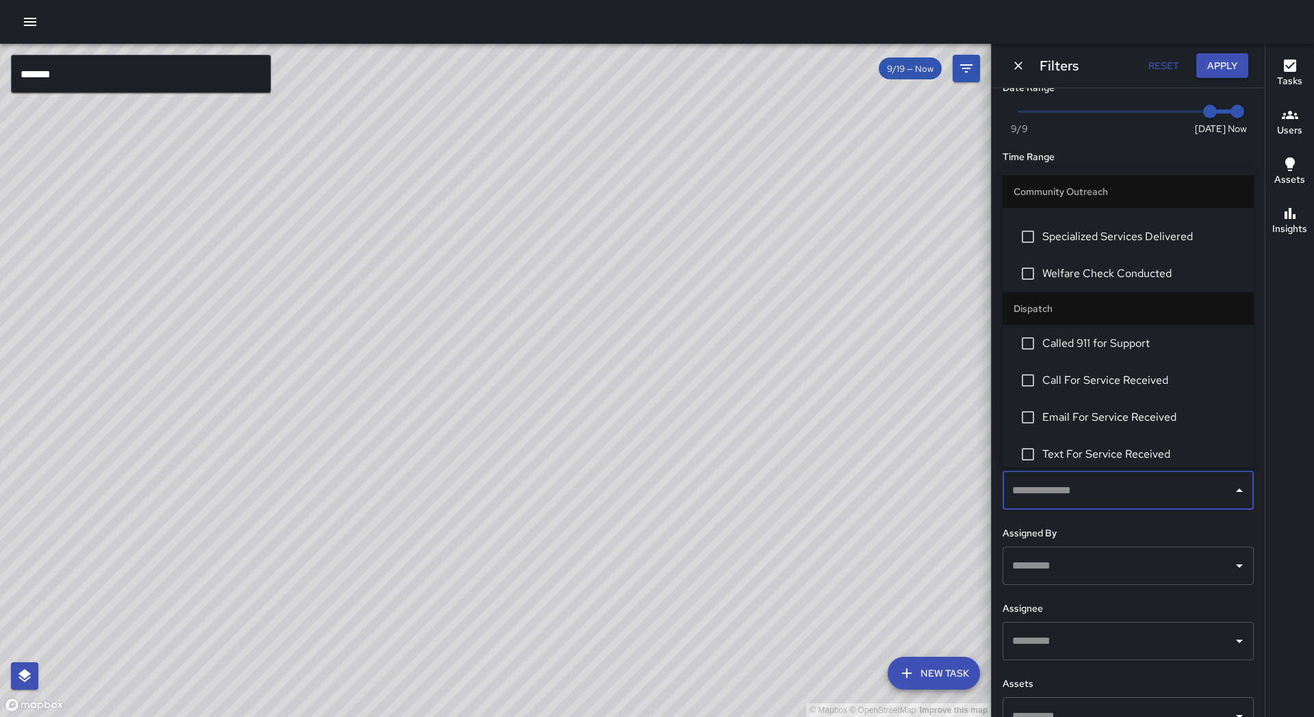
click at [1070, 638] on input "text" at bounding box center [1118, 641] width 218 height 26
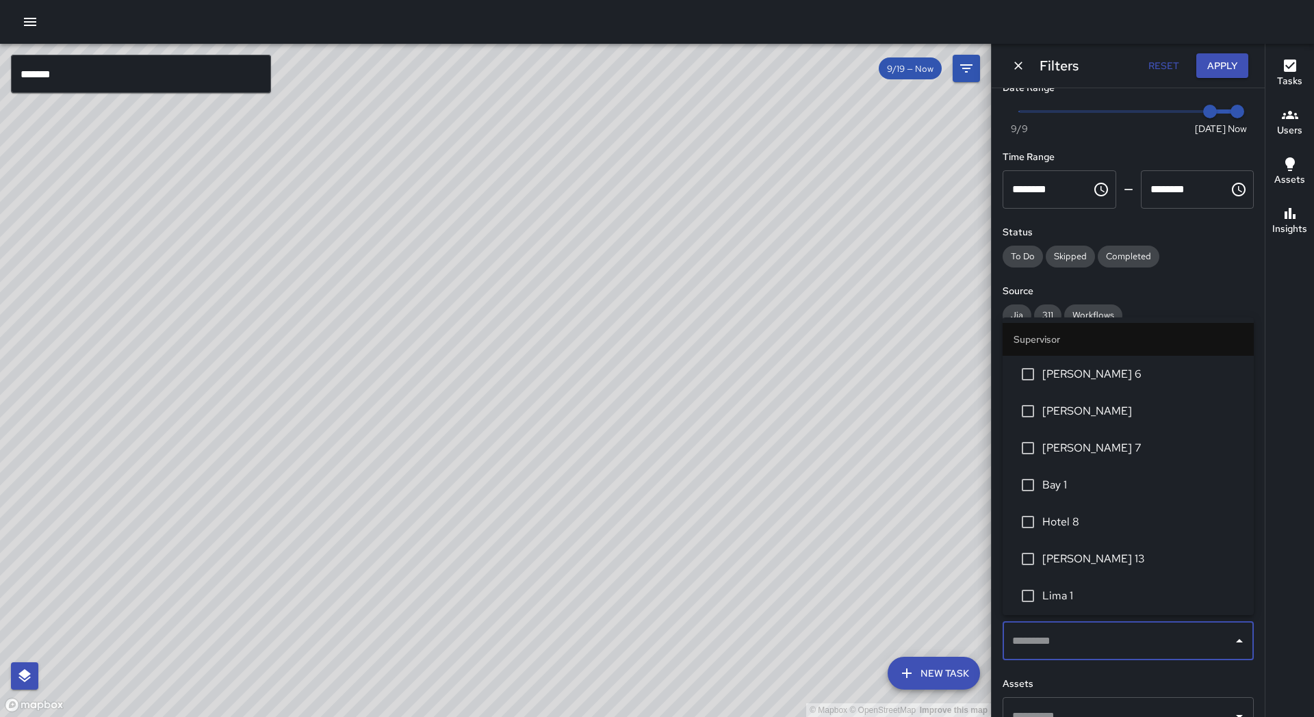
scroll to position [0, 0]
type input "**"
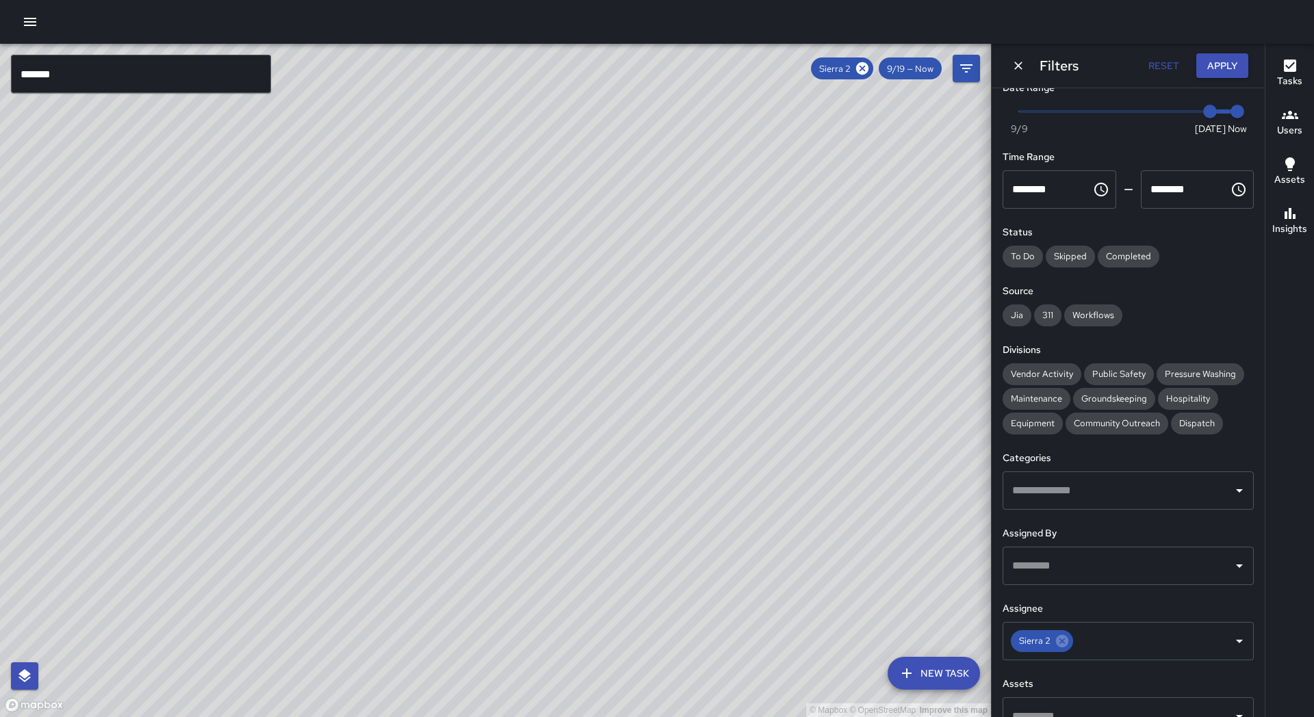
drag, startPoint x: 734, startPoint y: 486, endPoint x: 734, endPoint y: 447, distance: 39.0
click at [734, 447] on div "© Mapbox © OpenStreetMap Improve this map" at bounding box center [495, 380] width 991 height 673
drag, startPoint x: 309, startPoint y: 548, endPoint x: 388, endPoint y: 531, distance: 81.2
click at [388, 531] on div "© Mapbox © OpenStreetMap Improve this map" at bounding box center [495, 380] width 991 height 673
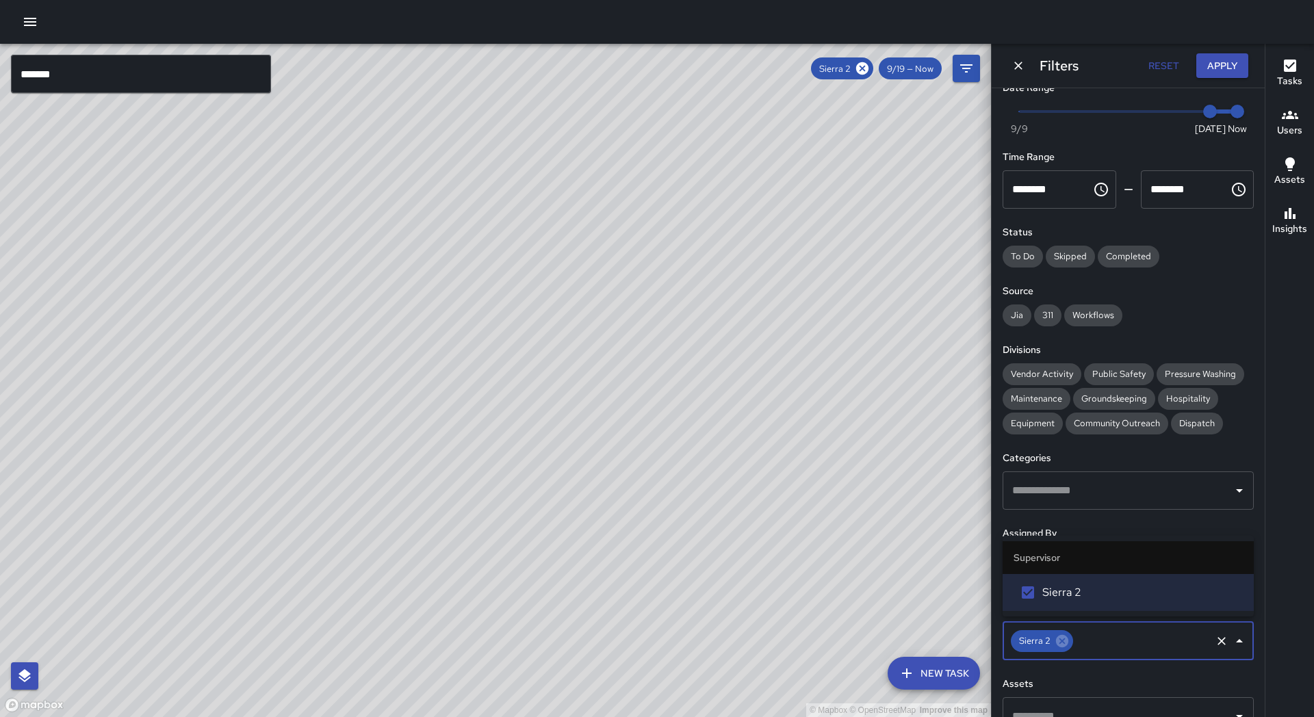
click at [1105, 643] on input "text" at bounding box center [1142, 641] width 134 height 26
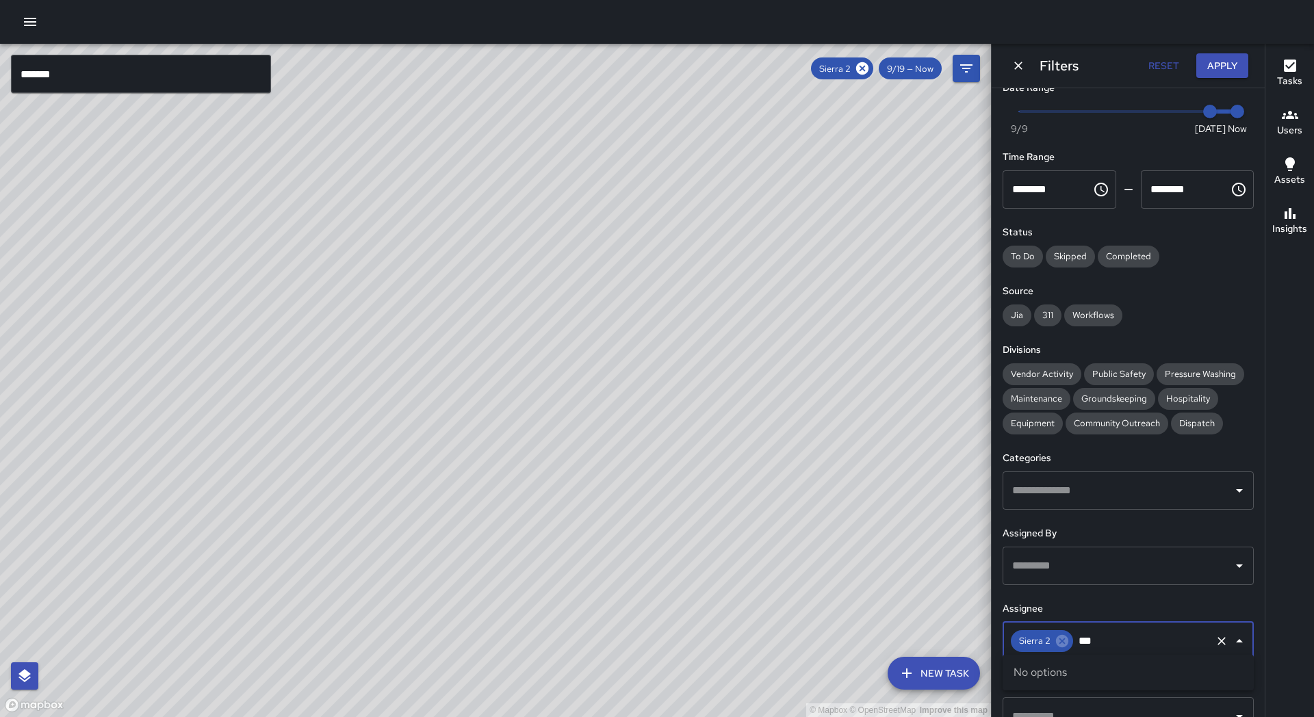
type input "*"
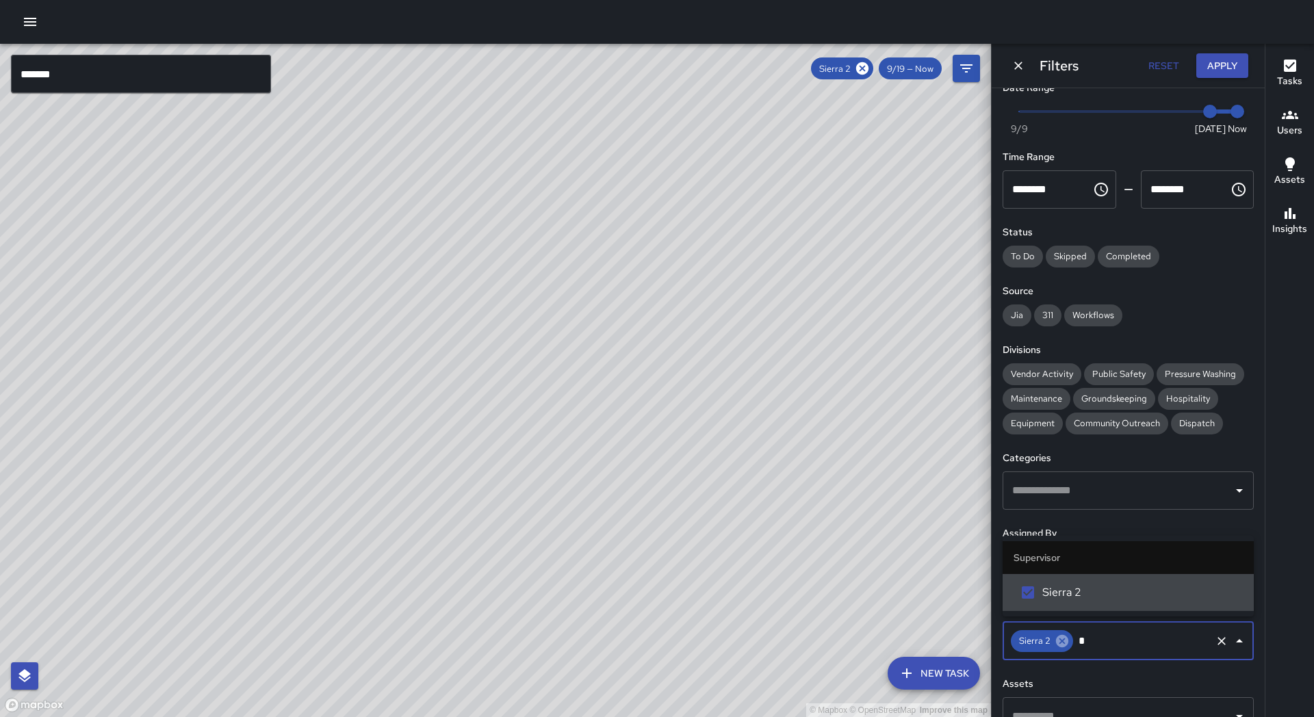
click at [1063, 638] on icon at bounding box center [1062, 641] width 15 height 15
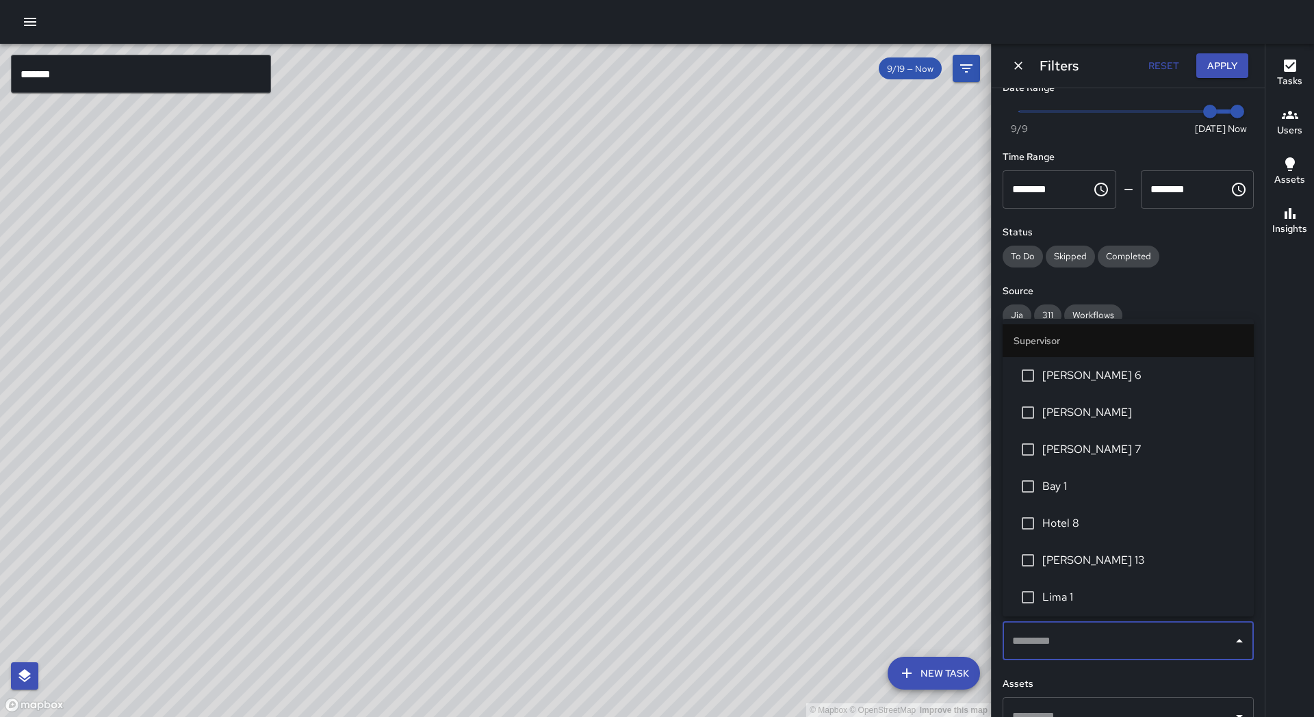
click at [925, 548] on div "© Mapbox © OpenStreetMap Improve this map" at bounding box center [495, 380] width 991 height 673
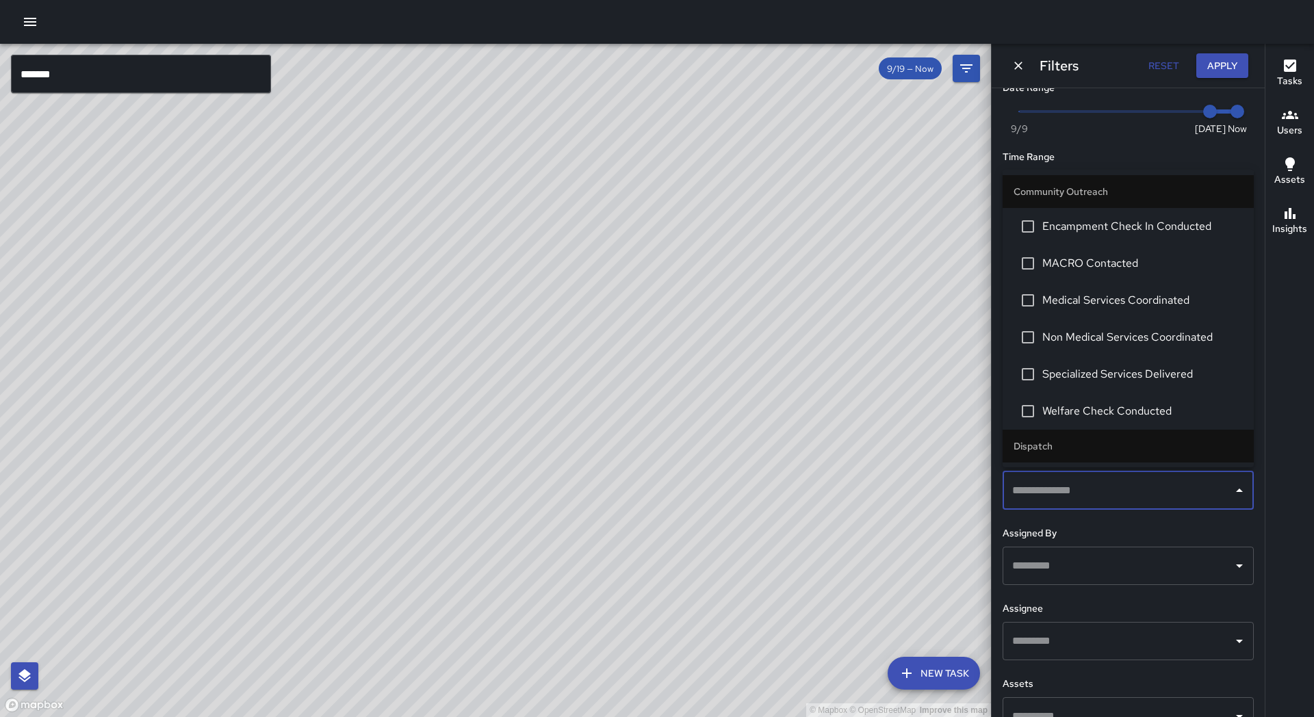
click at [1061, 489] on input "text" at bounding box center [1118, 491] width 218 height 26
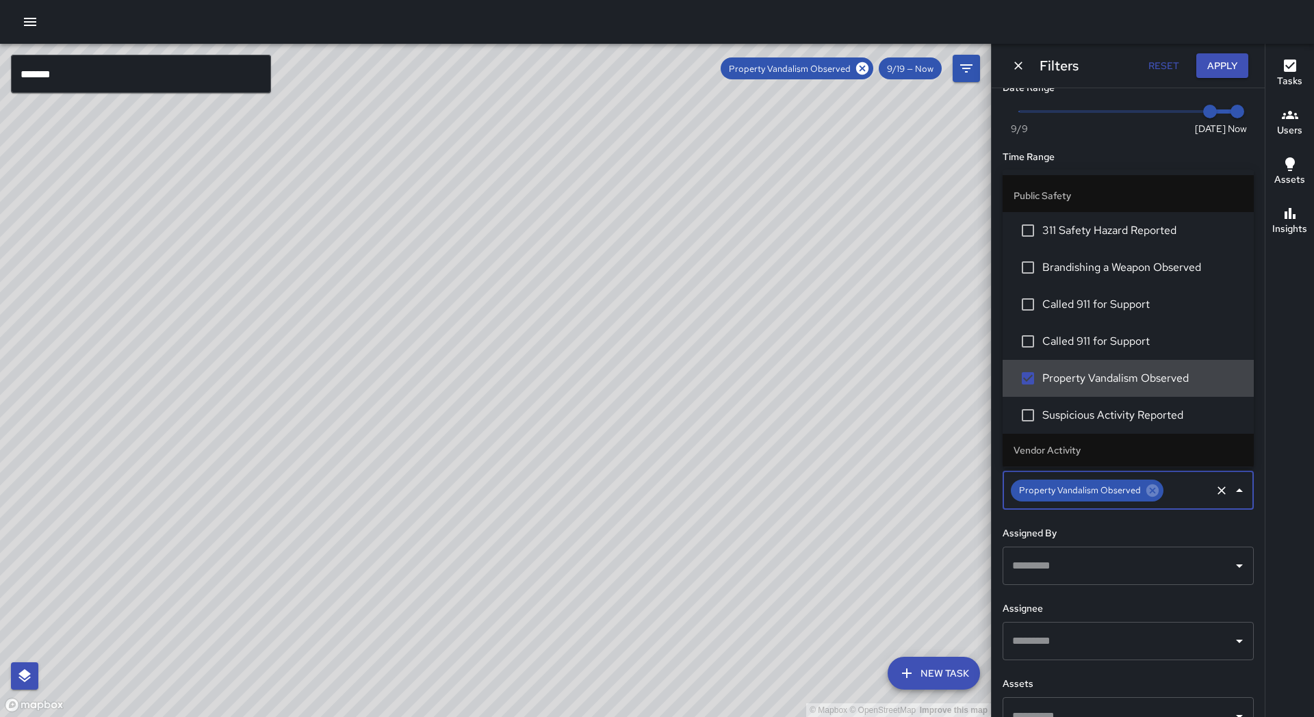
scroll to position [2047, 0]
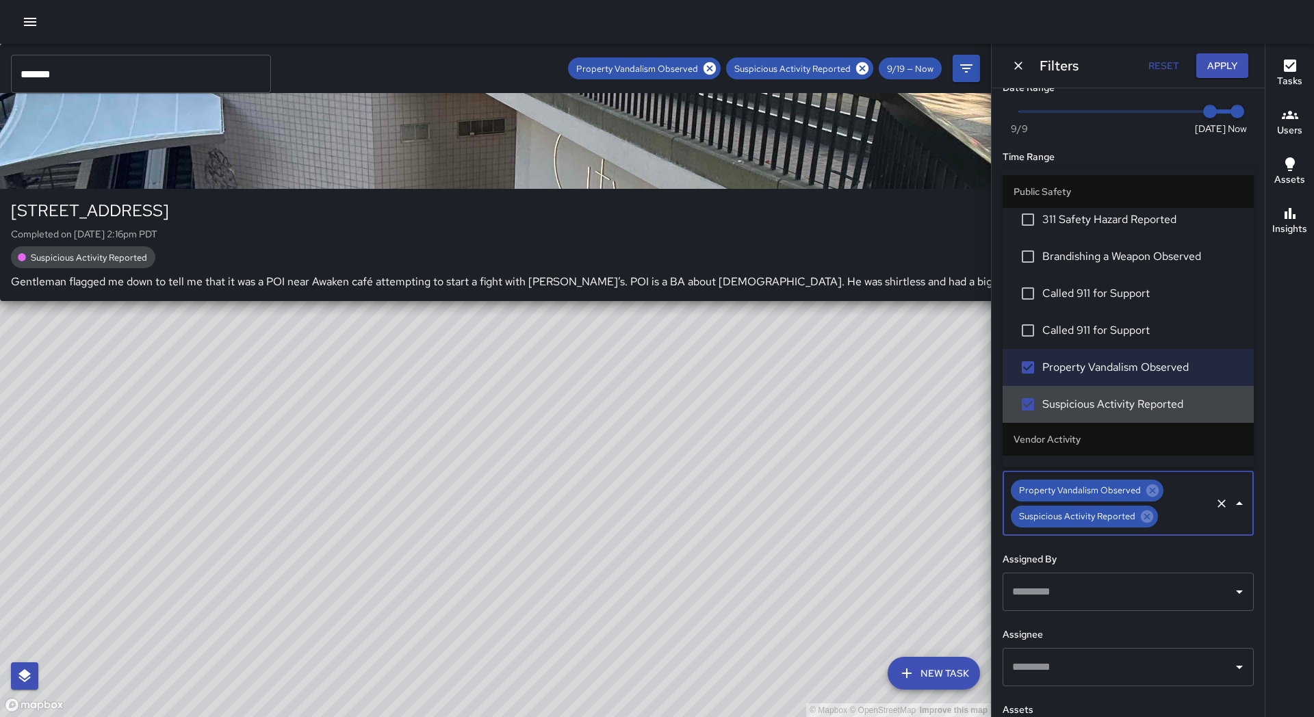
click at [296, 526] on div "© Mapbox © OpenStreetMap Improve this map S6 Sierra 6 1245 Broadway Completed o…" at bounding box center [495, 380] width 991 height 673
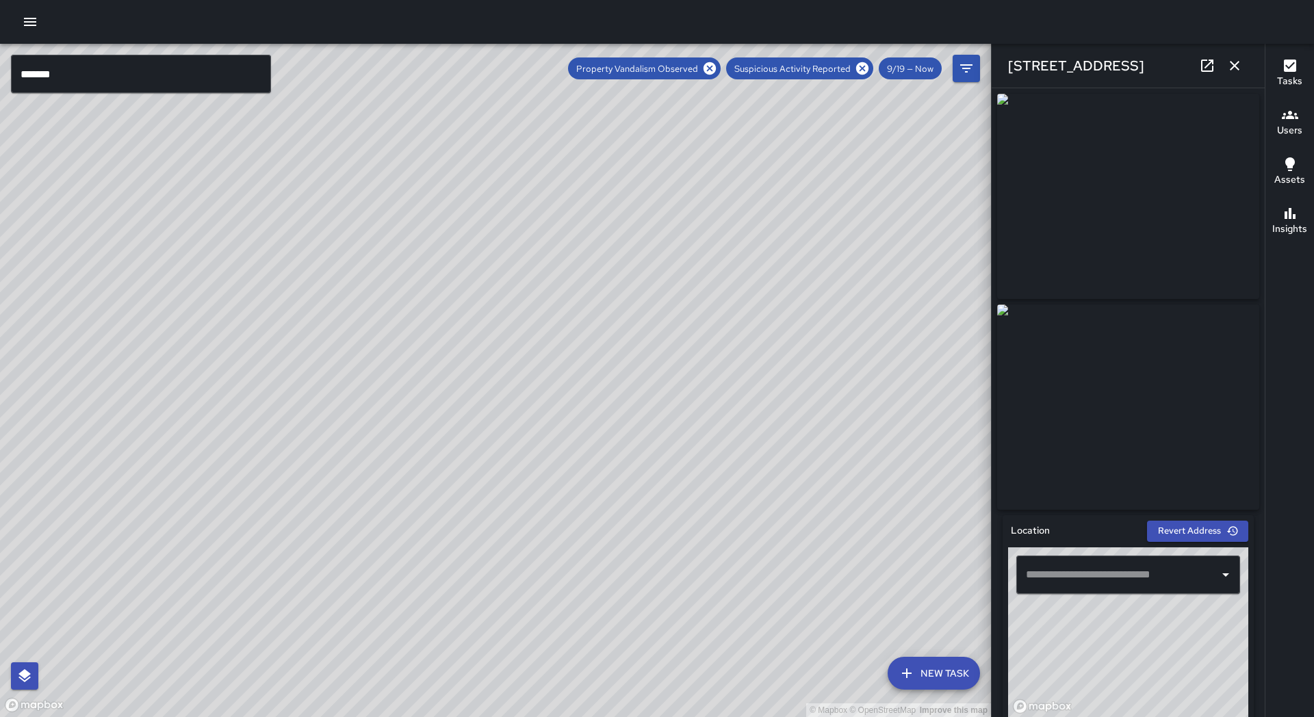
type input "**********"
click at [793, 396] on div "© Mapbox © OpenStreetMap Improve this map S5 Sierra [GEOGRAPHIC_DATA][STREET_AD…" at bounding box center [495, 380] width 991 height 673
click at [1239, 67] on icon "button" at bounding box center [1234, 65] width 16 height 16
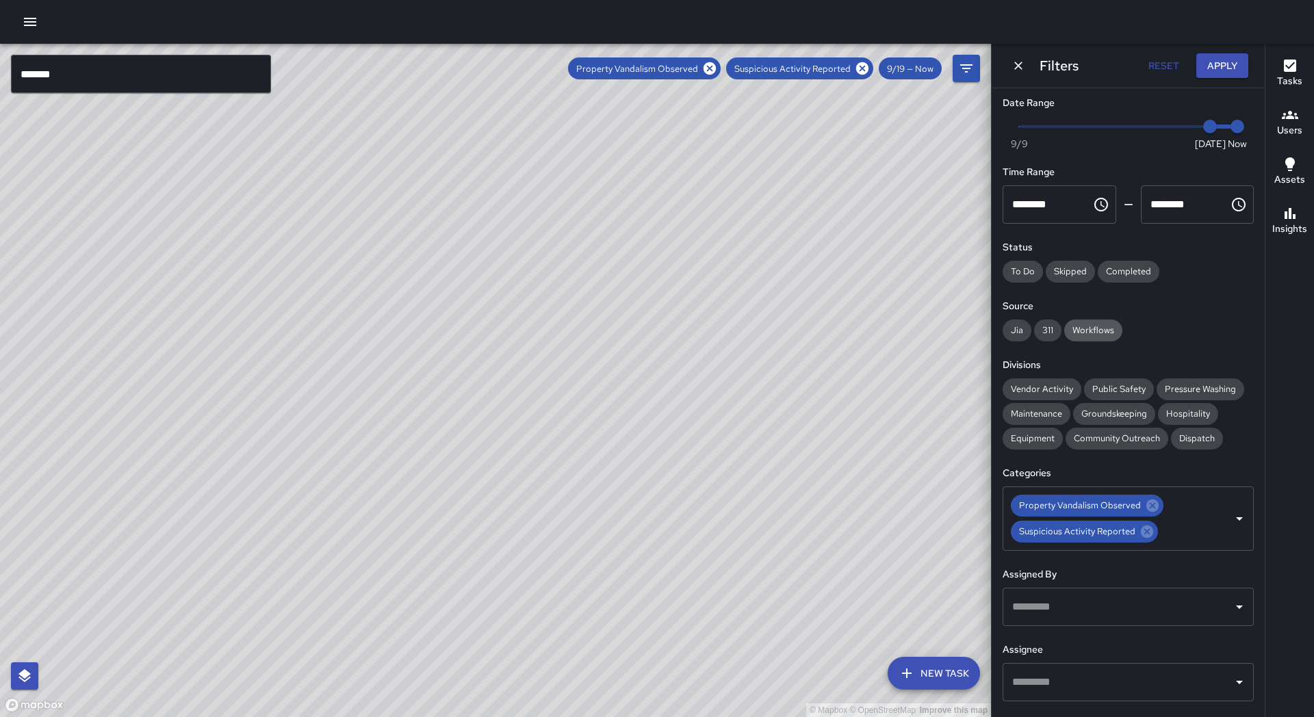
scroll to position [0, 0]
click at [1146, 503] on icon at bounding box center [1152, 506] width 12 height 12
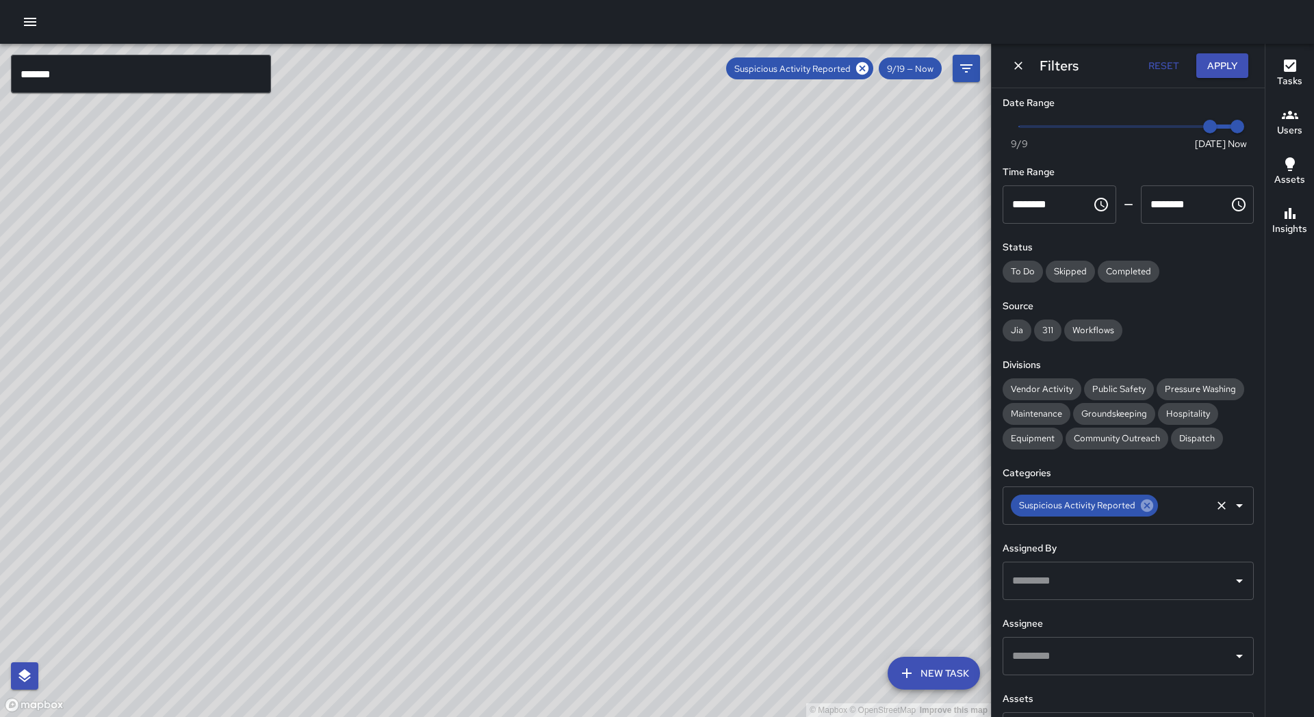
scroll to position [-1, 0]
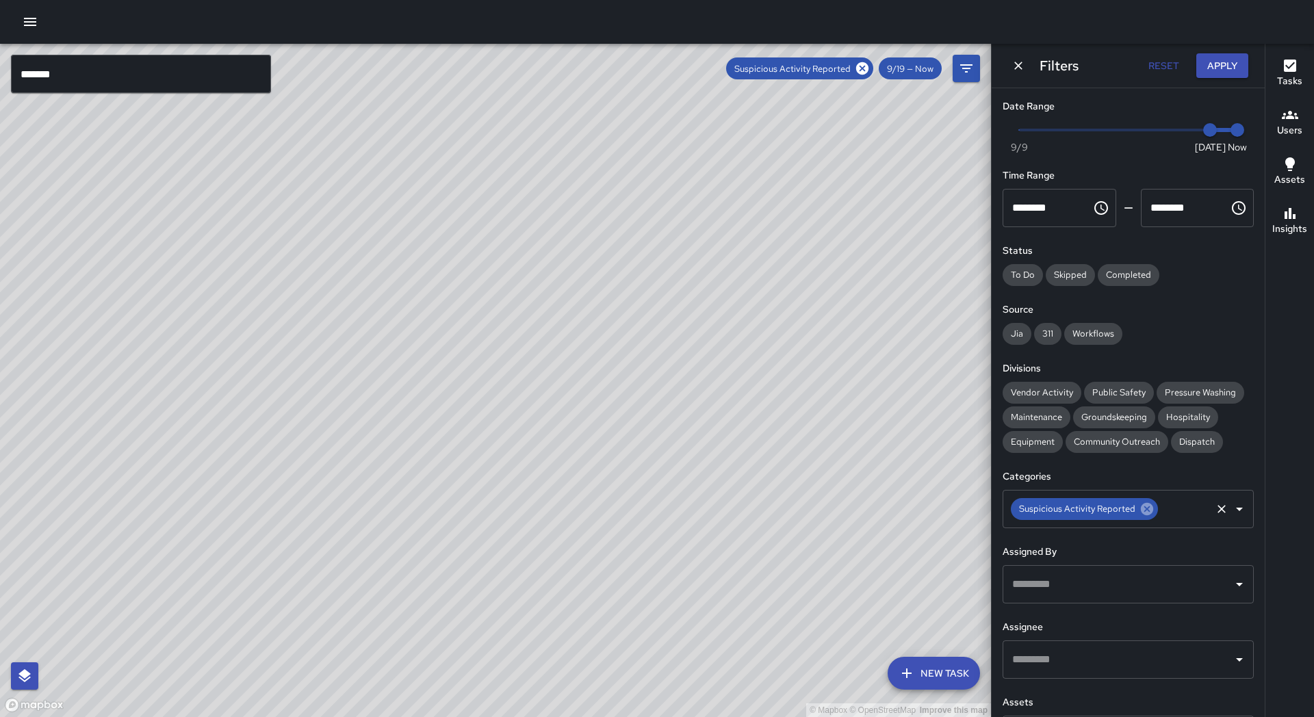
click at [1143, 503] on icon at bounding box center [1147, 509] width 12 height 12
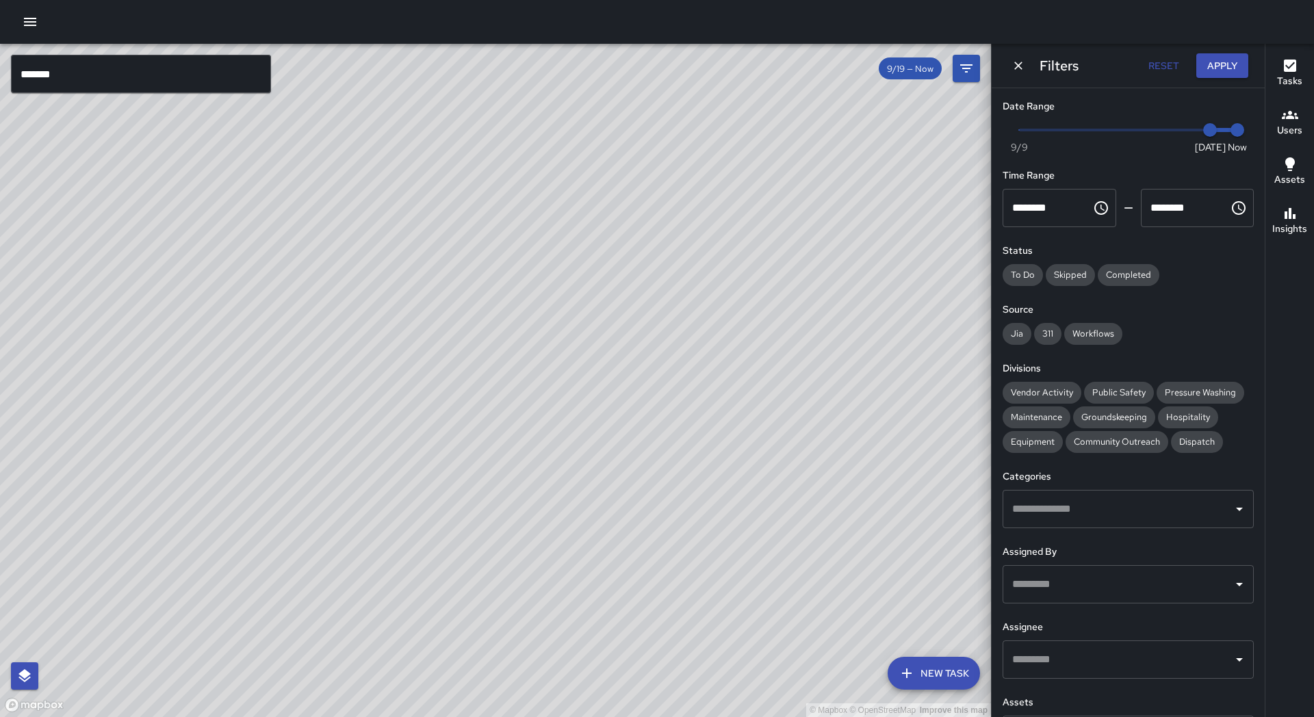
scroll to position [0, 0]
drag, startPoint x: 672, startPoint y: 430, endPoint x: 634, endPoint y: 537, distance: 113.2
click at [639, 539] on div "© Mapbox © OpenStreetMap Improve this map" at bounding box center [495, 380] width 991 height 673
drag, startPoint x: 299, startPoint y: 424, endPoint x: 281, endPoint y: 534, distance: 111.7
click at [281, 534] on div "© Mapbox © OpenStreetMap Improve this map" at bounding box center [495, 380] width 991 height 673
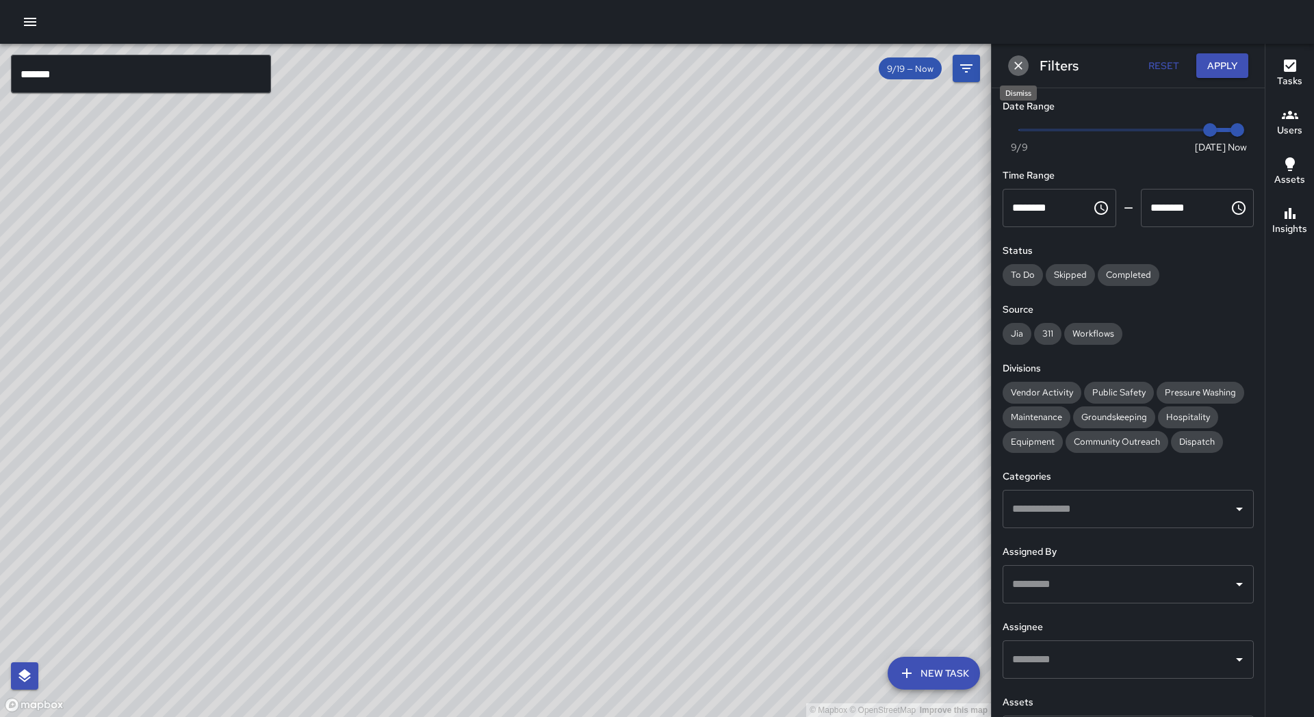
click at [1026, 66] on button "Dismiss" at bounding box center [1018, 65] width 21 height 21
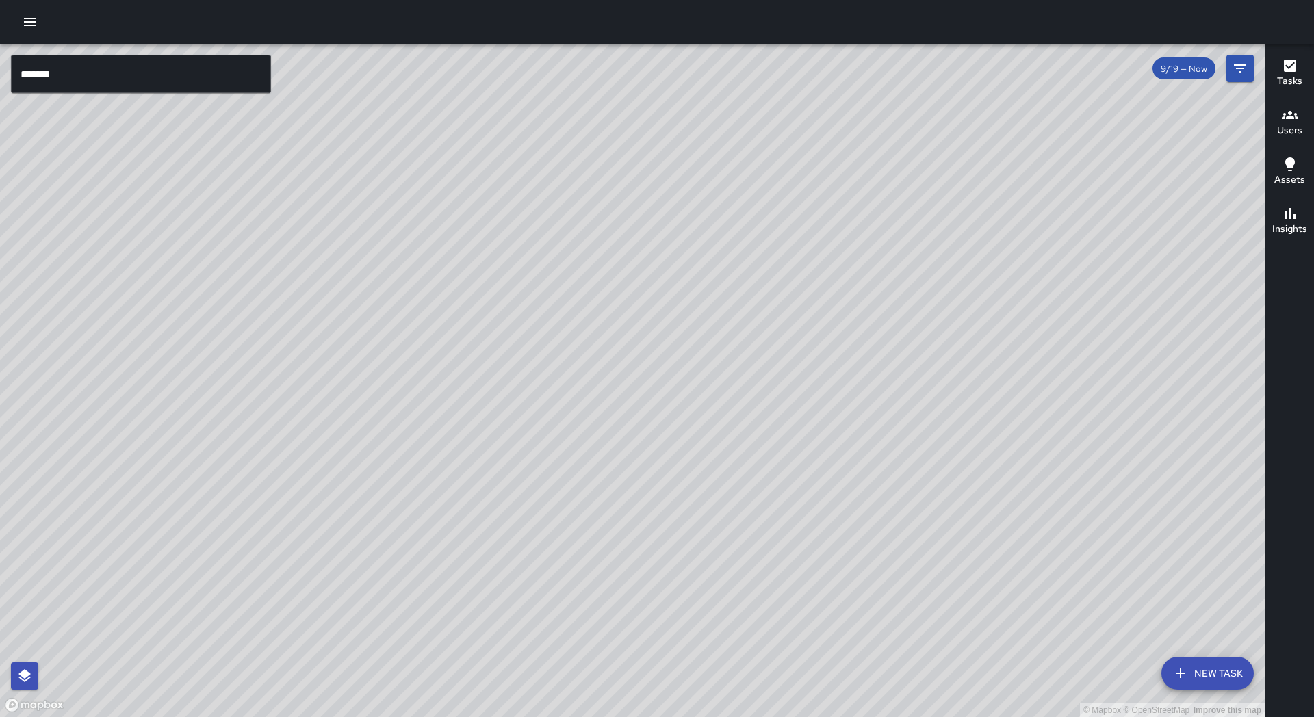
drag, startPoint x: 759, startPoint y: 211, endPoint x: 615, endPoint y: 243, distance: 147.8
click at [615, 243] on div "© Mapbox © OpenStreetMap Improve this map" at bounding box center [632, 380] width 1265 height 673
